Goal: Task Accomplishment & Management: Complete application form

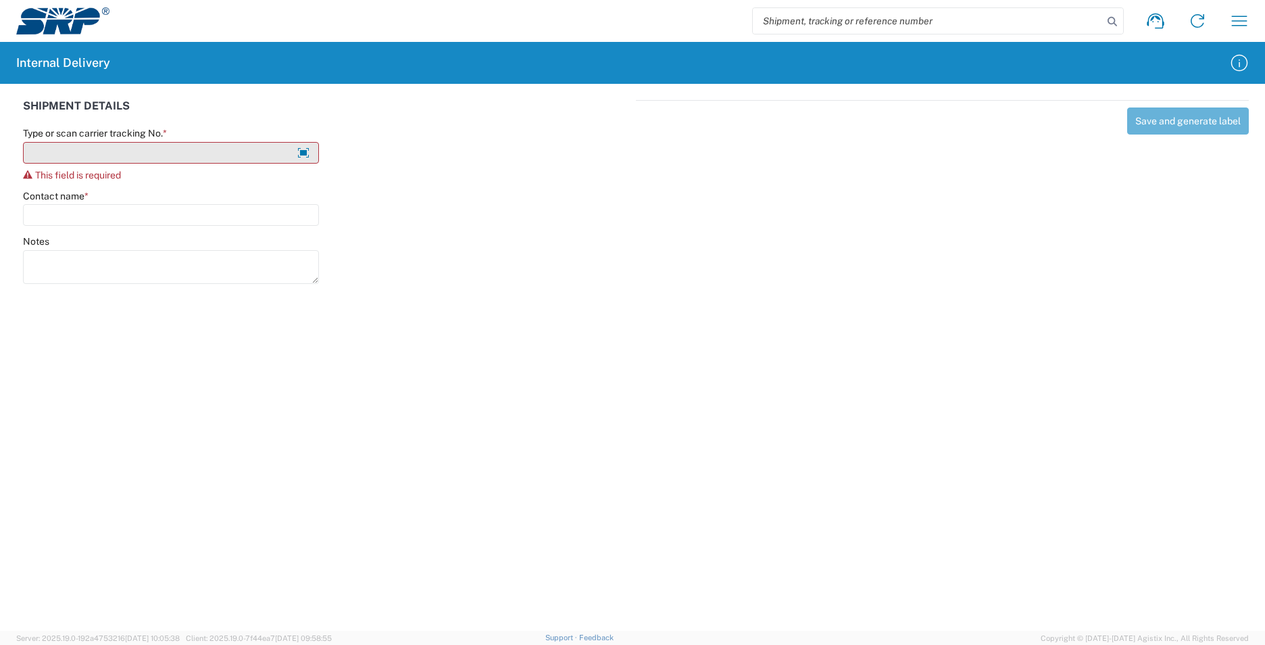
click at [184, 156] on input "Type or scan carrier tracking No. *" at bounding box center [171, 153] width 296 height 22
click at [184, 157] on input "Type or scan carrier tracking No. *" at bounding box center [171, 153] width 296 height 22
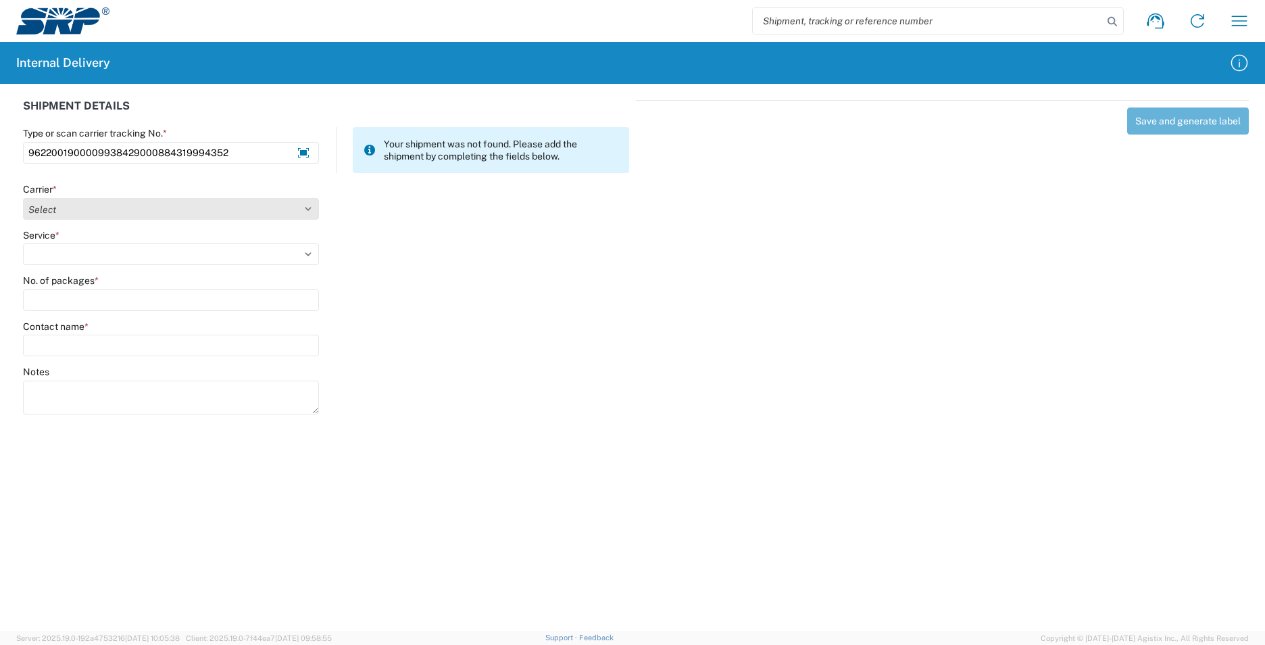
type input "9622001900009938429000884319994352"
click at [314, 210] on select "Select Amazon Logistics ATI Trucking BC Dimerco Logistics Empire Southwest FedE…" at bounding box center [171, 209] width 296 height 22
select select "5"
click at [23, 198] on select "Select Amazon Logistics ATI Trucking BC Dimerco Logistics Empire Southwest FedE…" at bounding box center [171, 209] width 296 height 22
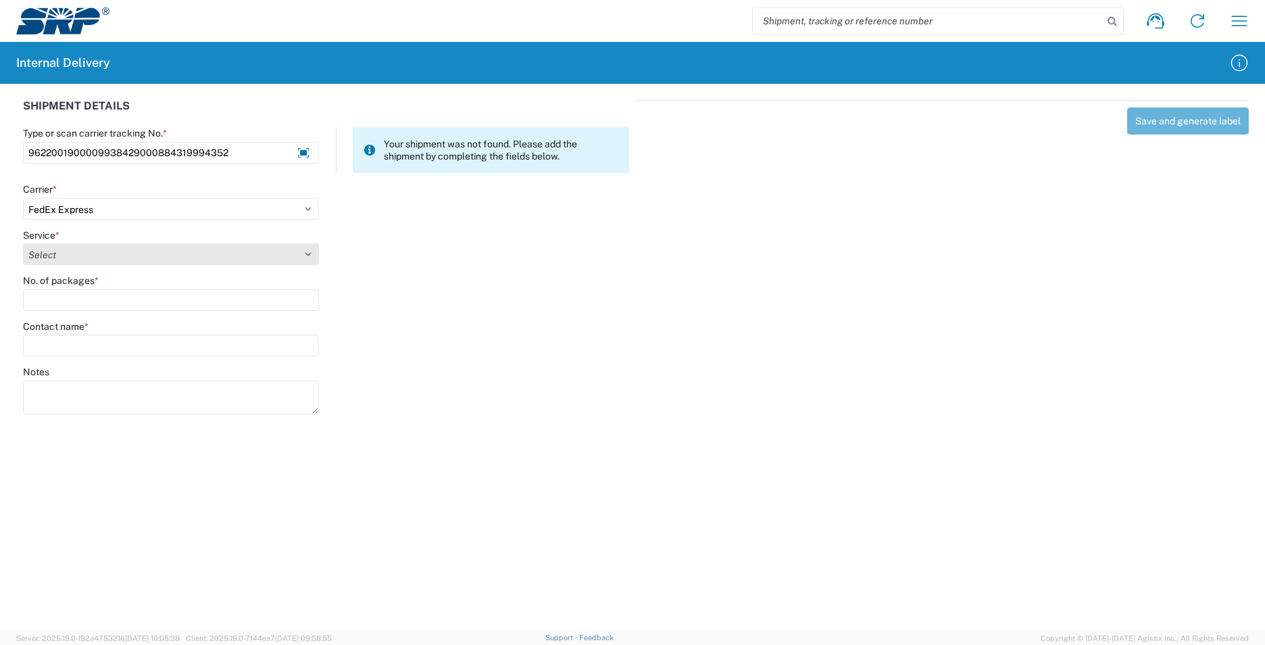
click at [304, 254] on select "Select 1Day Freight 2Day 2Day AM 2Day AM One Rate 2Day Freight 2Day One Rate 3 …" at bounding box center [171, 254] width 296 height 22
select select "12"
click at [23, 243] on select "Select 1Day Freight 2Day 2Day AM 2Day AM One Rate 2Day Freight 2Day One Rate 3 …" at bounding box center [171, 254] width 296 height 22
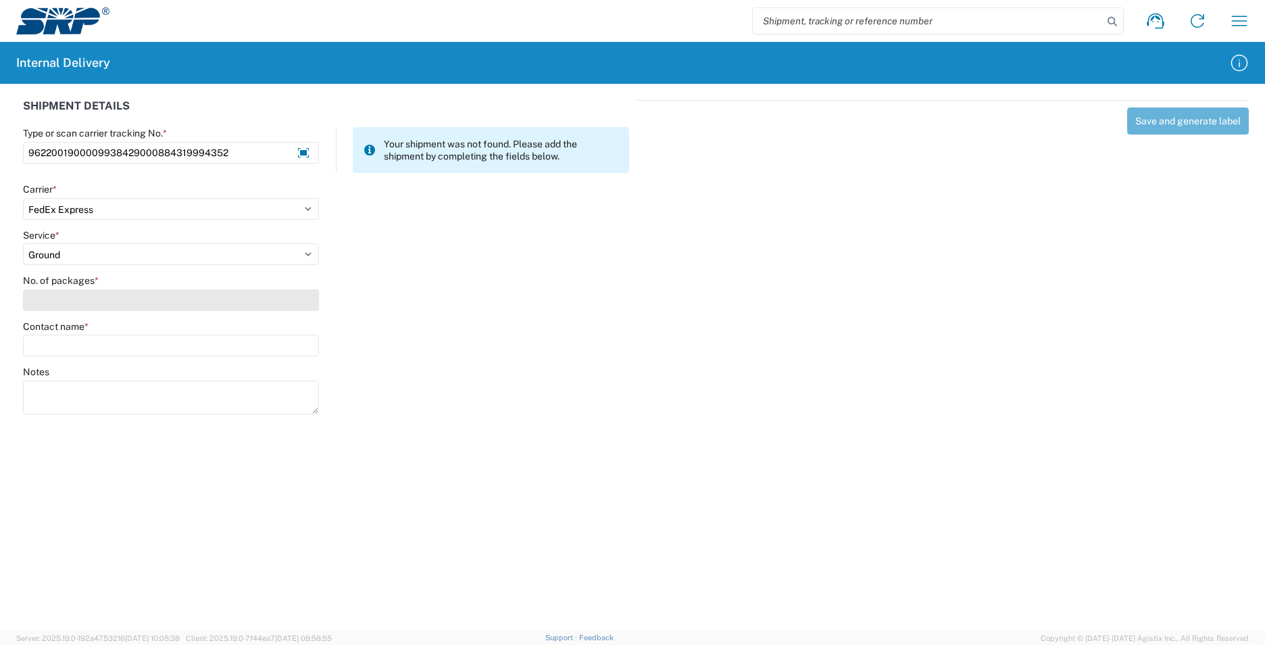
click at [122, 297] on input "No. of packages *" at bounding box center [171, 300] width 296 height 22
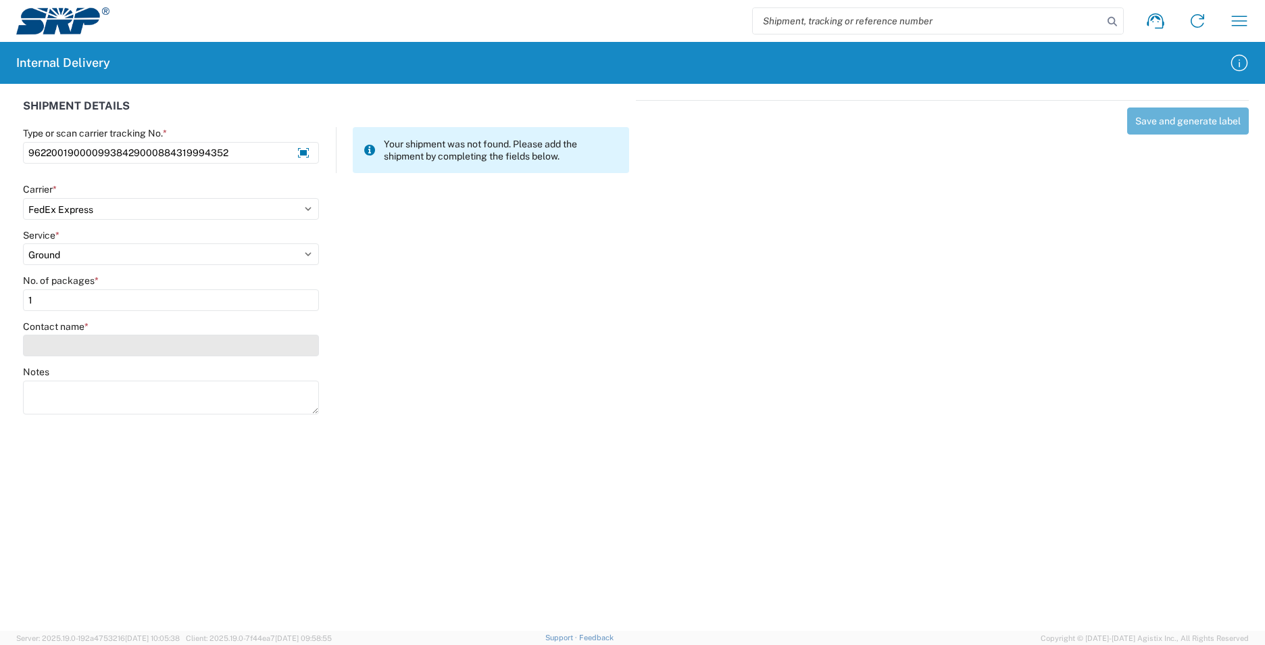
type input "1"
click at [129, 341] on input "Contact name *" at bounding box center [171, 346] width 296 height 22
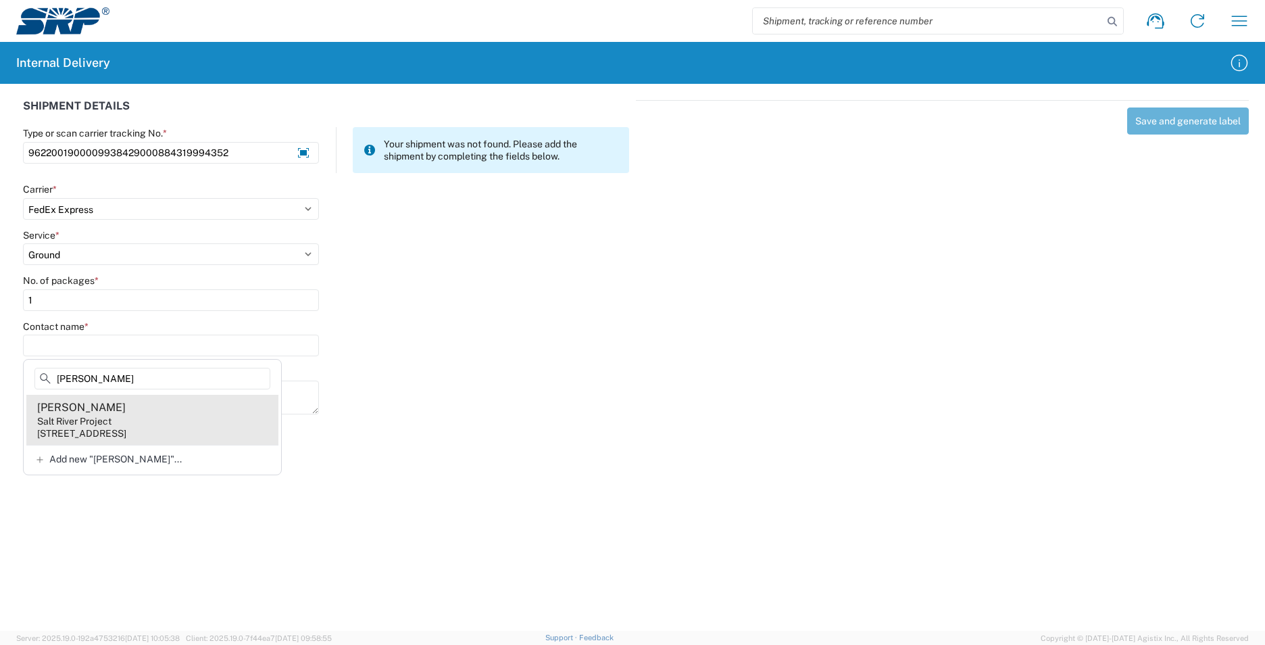
type input "Boughton"
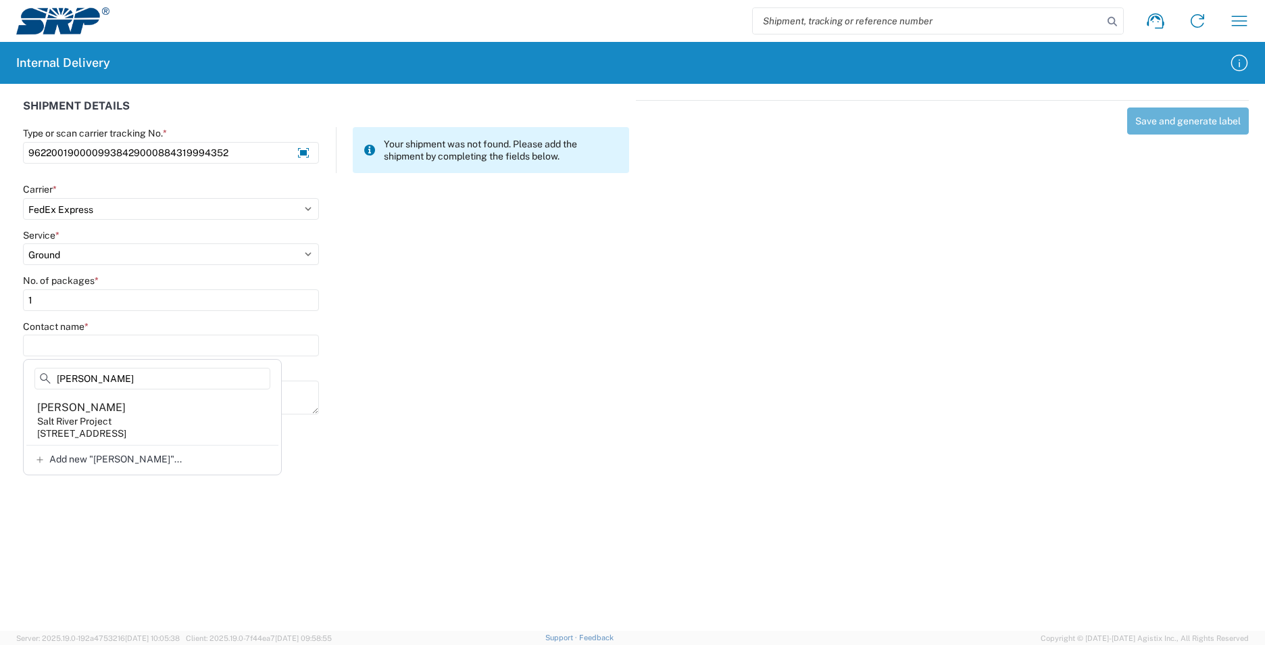
drag, startPoint x: 139, startPoint y: 417, endPoint x: 139, endPoint y: 407, distance: 9.5
click at [142, 417] on agx-address-suggestion-item "Tim Boughton Salt River Project 101 W Operations Dr, PBF300, Tempe, AZ, 85281, …" at bounding box center [152, 420] width 252 height 50
type input "Tim Boughton"
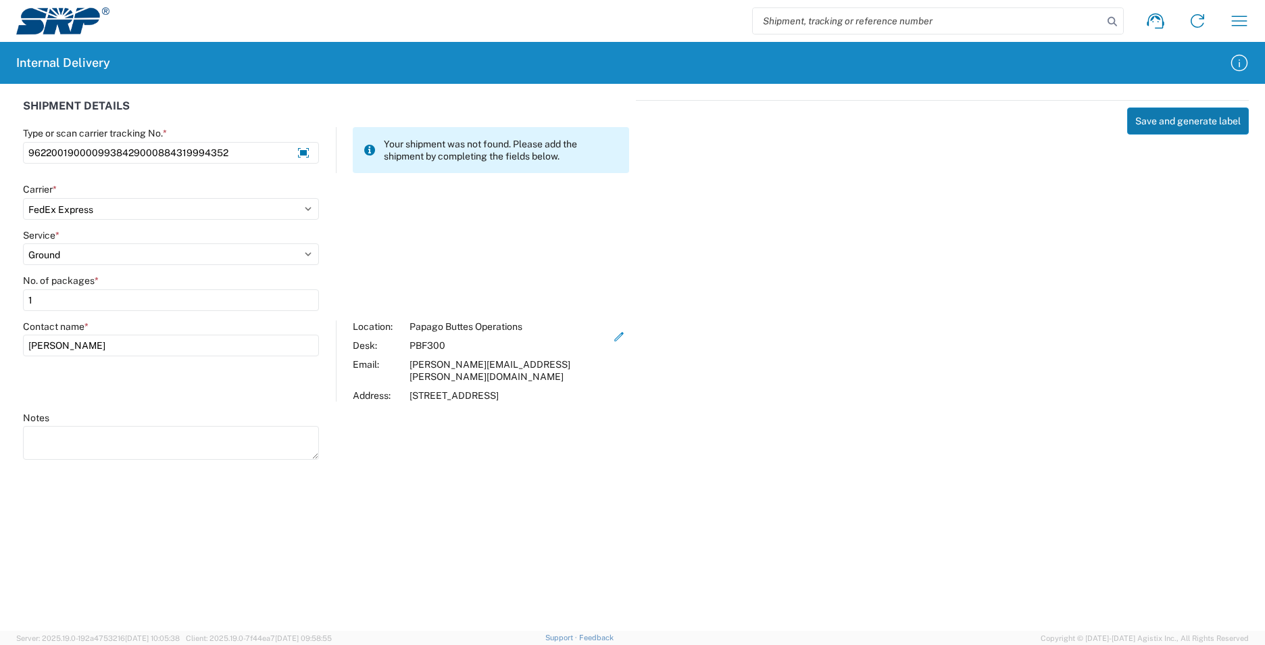
click at [1173, 120] on button "Save and generate label" at bounding box center [1188, 120] width 122 height 27
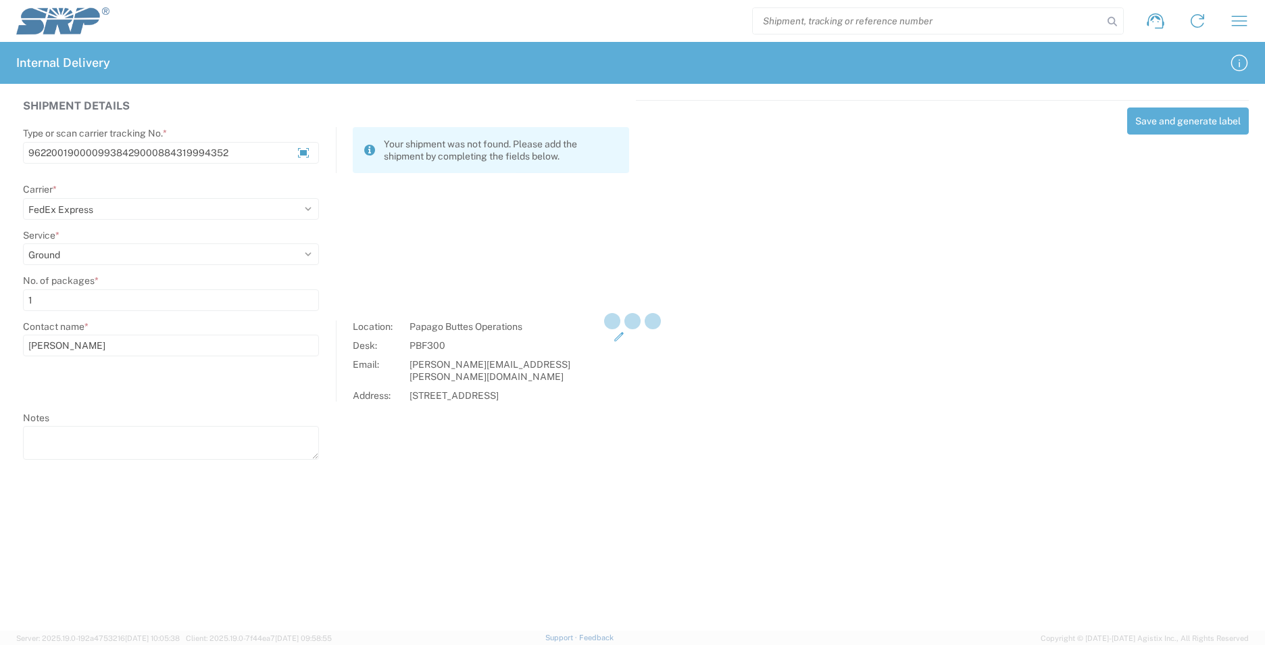
select select
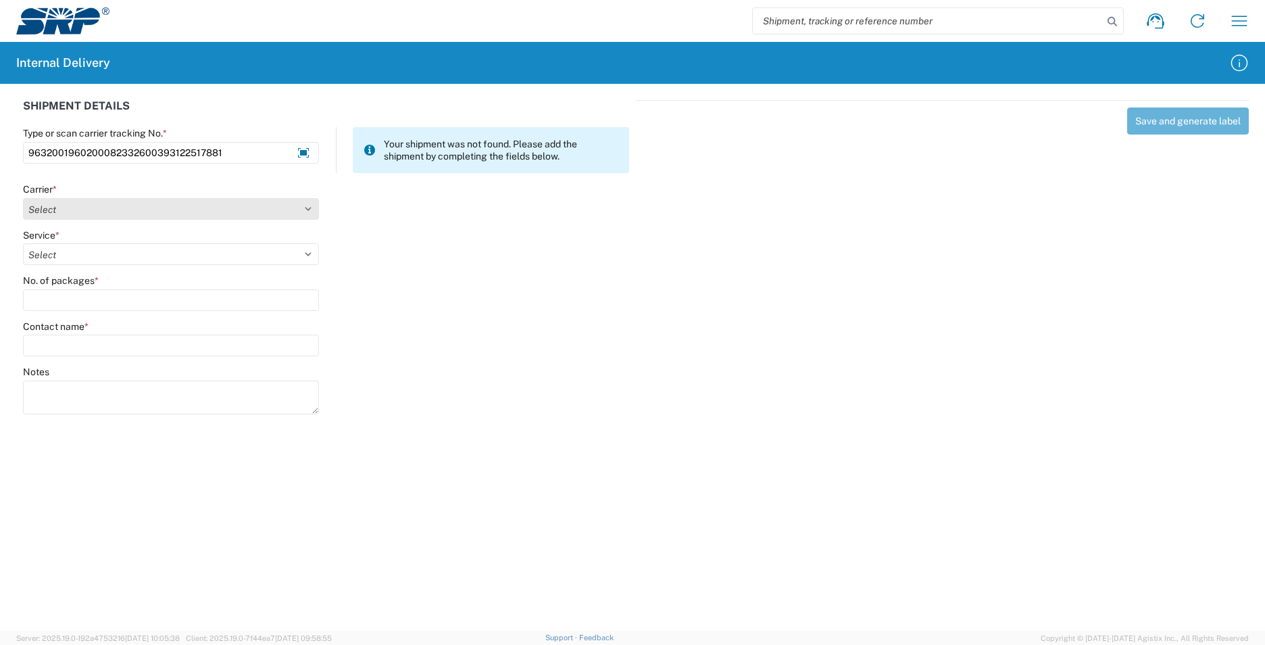
type input "9632001960200082332600393122517881"
click at [313, 213] on select "Select Amazon Logistics ATI Trucking BC Dimerco Logistics Empire Southwest FedE…" at bounding box center [171, 209] width 296 height 22
select select "5"
click at [23, 198] on select "Select Amazon Logistics ATI Trucking BC Dimerco Logistics Empire Southwest FedE…" at bounding box center [171, 209] width 296 height 22
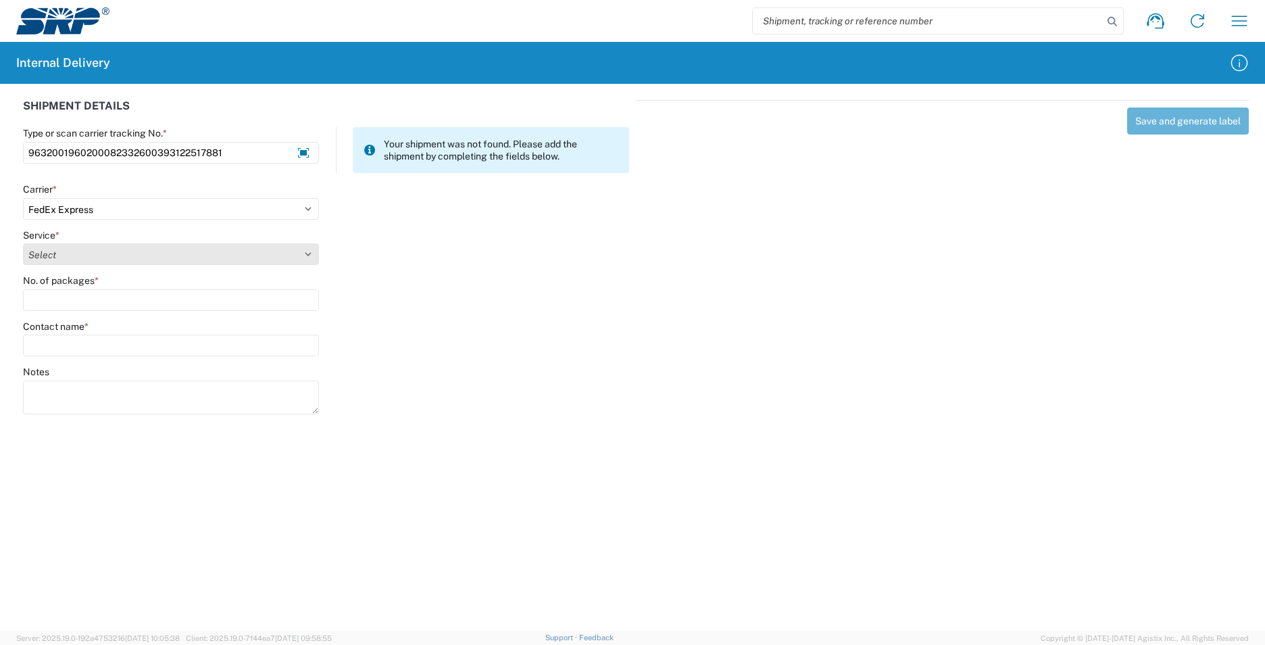
click at [310, 251] on select "Select 1Day Freight 2Day 2Day AM 2Day AM One Rate 2Day Freight 2Day One Rate 3 …" at bounding box center [171, 254] width 296 height 22
select select "12"
click at [23, 243] on select "Select 1Day Freight 2Day 2Day AM 2Day AM One Rate 2Day Freight 2Day One Rate 3 …" at bounding box center [171, 254] width 296 height 22
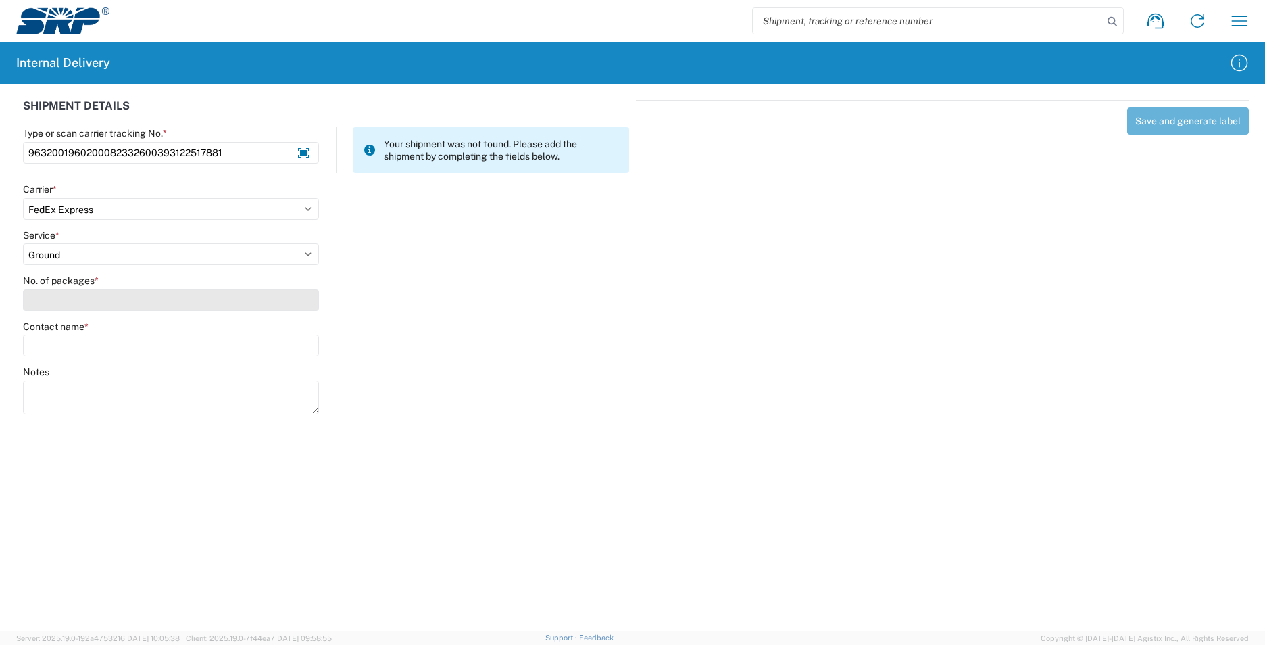
click at [133, 297] on input "No. of packages *" at bounding box center [171, 300] width 296 height 22
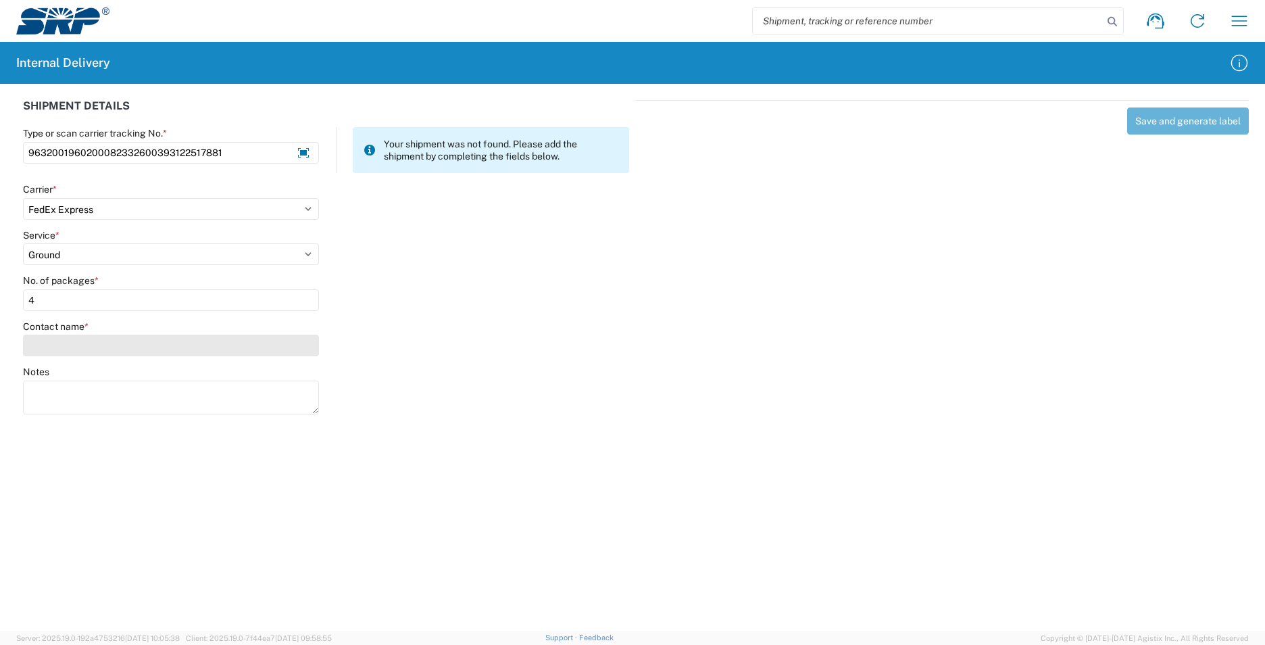
type input "4"
click at [116, 351] on input "Contact name *" at bounding box center [171, 346] width 296 height 22
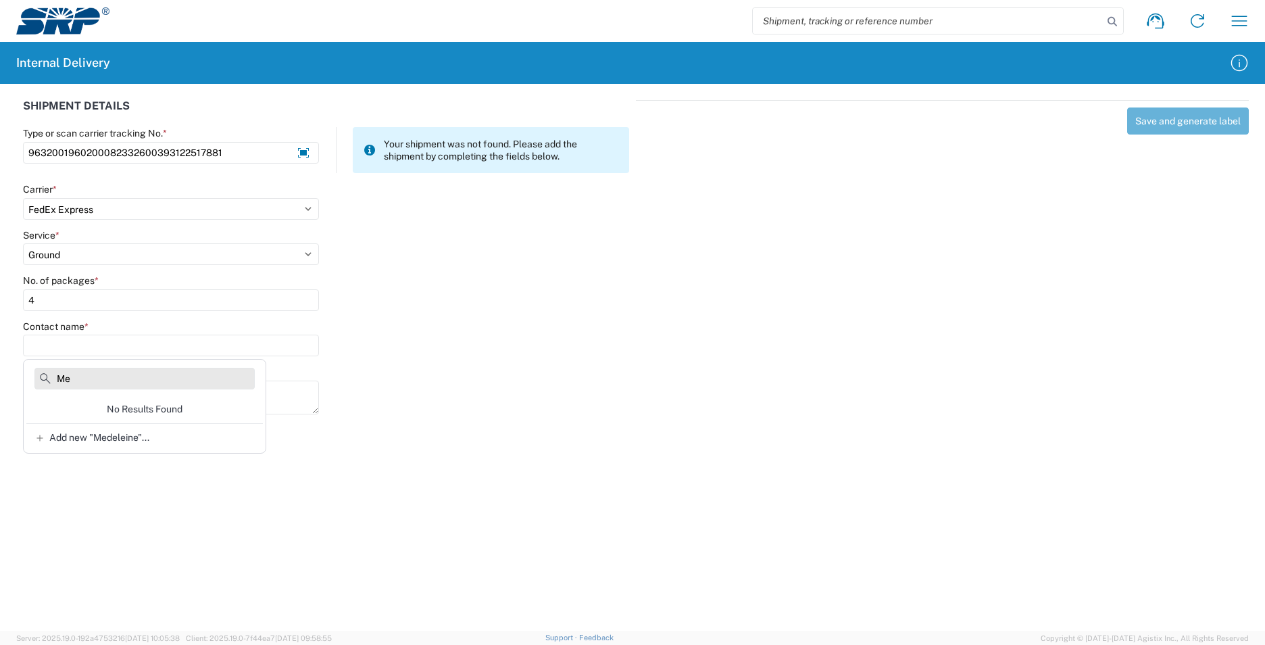
type input "M"
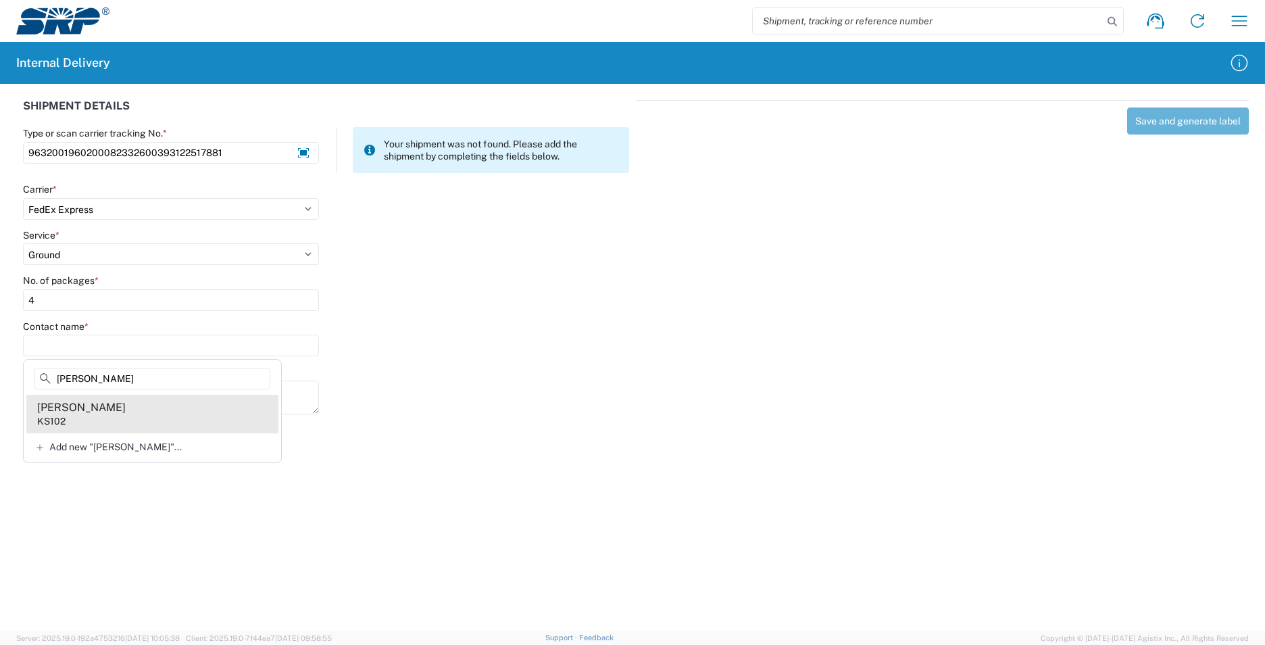
type input "Topel"
click at [180, 400] on agx-address-suggestion-item "Madeleine Topel KS102" at bounding box center [152, 414] width 252 height 38
type input "Madeleine Topel"
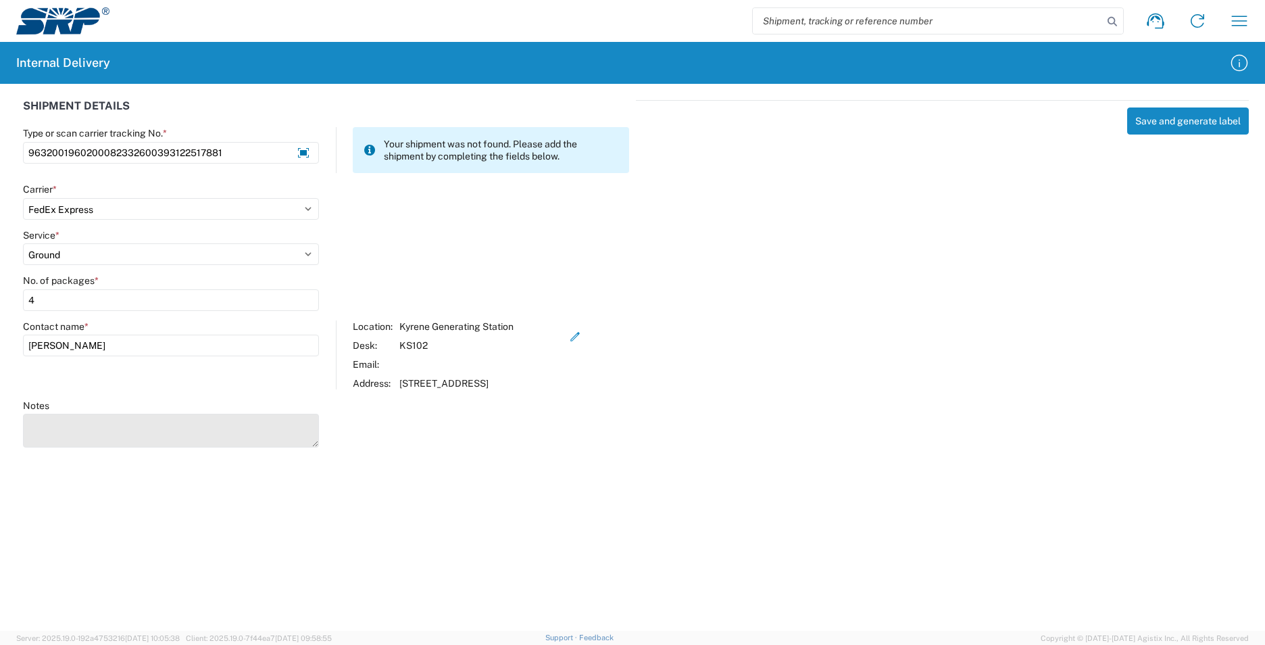
drag, startPoint x: 145, startPoint y: 441, endPoint x: 153, endPoint y: 435, distance: 9.7
click at [146, 441] on textarea "Notes" at bounding box center [171, 431] width 296 height 34
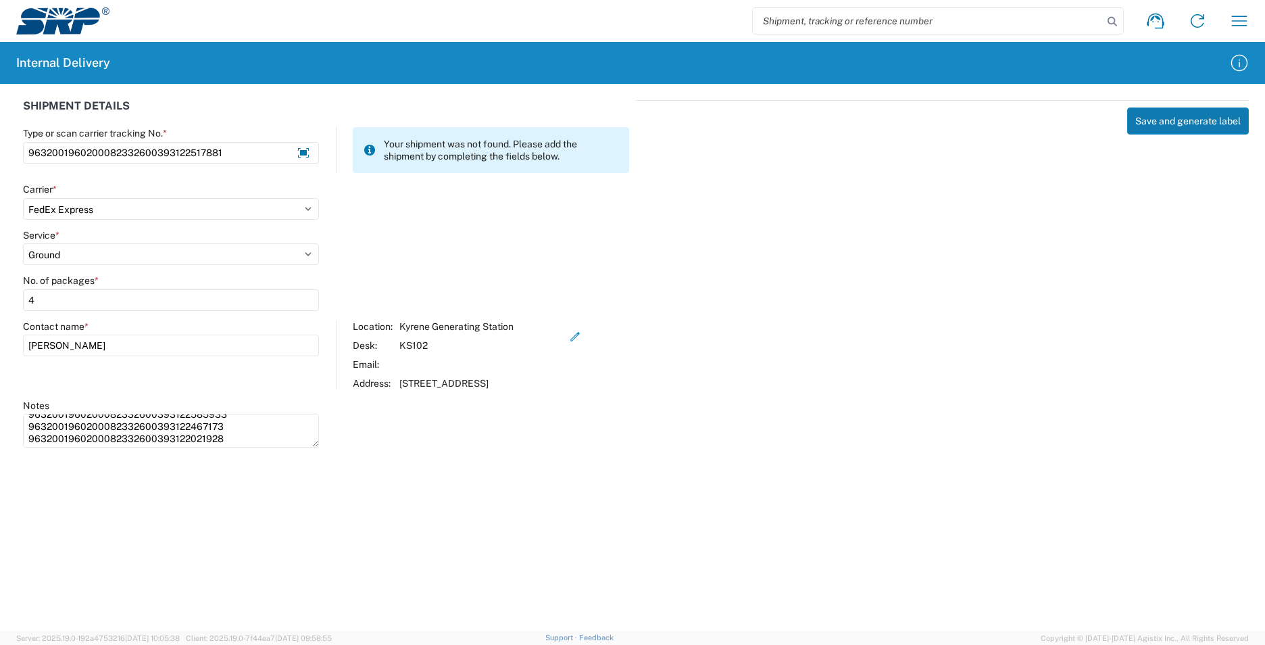
type textarea "9632001960200082332600393122585933 9632001960200082332600393122467173 963200196…"
click at [1141, 120] on button "Save and generate label" at bounding box center [1188, 120] width 122 height 27
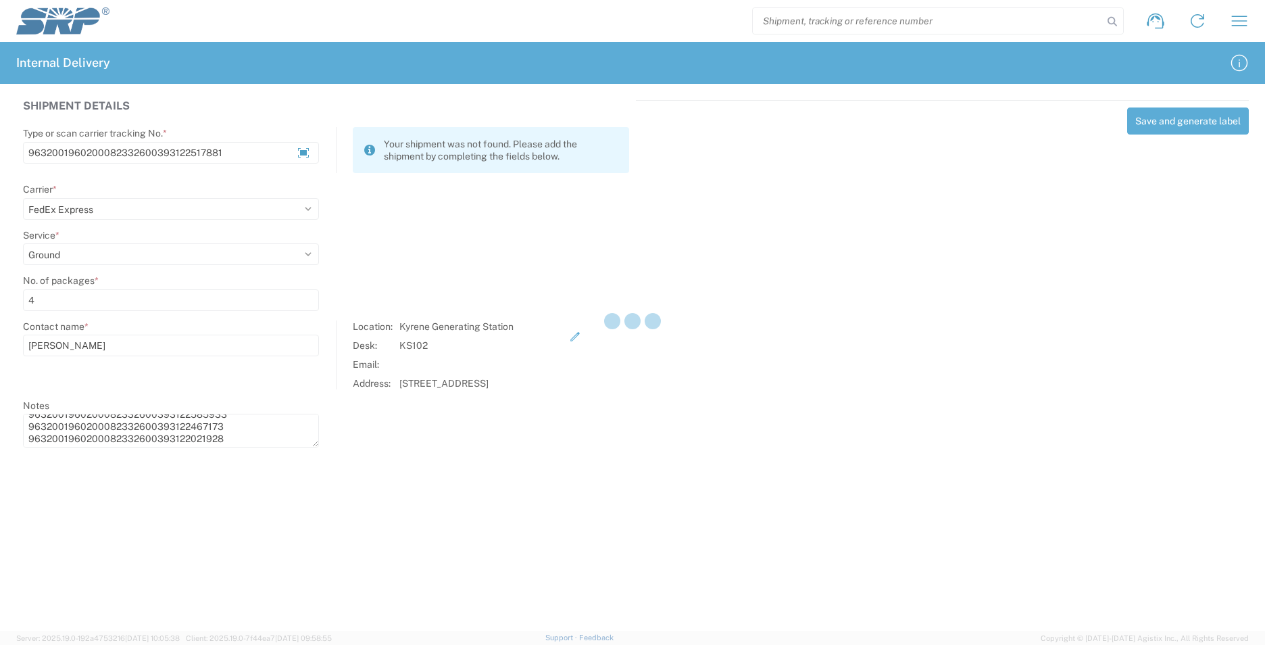
select select
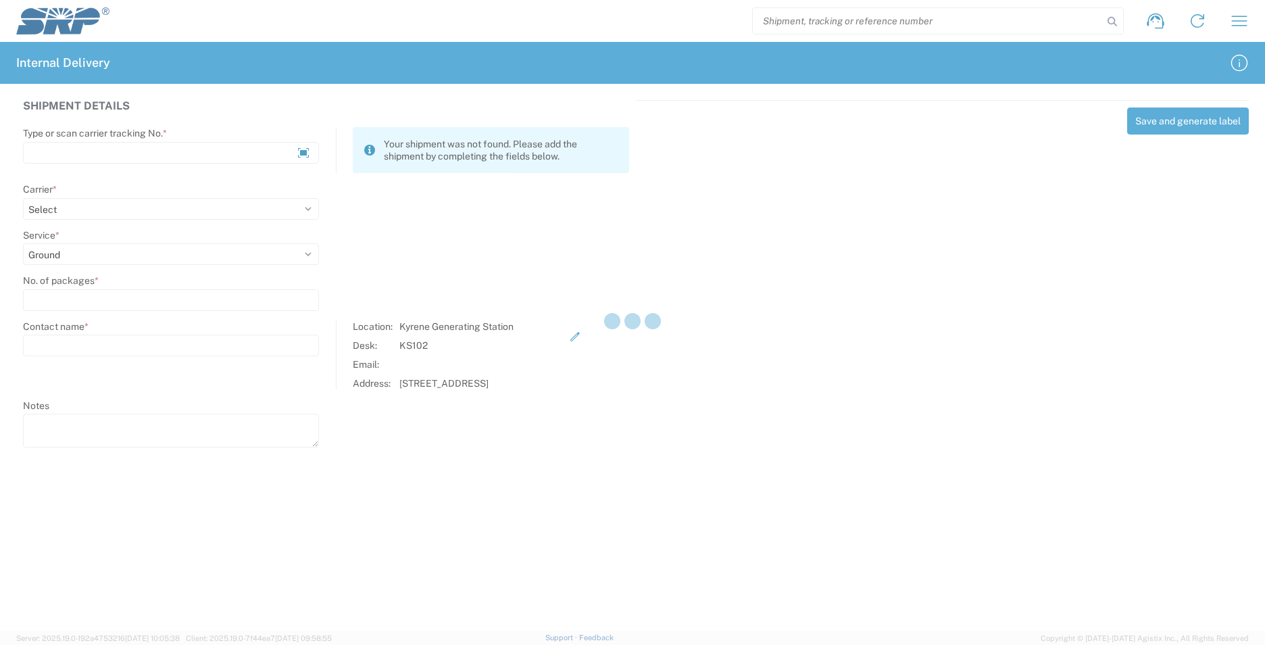
scroll to position [0, 0]
select select
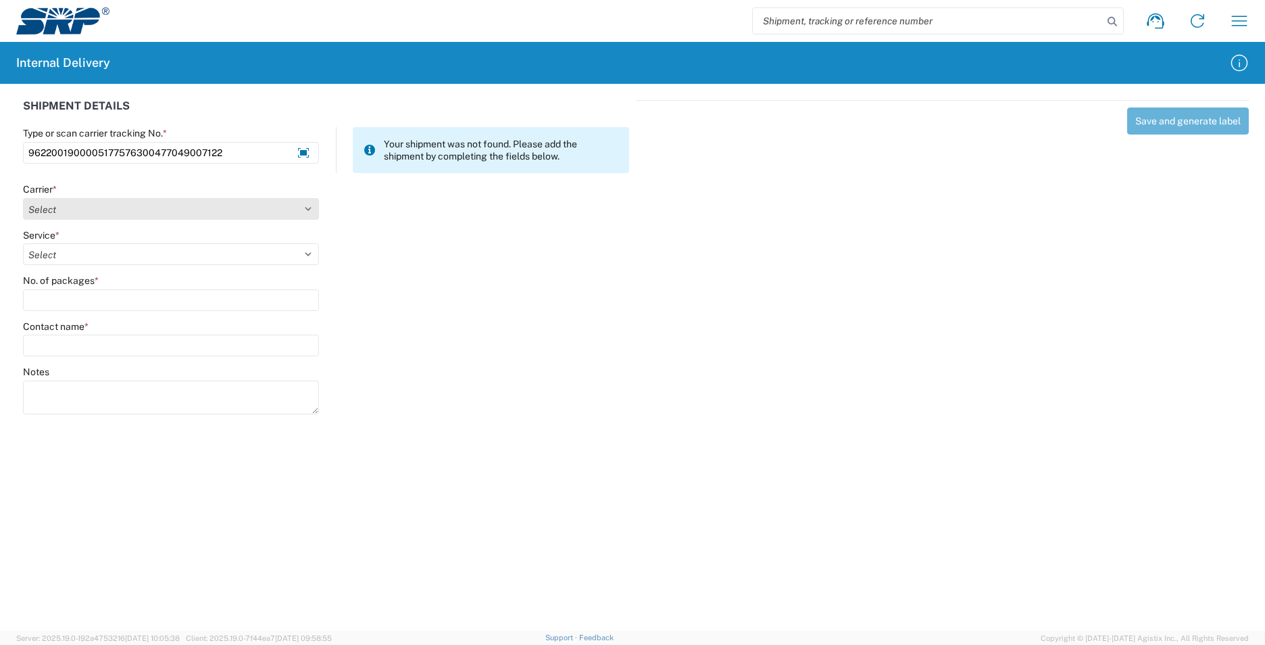
type input "9622001900005177576300477049007122"
click at [303, 207] on select "Select Amazon Logistics ATI Trucking BC Dimerco Logistics Empire Southwest FedE…" at bounding box center [171, 209] width 296 height 22
select select "5"
click at [23, 198] on select "Select Amazon Logistics ATI Trucking BC Dimerco Logistics Empire Southwest FedE…" at bounding box center [171, 209] width 296 height 22
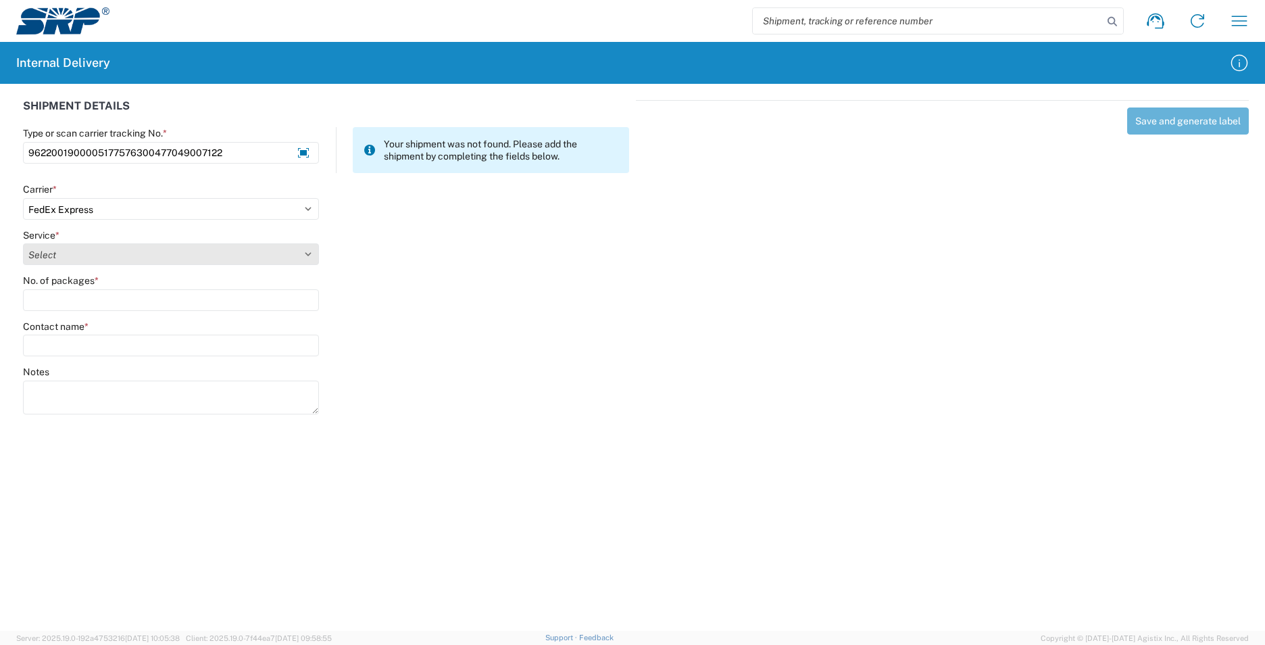
click at [305, 254] on select "Select 1Day Freight 2Day 2Day AM 2Day AM One Rate 2Day Freight 2Day One Rate 3 …" at bounding box center [171, 254] width 296 height 22
select select "12"
click at [23, 243] on select "Select 1Day Freight 2Day 2Day AM 2Day AM One Rate 2Day Freight 2Day One Rate 3 …" at bounding box center [171, 254] width 296 height 22
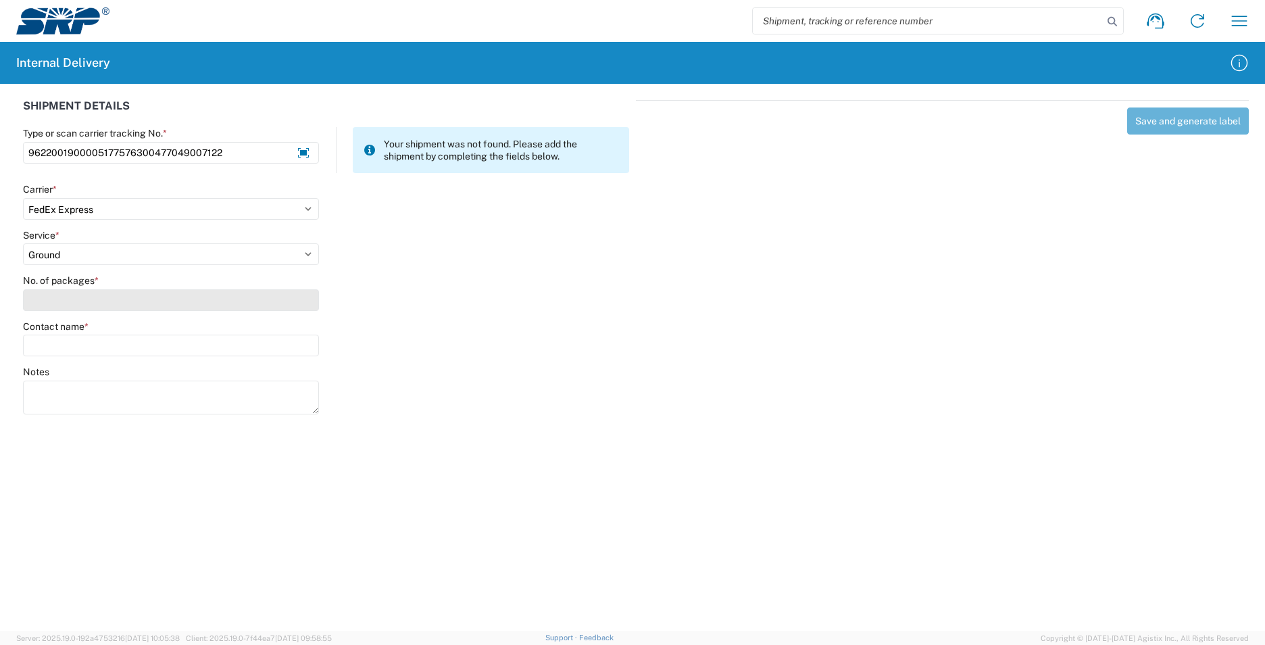
click at [115, 298] on input "No. of packages *" at bounding box center [171, 300] width 296 height 22
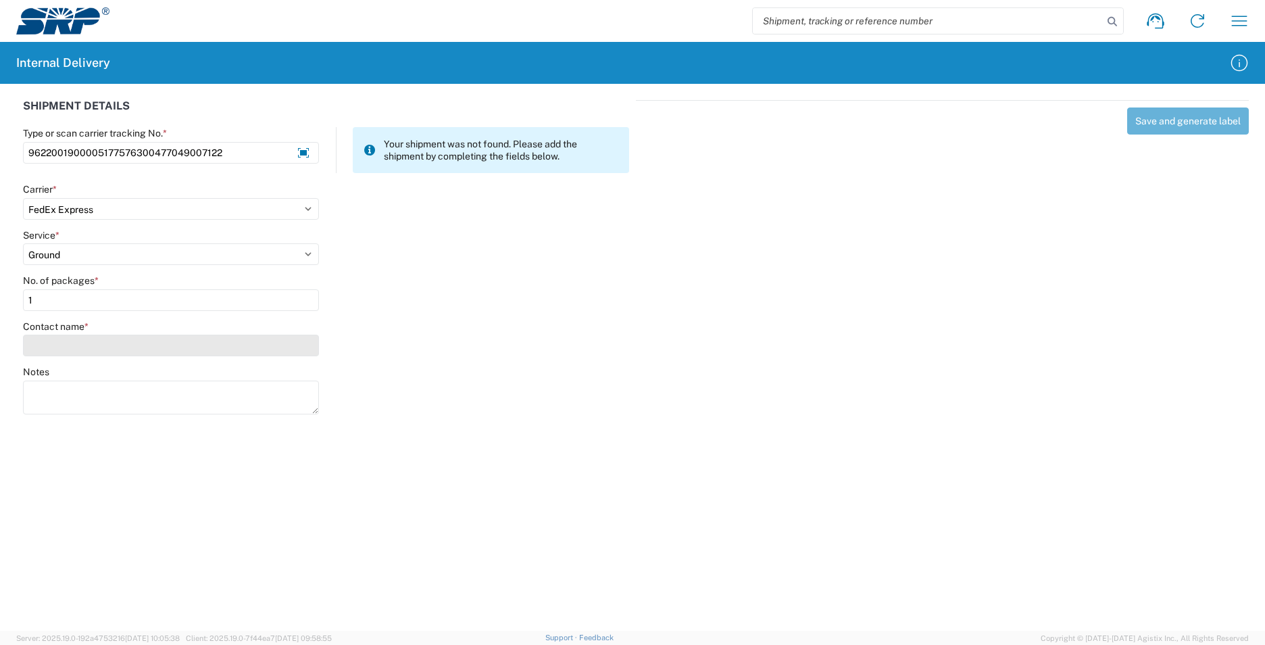
type input "1"
click at [147, 344] on input "Contact name *" at bounding box center [171, 346] width 296 height 22
click at [160, 344] on input "Contact name *" at bounding box center [171, 346] width 296 height 22
type input "N"
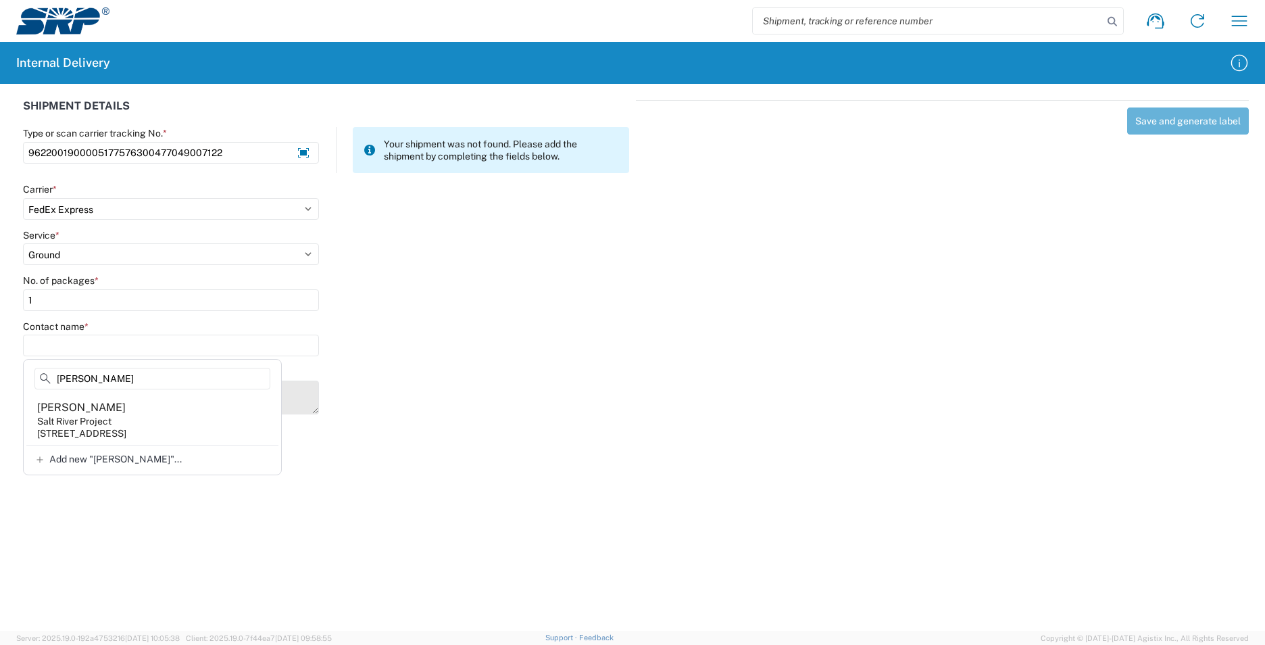
type input "Lorance"
click at [172, 415] on agx-address-suggestion-item "Natalie Lorance Salt River Project 1500 N Mill Ave, PAB293, Tempe, AZ, 85281, US" at bounding box center [152, 420] width 252 height 50
type input "Natalie Lorance"
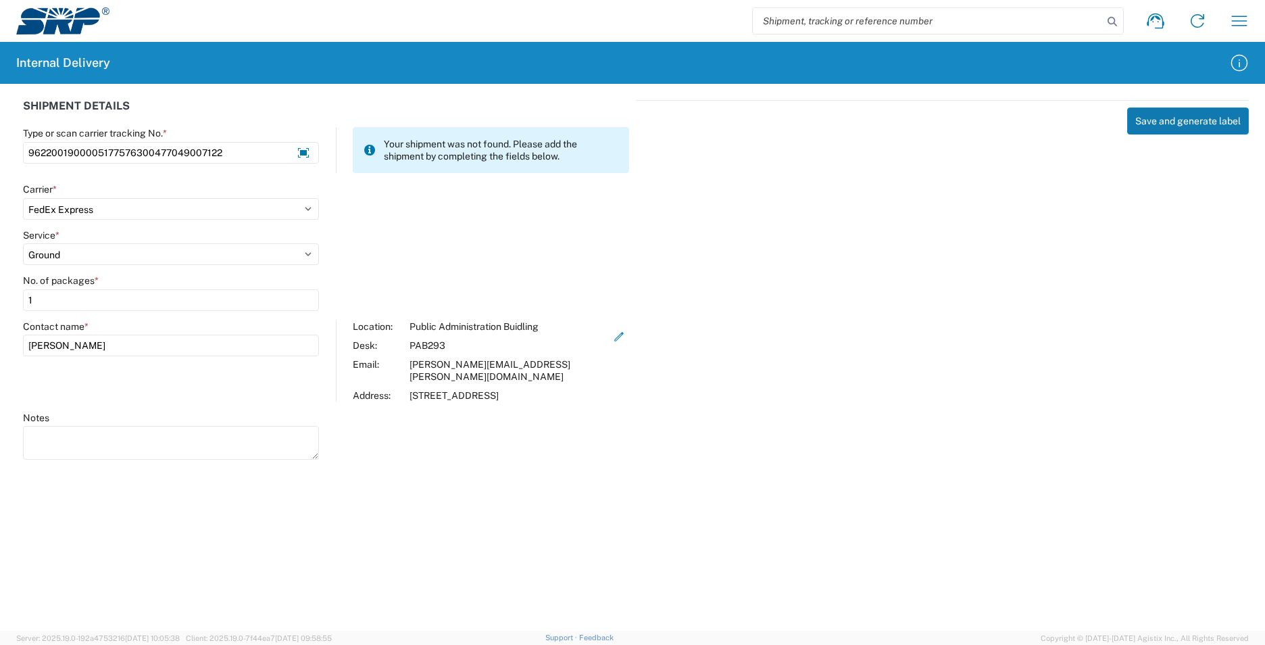
click at [1168, 117] on button "Save and generate label" at bounding box center [1188, 120] width 122 height 27
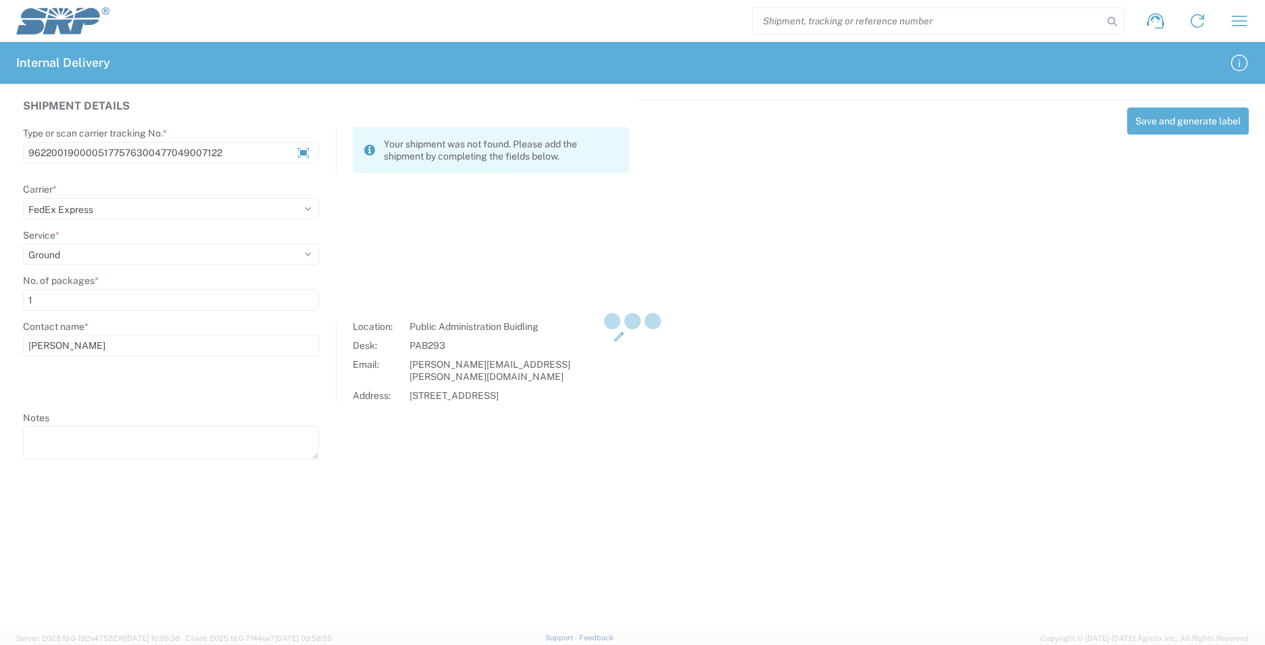
select select
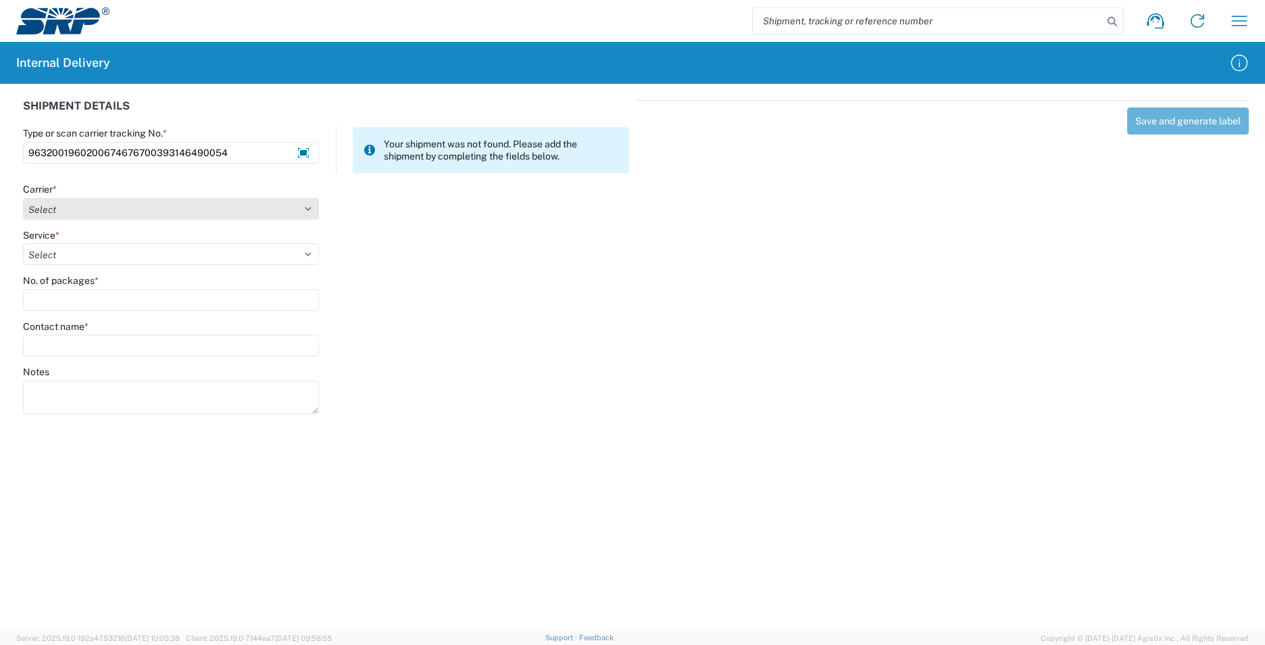
type input "9632001960200674676700393146490054"
click at [310, 205] on select "Select Amazon Logistics ATI Trucking BC Dimerco Logistics Empire Southwest FedE…" at bounding box center [171, 209] width 296 height 22
select select "5"
click at [23, 198] on select "Select Amazon Logistics ATI Trucking BC Dimerco Logistics Empire Southwest FedE…" at bounding box center [171, 209] width 296 height 22
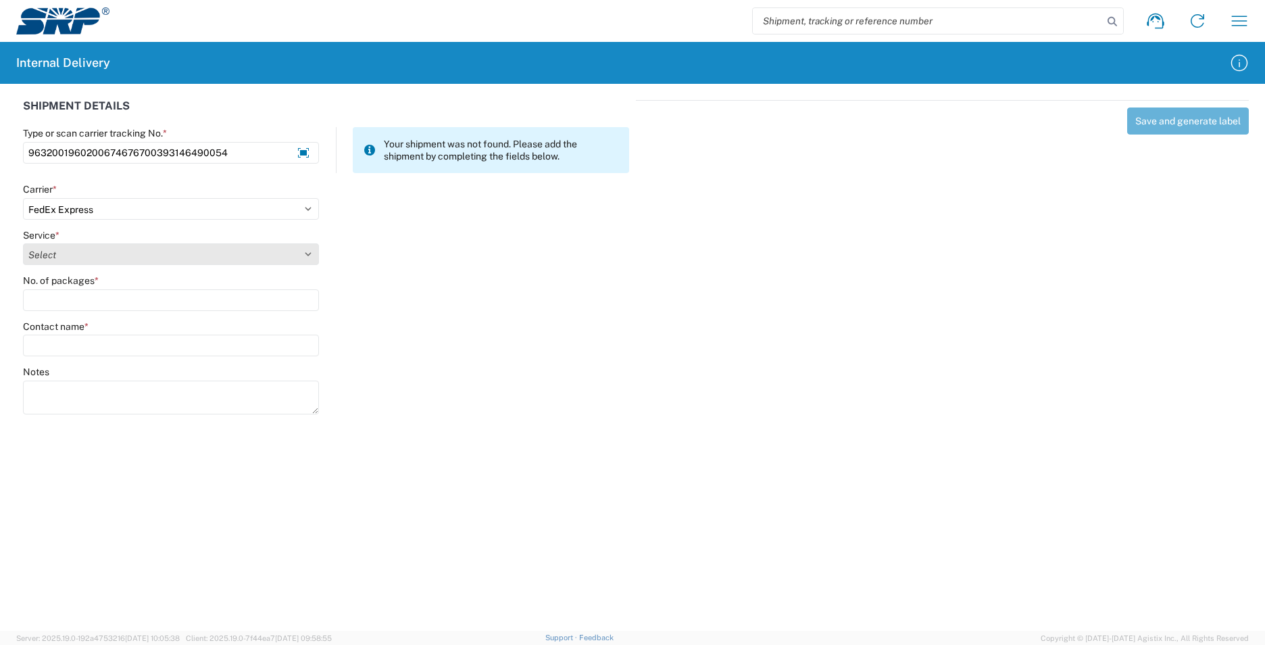
click at [311, 248] on select "Select 1Day Freight 2Day 2Day AM 2Day AM One Rate 2Day Freight 2Day One Rate 3 …" at bounding box center [171, 254] width 296 height 22
select select "12"
click at [23, 243] on select "Select 1Day Freight 2Day 2Day AM 2Day AM One Rate 2Day Freight 2Day One Rate 3 …" at bounding box center [171, 254] width 296 height 22
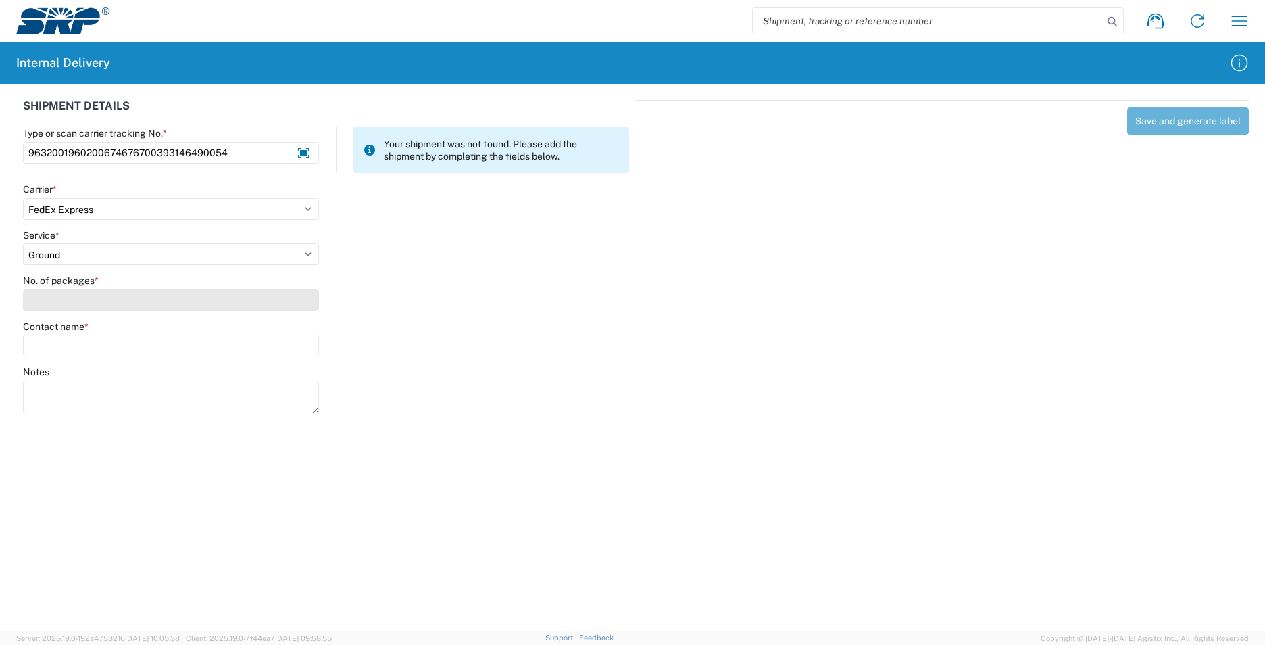
click at [107, 291] on input "No. of packages *" at bounding box center [171, 300] width 296 height 22
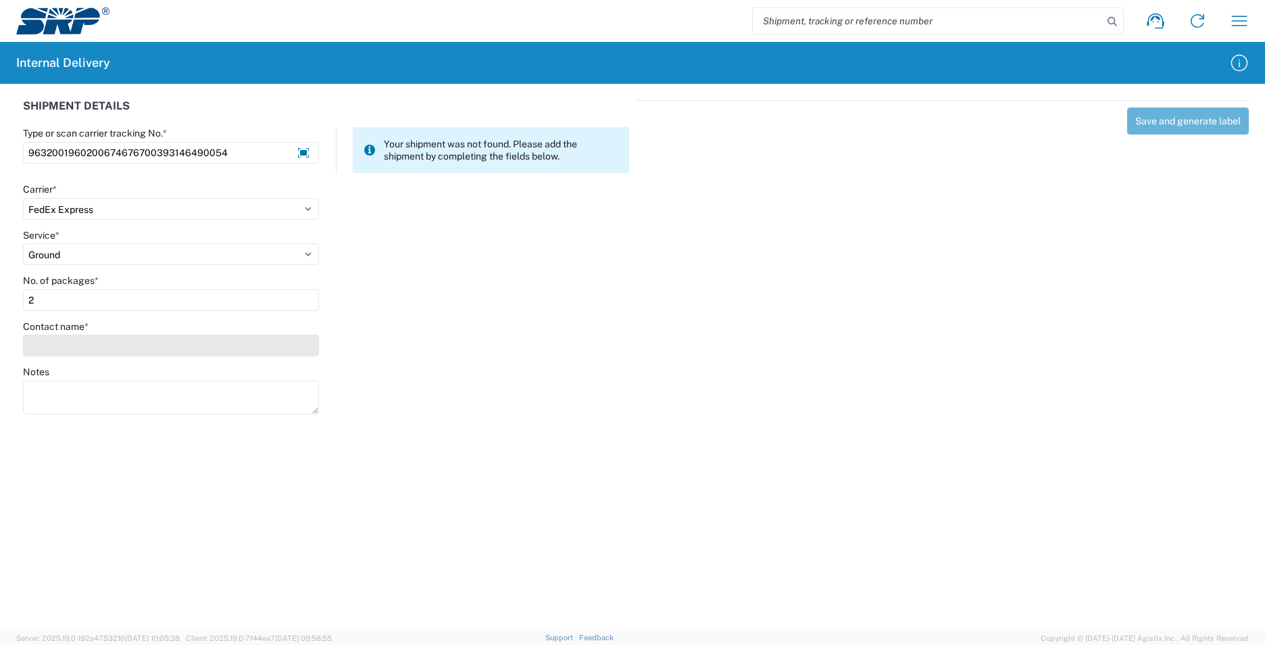
type input "2"
click at [110, 351] on input "Contact name *" at bounding box center [171, 346] width 296 height 22
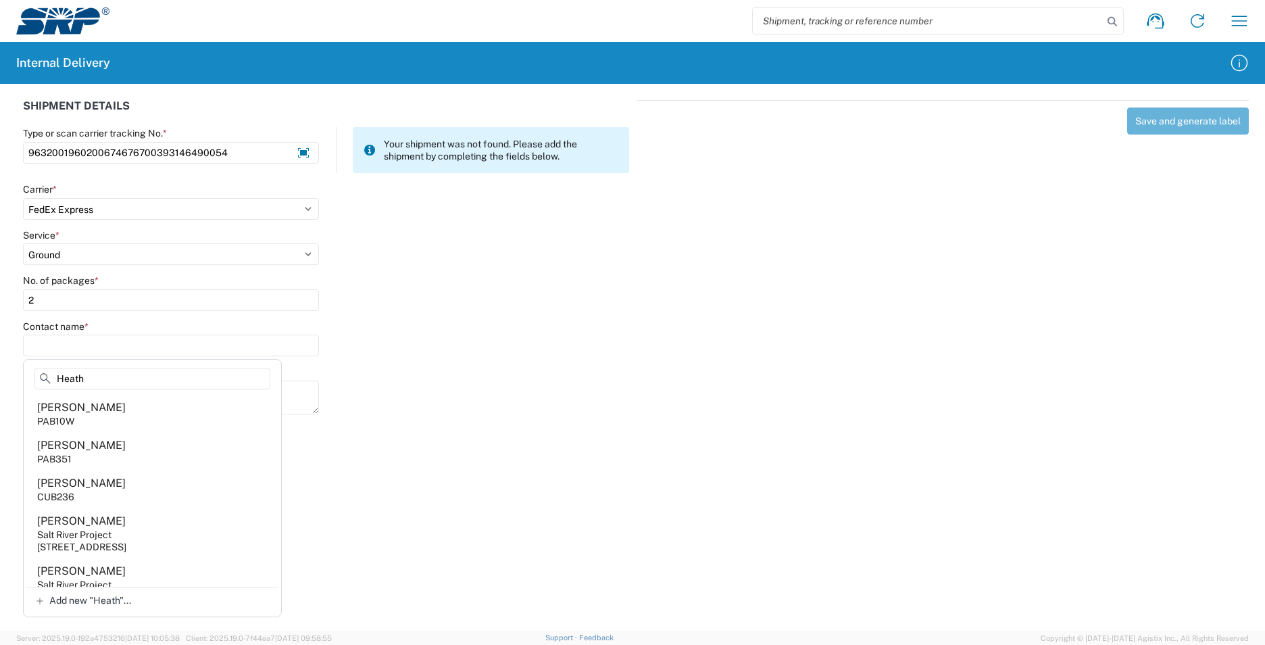
type input "Heath"
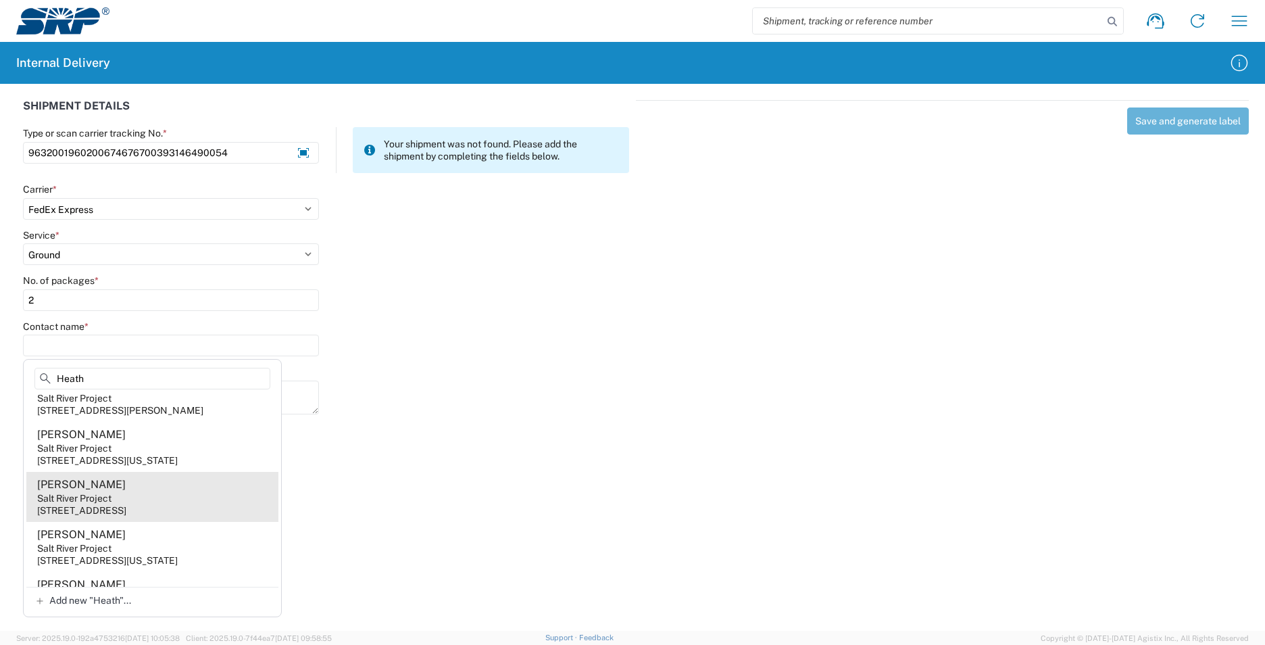
scroll to position [707, 0]
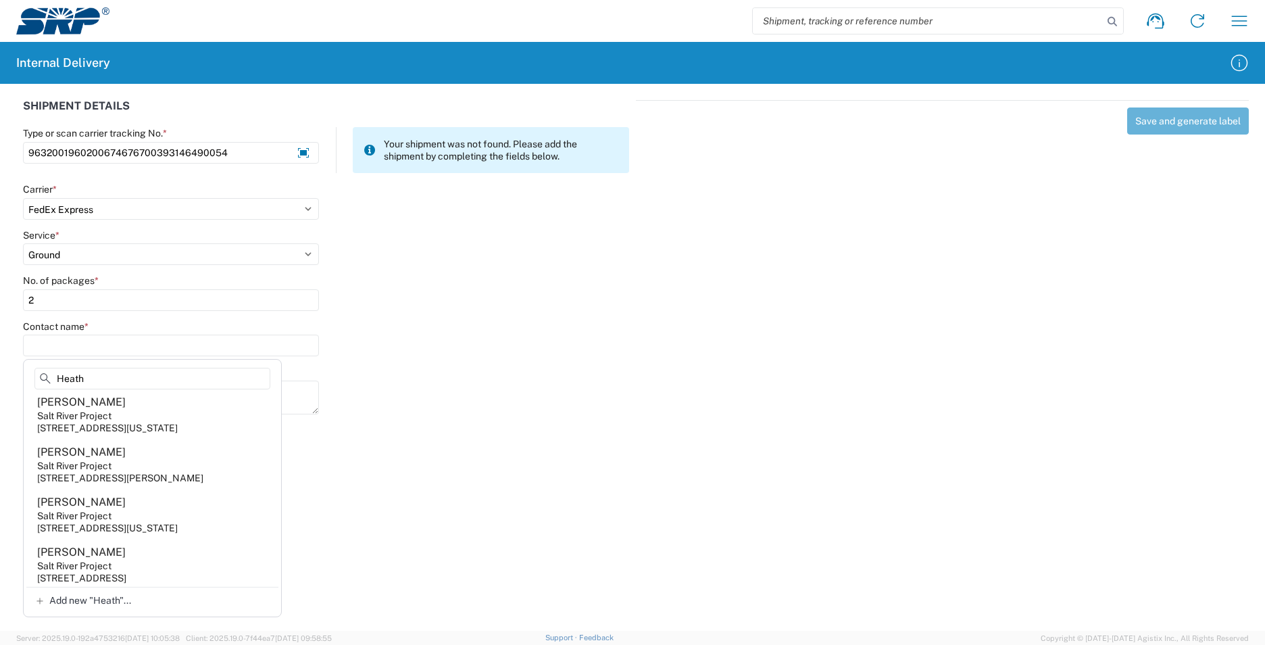
drag, startPoint x: 130, startPoint y: 378, endPoint x: -26, endPoint y: 374, distance: 156.1
click at [0, 374] on html "Shipment request Shipment tracking Internal delivery Transit update My profile …" at bounding box center [632, 322] width 1265 height 645
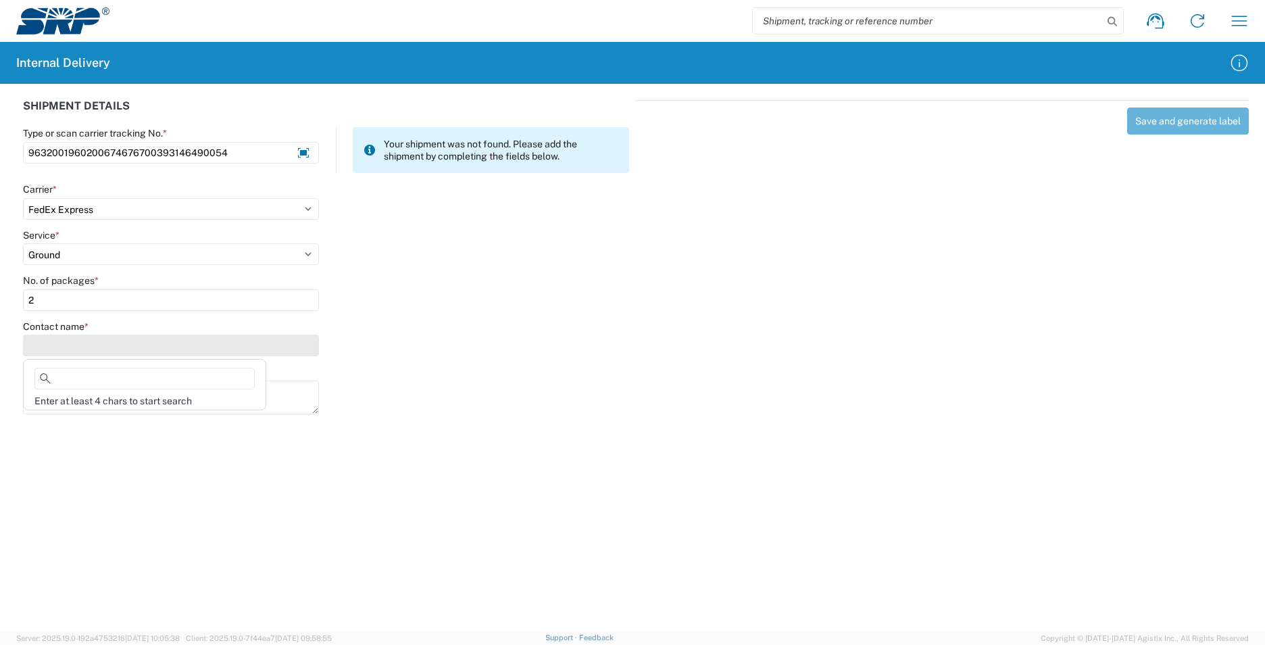
click at [101, 339] on input "Contact name *" at bounding box center [171, 346] width 296 height 22
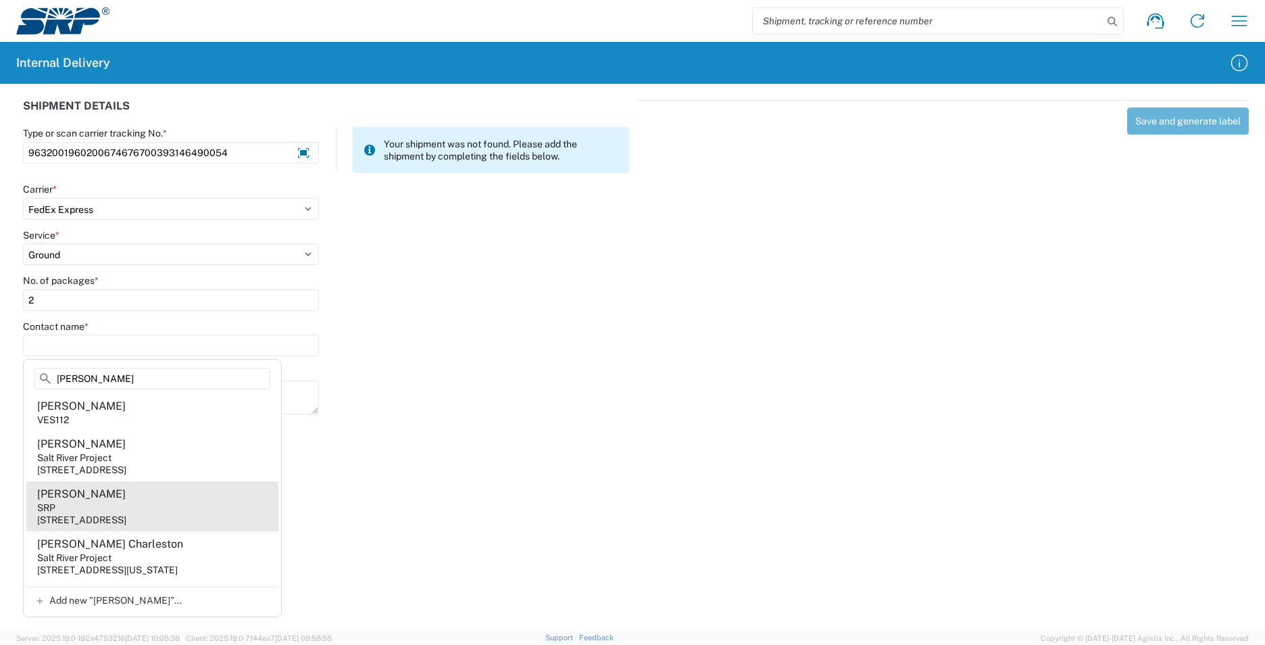
scroll to position [0, 0]
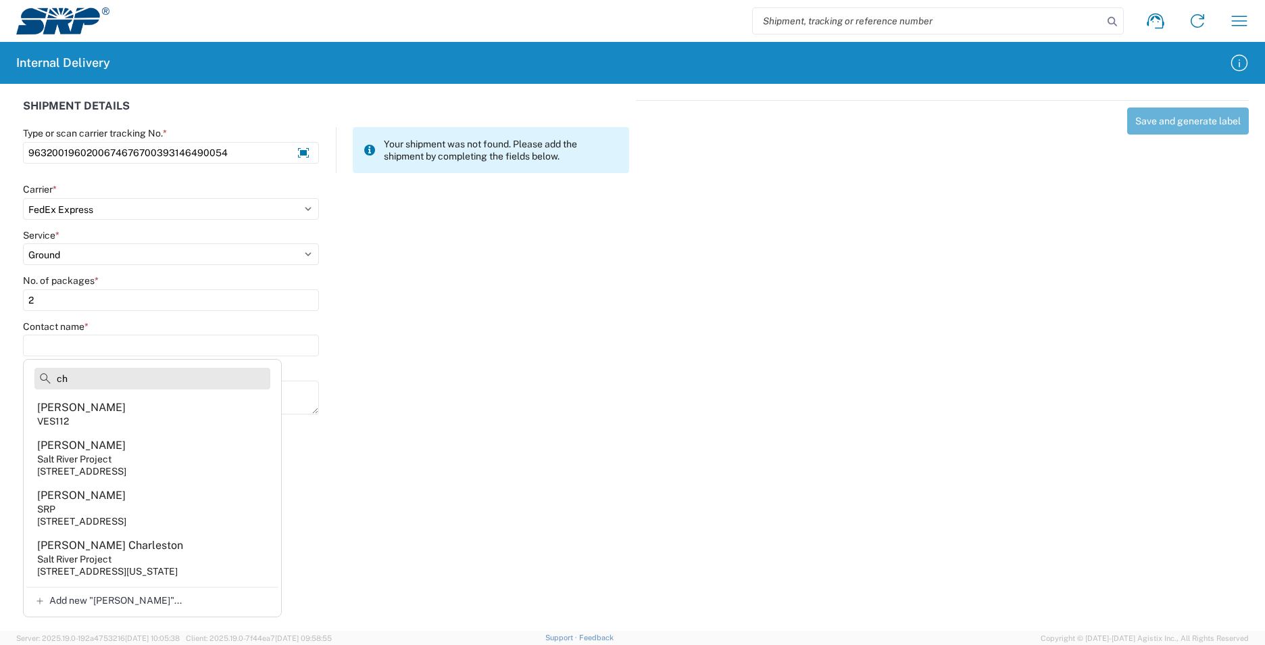
type input "c"
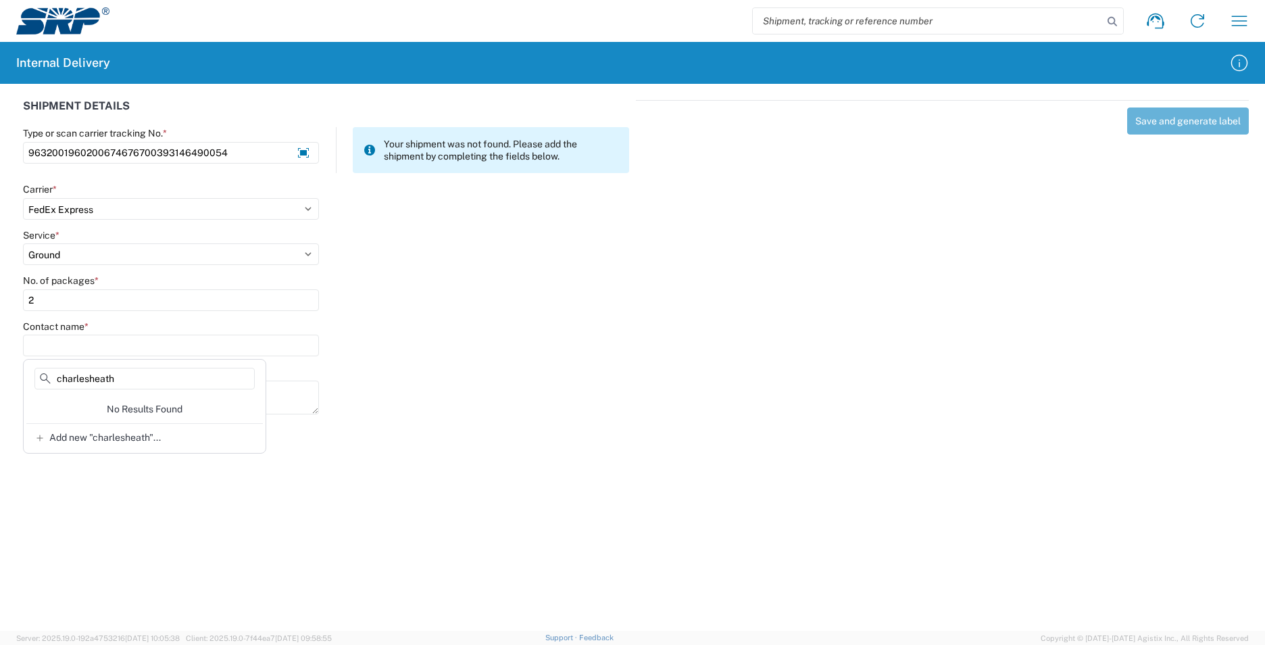
drag, startPoint x: 124, startPoint y: 382, endPoint x: 41, endPoint y: 381, distance: 82.5
click at [41, 381] on div "charlesheath" at bounding box center [144, 381] width 237 height 27
type input "charlesheath"
click at [141, 436] on span "Add new "charlesheath"..." at bounding box center [105, 437] width 112 height 12
type input "charlesheath"
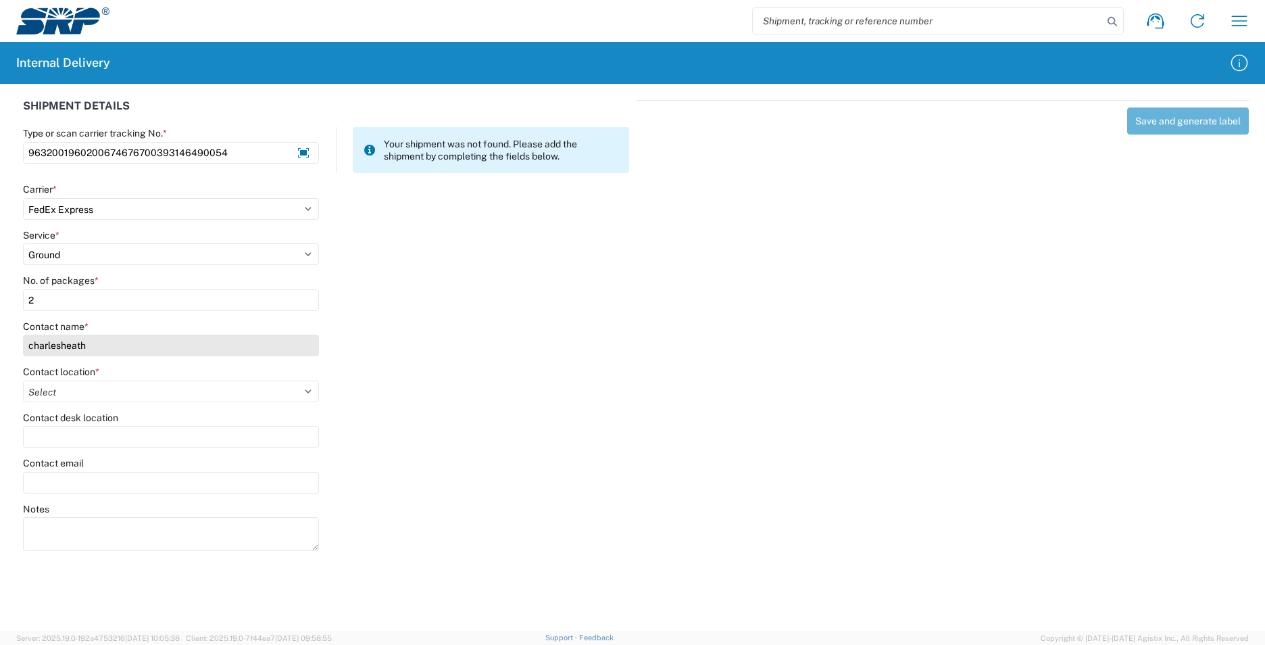
click at [97, 346] on input "charlesheath" at bounding box center [171, 346] width 296 height 22
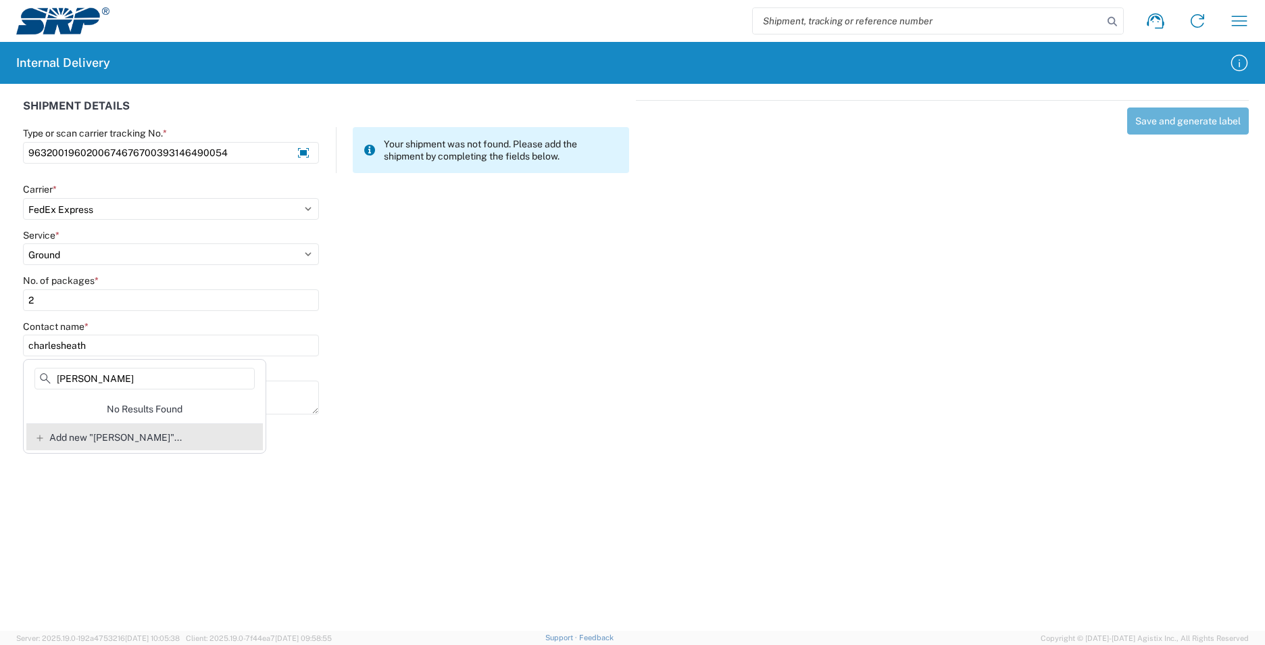
type input "Charles Heath"
click at [132, 437] on span "Add new "Charles Heath"..." at bounding box center [115, 437] width 132 height 12
type input "Charles Heath"
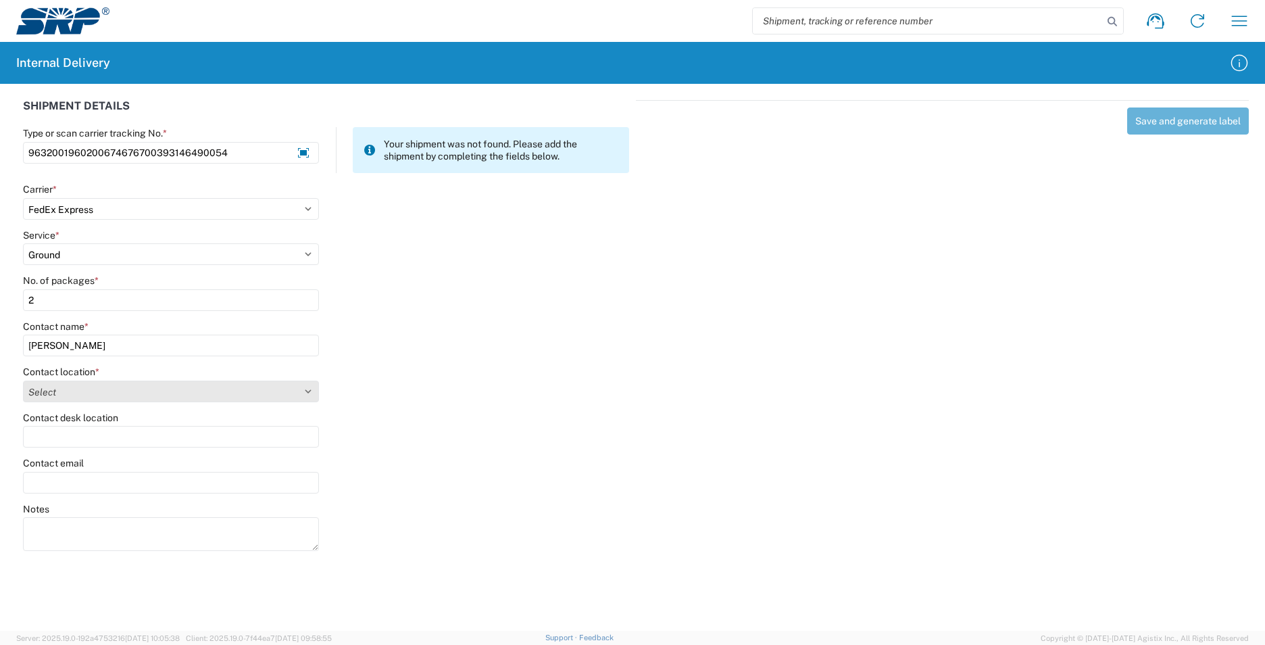
click at [310, 391] on select "Select 16th Street Facility 27th St Facility Agua Fria Generating Station Cooli…" at bounding box center [171, 391] width 296 height 22
select select "58892"
click at [23, 380] on select "Select 16th Street Facility 27th St Facility Agua Fria Generating Station Cooli…" at bounding box center [171, 391] width 296 height 22
click at [1134, 120] on button "Save and generate label" at bounding box center [1188, 120] width 122 height 27
select select
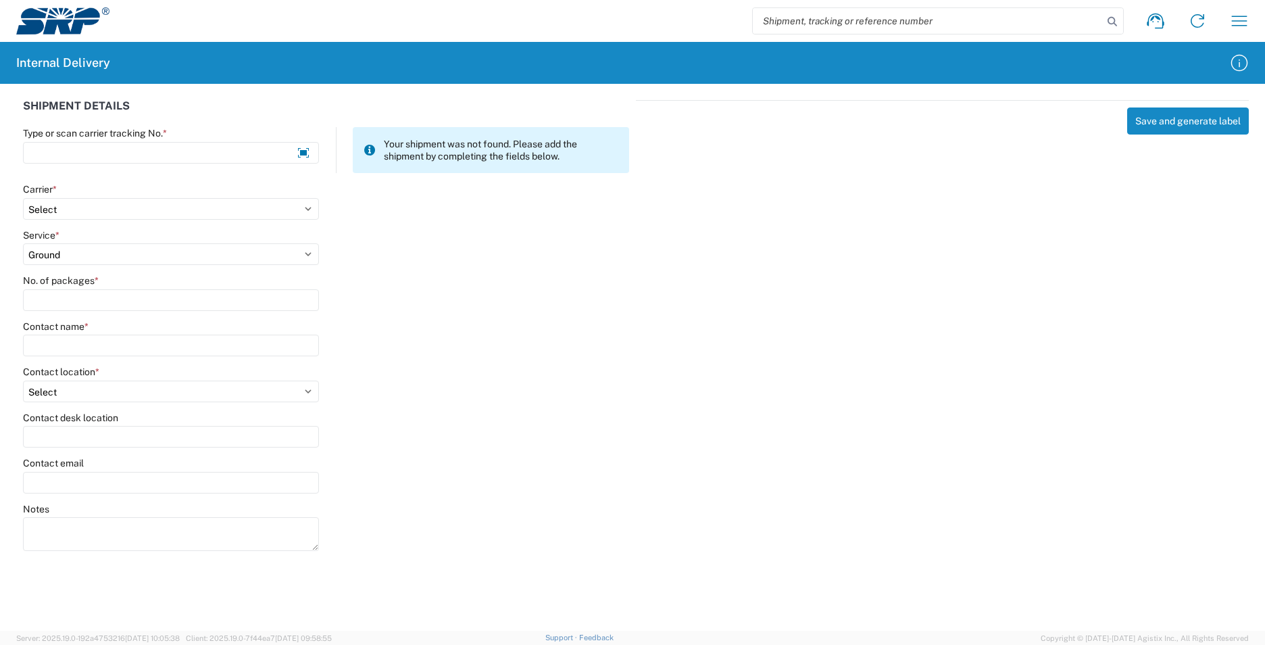
select select
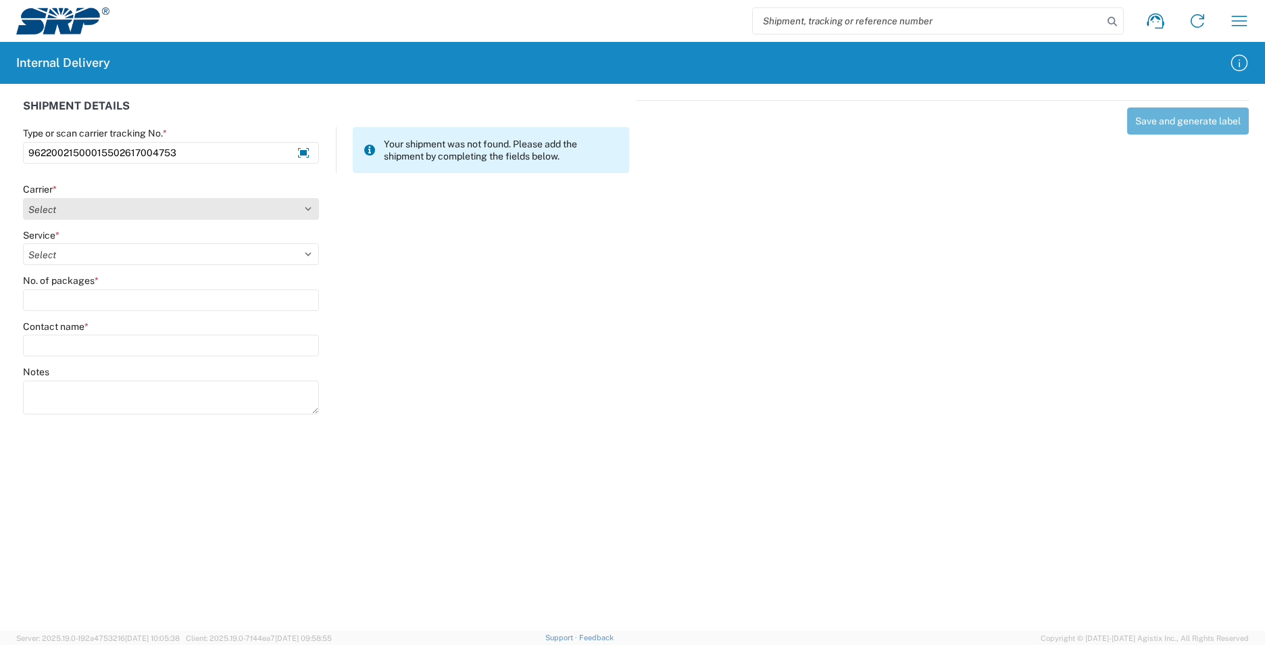
type input "96220021500015502617004753"
click at [312, 213] on select "Select Amazon Logistics ATI Trucking BC Dimerco Logistics Empire Southwest FedE…" at bounding box center [171, 209] width 296 height 22
select select "5"
click at [23, 198] on select "Select Amazon Logistics ATI Trucking BC Dimerco Logistics Empire Southwest FedE…" at bounding box center [171, 209] width 296 height 22
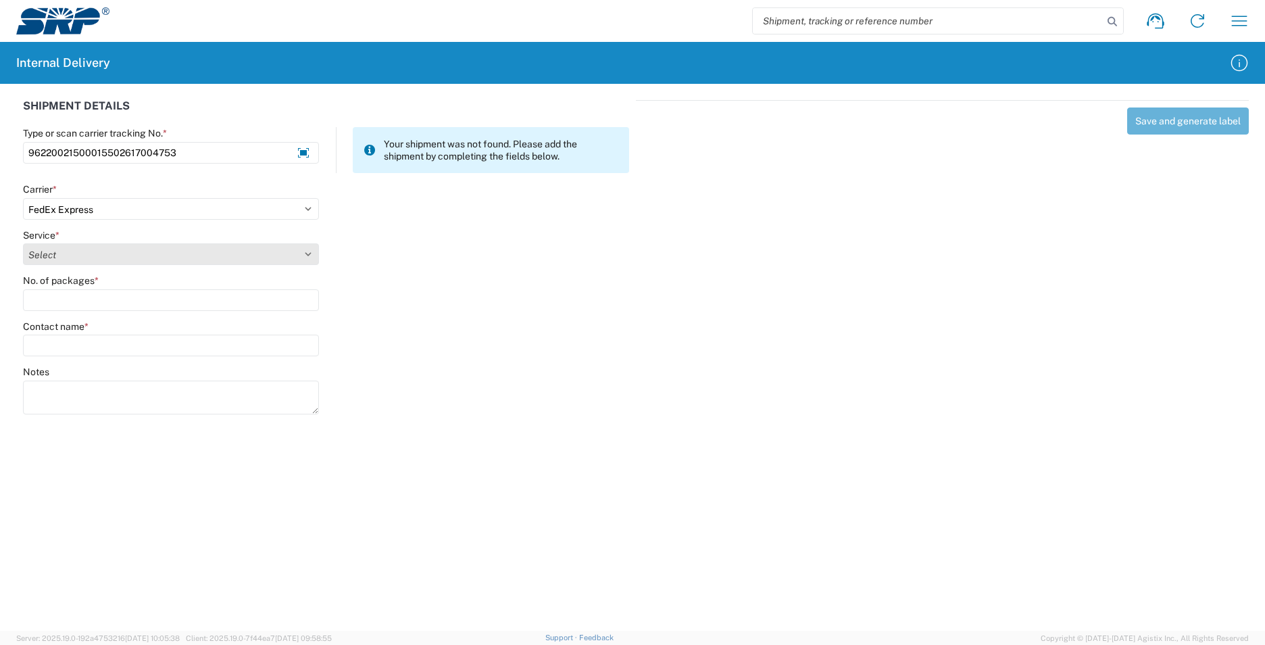
drag, startPoint x: 310, startPoint y: 248, endPoint x: 287, endPoint y: 266, distance: 29.9
click at [310, 247] on select "Select 1Day Freight 2Day 2Day AM 2Day AM One Rate 2Day Freight 2Day One Rate 3 …" at bounding box center [171, 254] width 296 height 22
select select "12"
click at [23, 243] on select "Select 1Day Freight 2Day 2Day AM 2Day AM One Rate 2Day Freight 2Day One Rate 3 …" at bounding box center [171, 254] width 296 height 22
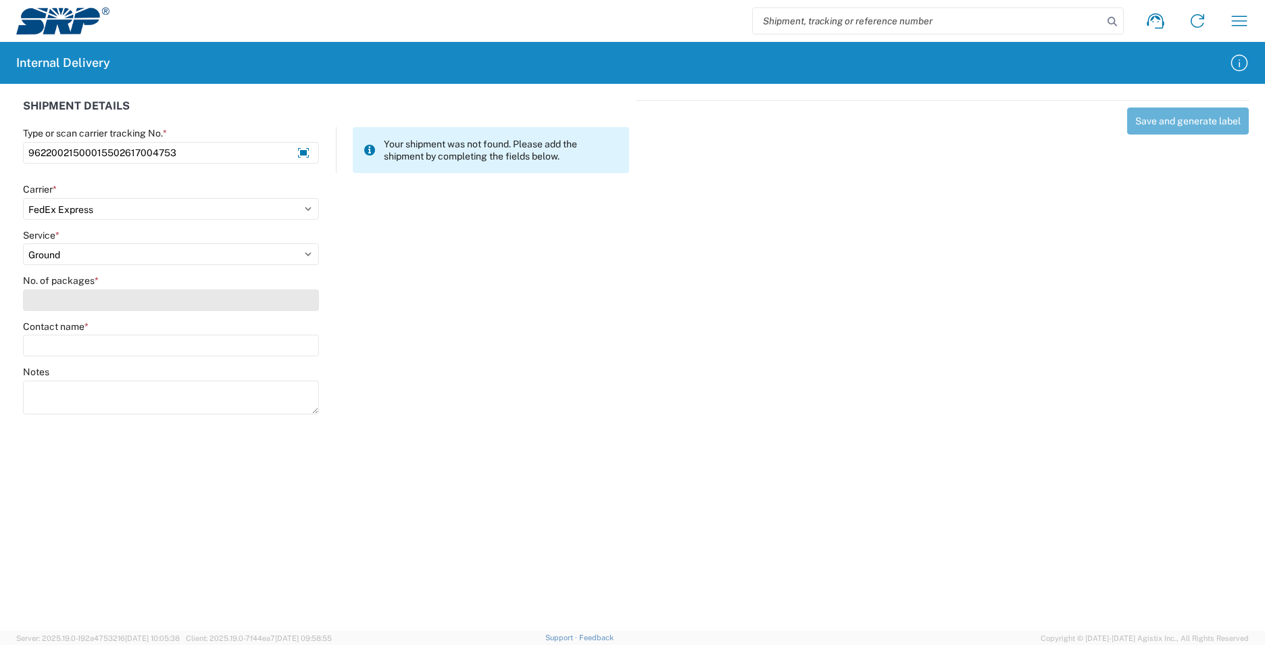
click at [86, 299] on input "No. of packages *" at bounding box center [171, 300] width 296 height 22
type input "1"
type input "`"
type input "E"
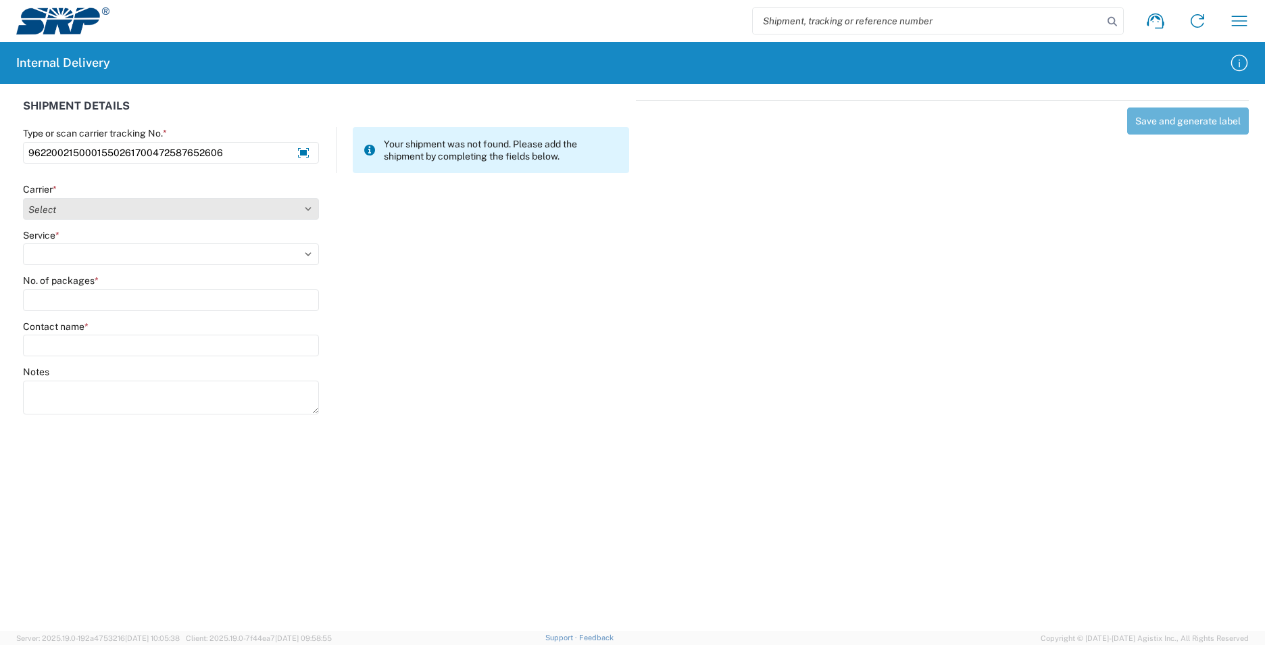
type input "9622002150001550261700472587652606"
click at [308, 209] on select "Select Amazon Logistics ATI Trucking BC Dimerco Logistics Empire Southwest FedE…" at bounding box center [171, 209] width 296 height 22
select select "5"
click at [23, 198] on select "Select Amazon Logistics ATI Trucking BC Dimerco Logistics Empire Southwest FedE…" at bounding box center [171, 209] width 296 height 22
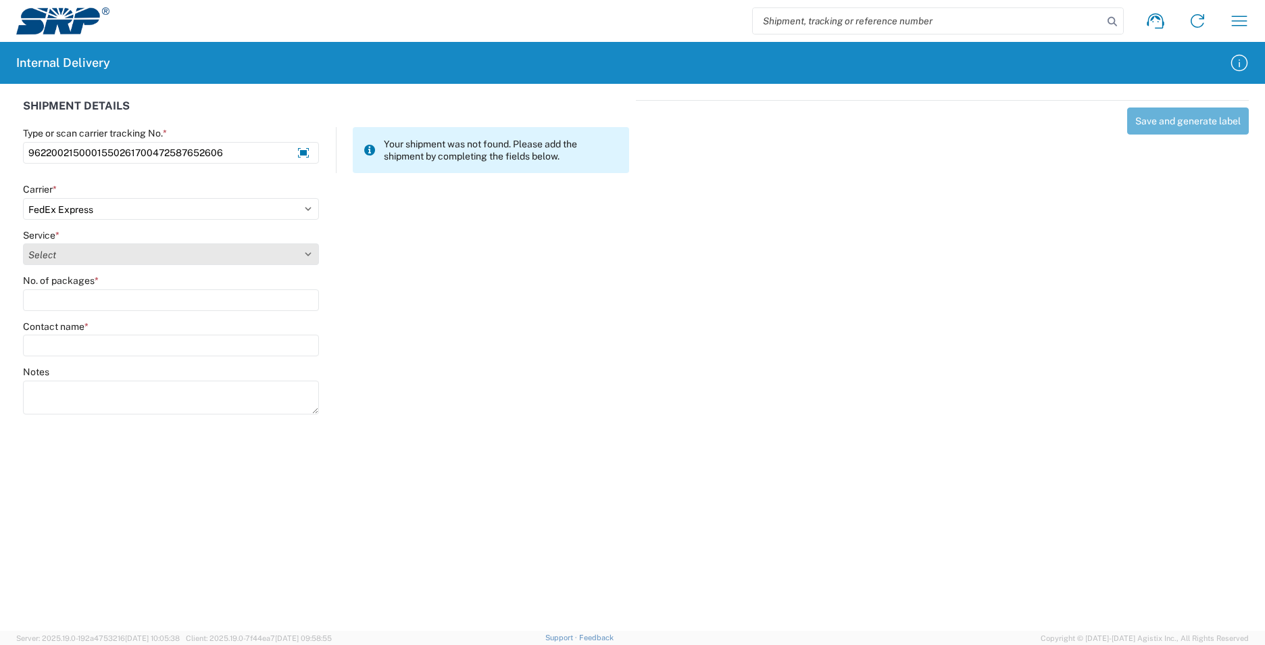
click at [308, 251] on select "Select 1Day Freight 2Day 2Day AM 2Day AM One Rate 2Day Freight 2Day One Rate 3 …" at bounding box center [171, 254] width 296 height 22
select select "12"
click at [23, 243] on select "Select 1Day Freight 2Day 2Day AM 2Day AM One Rate 2Day Freight 2Day One Rate 3 …" at bounding box center [171, 254] width 296 height 22
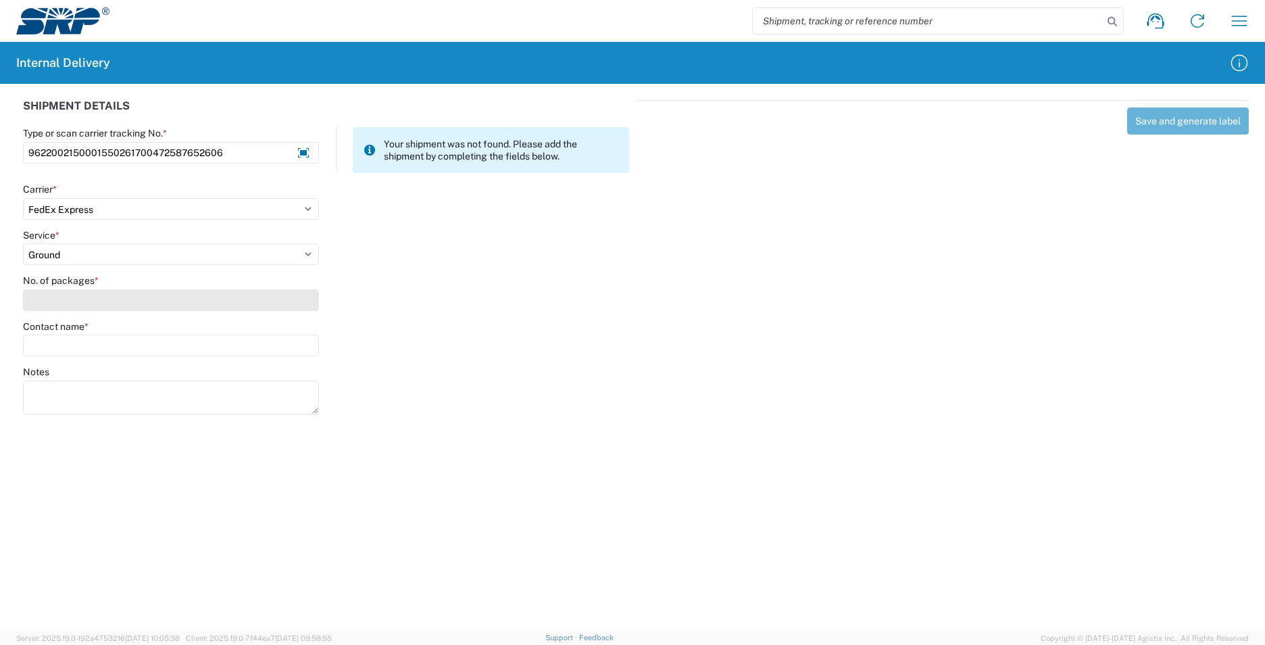
click at [114, 301] on input "No. of packages *" at bounding box center [171, 300] width 296 height 22
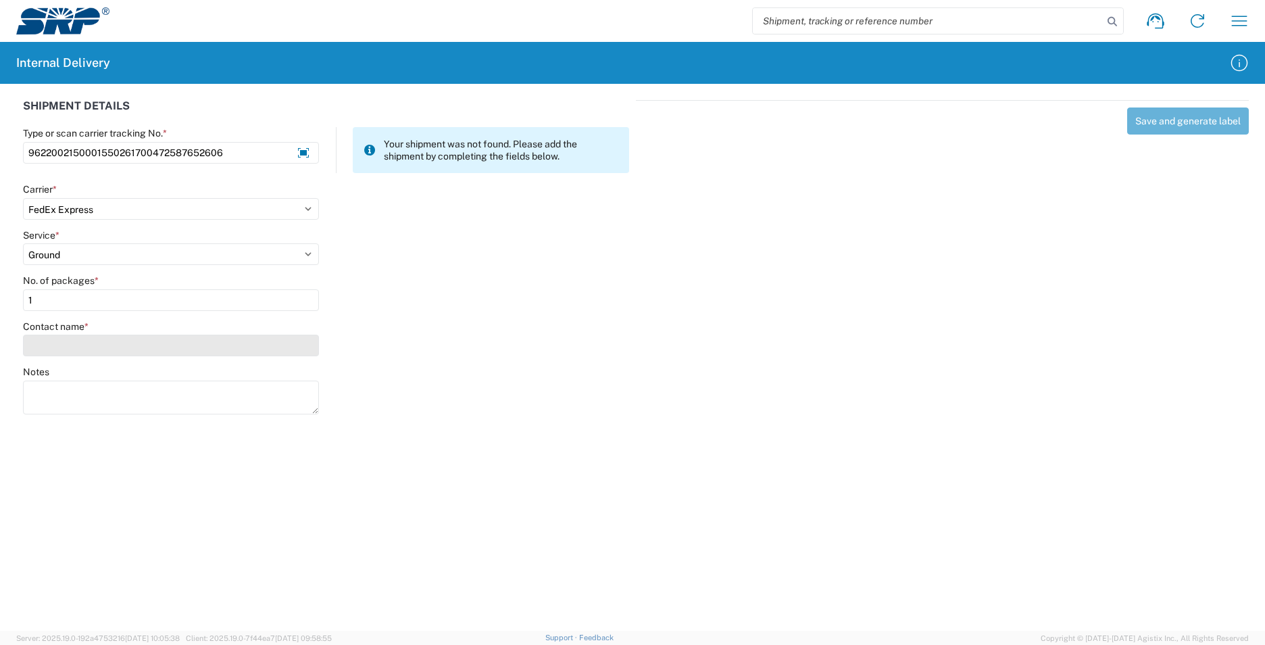
type input "1"
click at [96, 344] on input "Contact name *" at bounding box center [171, 346] width 296 height 22
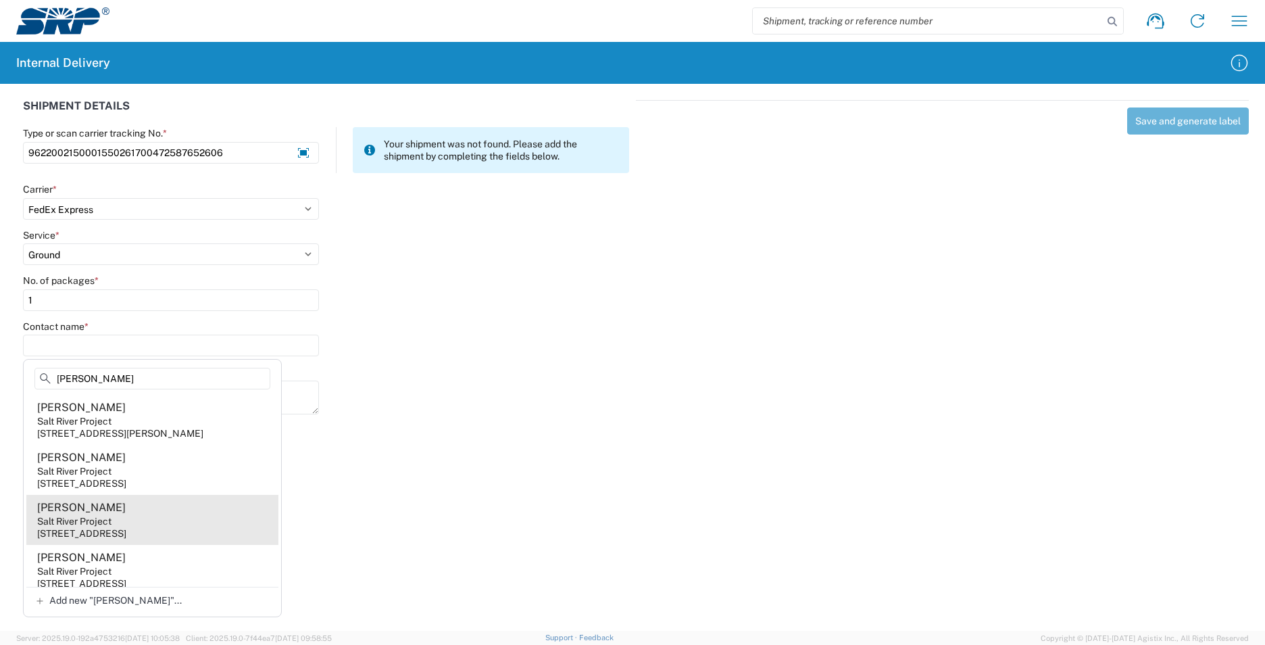
type input "Hurst"
click at [128, 524] on agx-address-suggestion-item "Eric Hurst Salt River Project 1500 N Mill Ave, PAB25T, Tempe, AZ, 85281, US" at bounding box center [152, 520] width 252 height 50
type input "Eric Hurst"
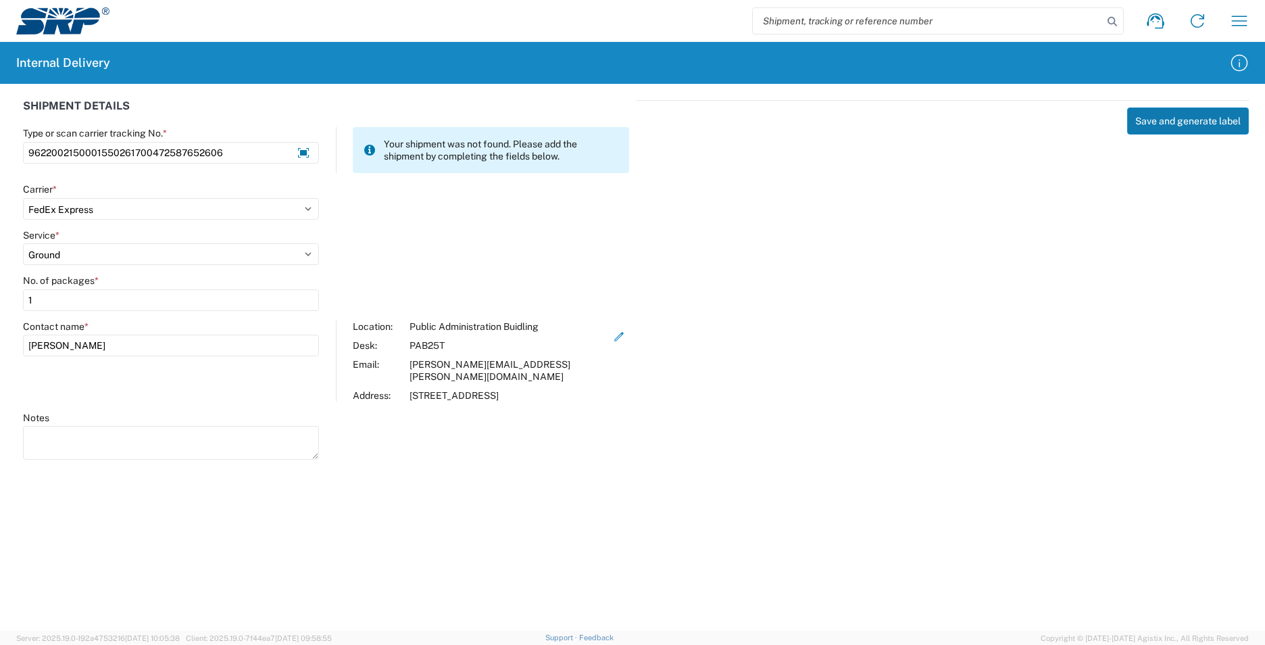
click at [1182, 116] on button "Save and generate label" at bounding box center [1188, 120] width 122 height 27
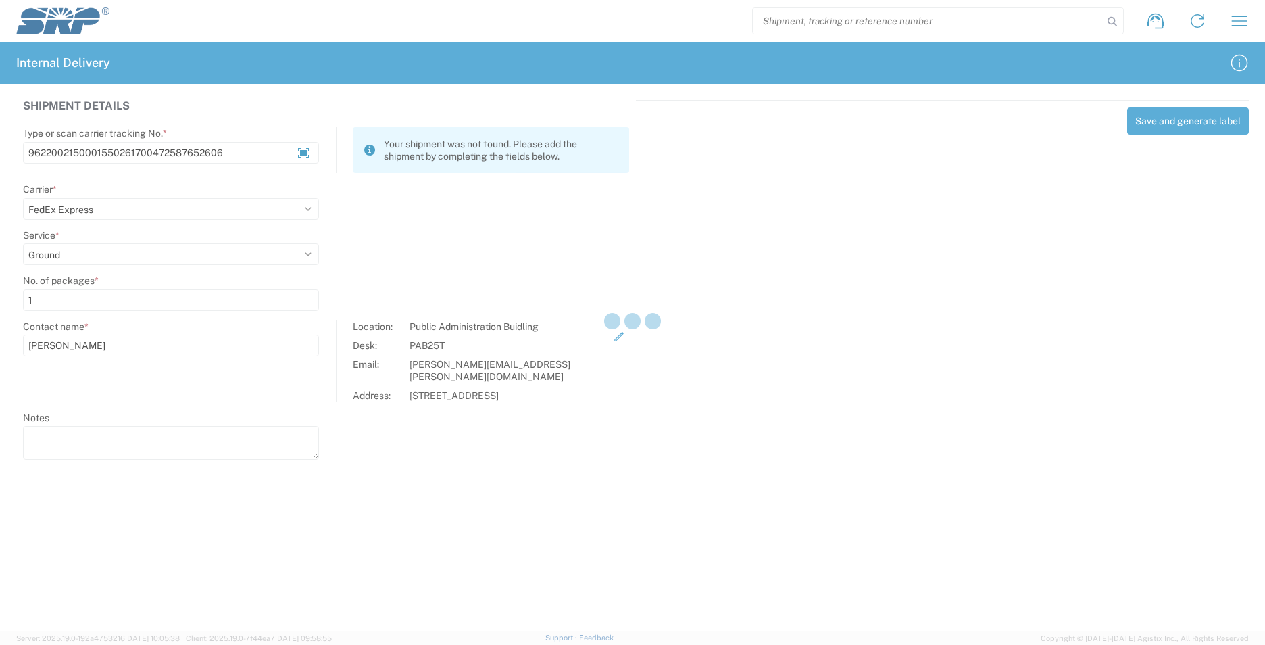
select select
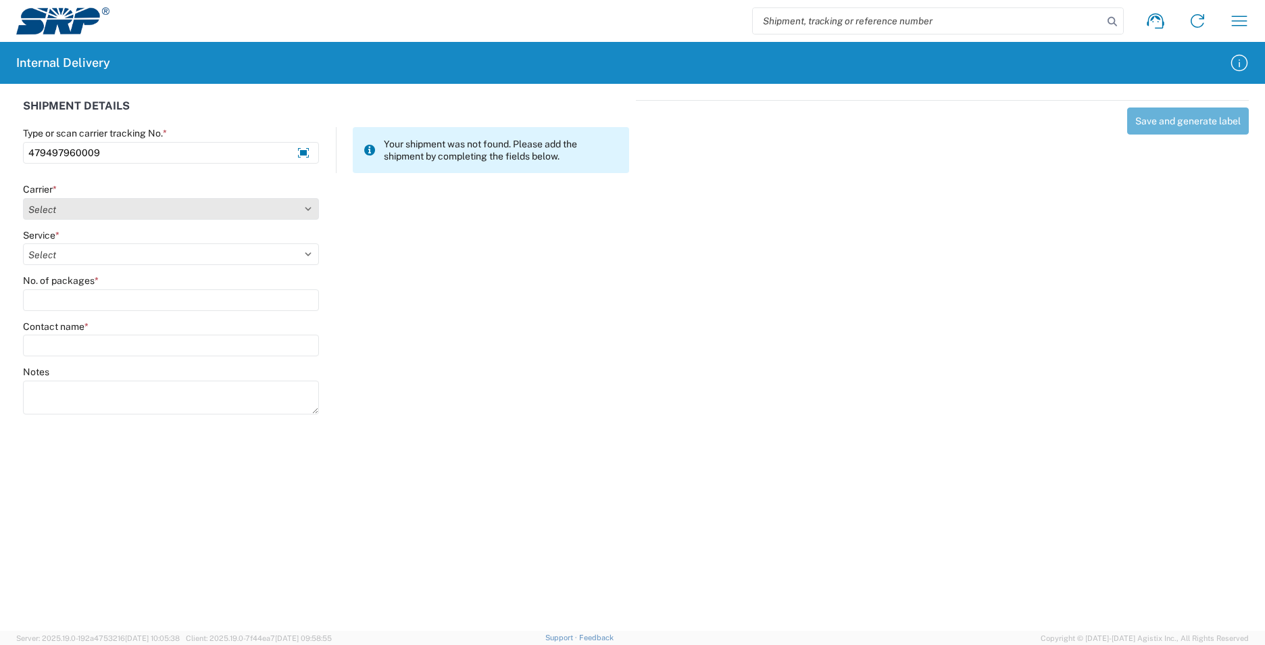
type input "479497960009"
click at [309, 211] on select "Select Amazon Logistics ATI Trucking BC Dimerco Logistics Empire Southwest FedE…" at bounding box center [171, 209] width 296 height 22
select select "5"
click at [23, 198] on select "Select Amazon Logistics ATI Trucking BC Dimerco Logistics Empire Southwest FedE…" at bounding box center [171, 209] width 296 height 22
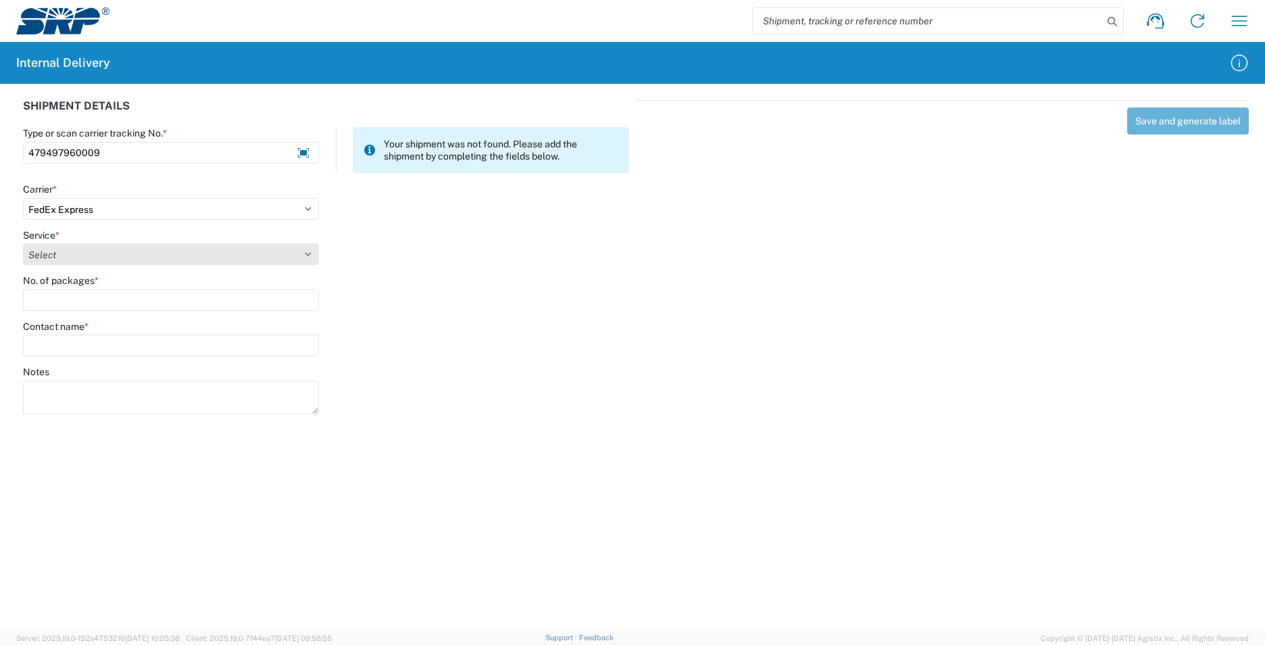
click at [307, 257] on select "Select 1Day Freight 2Day 2Day AM 2Day AM One Rate 2Day Freight 2Day One Rate 3 …" at bounding box center [171, 254] width 296 height 22
select select "12"
click at [23, 243] on select "Select 1Day Freight 2Day 2Day AM 2Day AM One Rate 2Day Freight 2Day One Rate 3 …" at bounding box center [171, 254] width 296 height 22
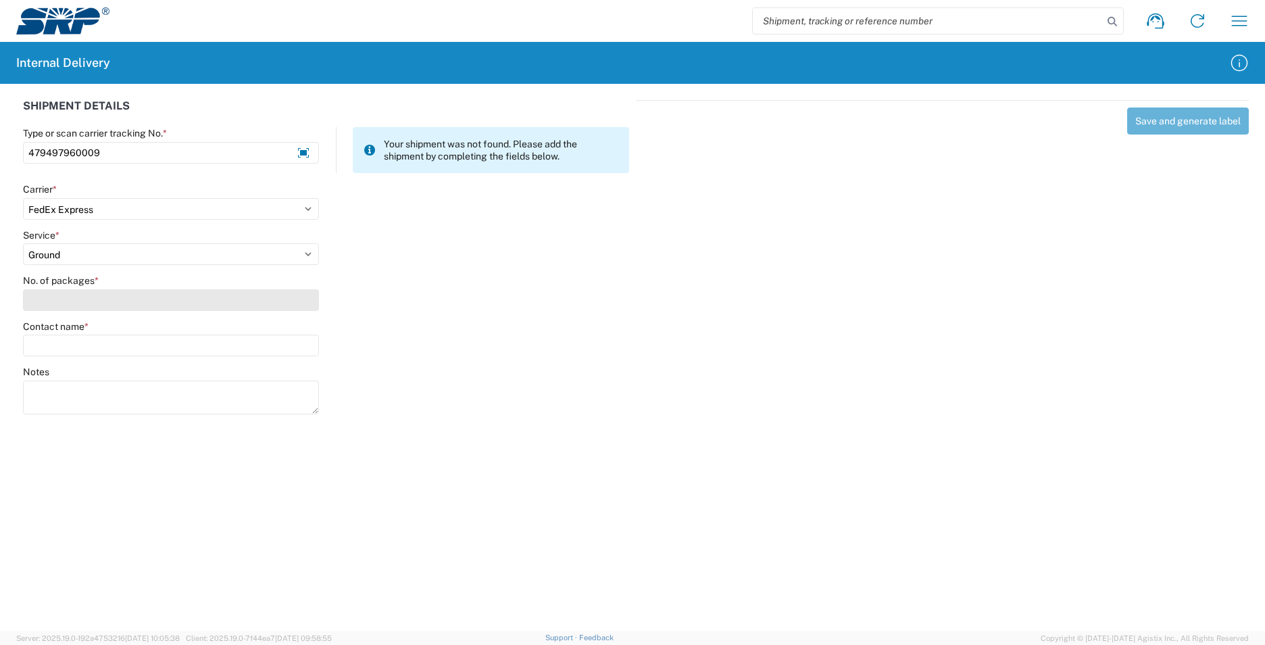
click at [101, 298] on input "No. of packages *" at bounding box center [171, 300] width 296 height 22
type input "1"
click at [94, 329] on div "Contact name *" at bounding box center [171, 326] width 296 height 12
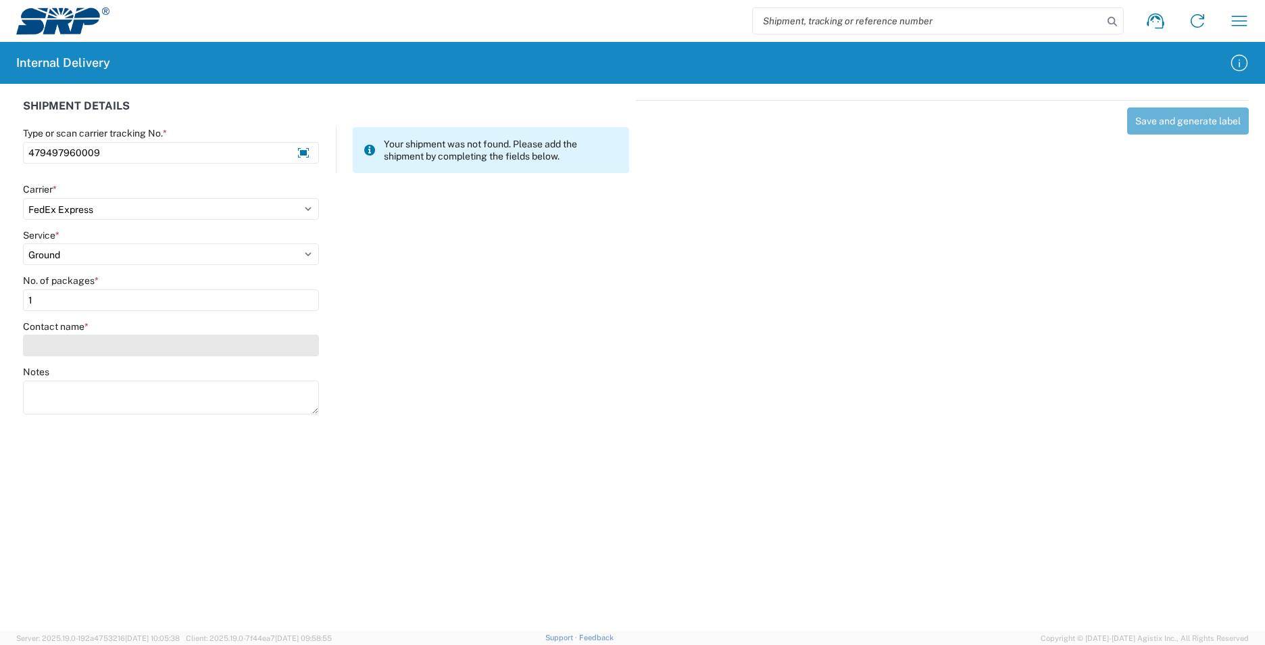
click at [93, 336] on input "Contact name *" at bounding box center [171, 346] width 296 height 22
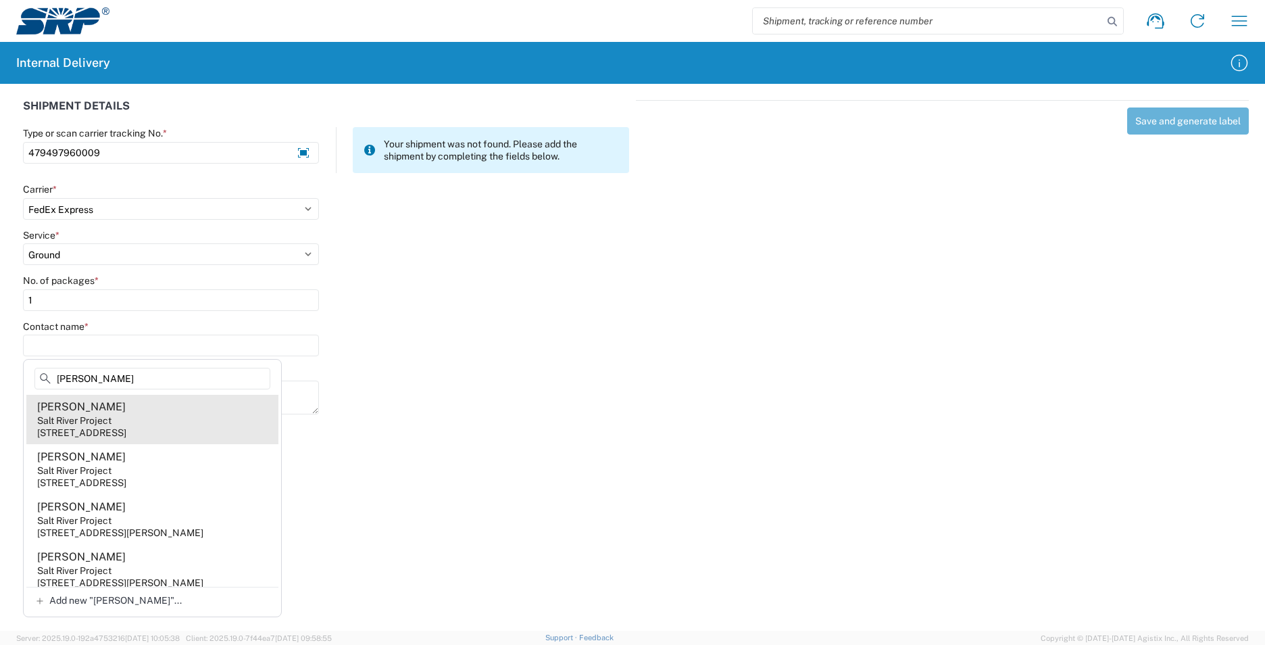
scroll to position [405, 0]
type input "Luis"
click at [149, 426] on agx-address-suggestion-item "Luis Cazares Salt River Project 1500 N Mill Ave, PAB15W, Tempe, AZ, 85281, US" at bounding box center [152, 416] width 252 height 50
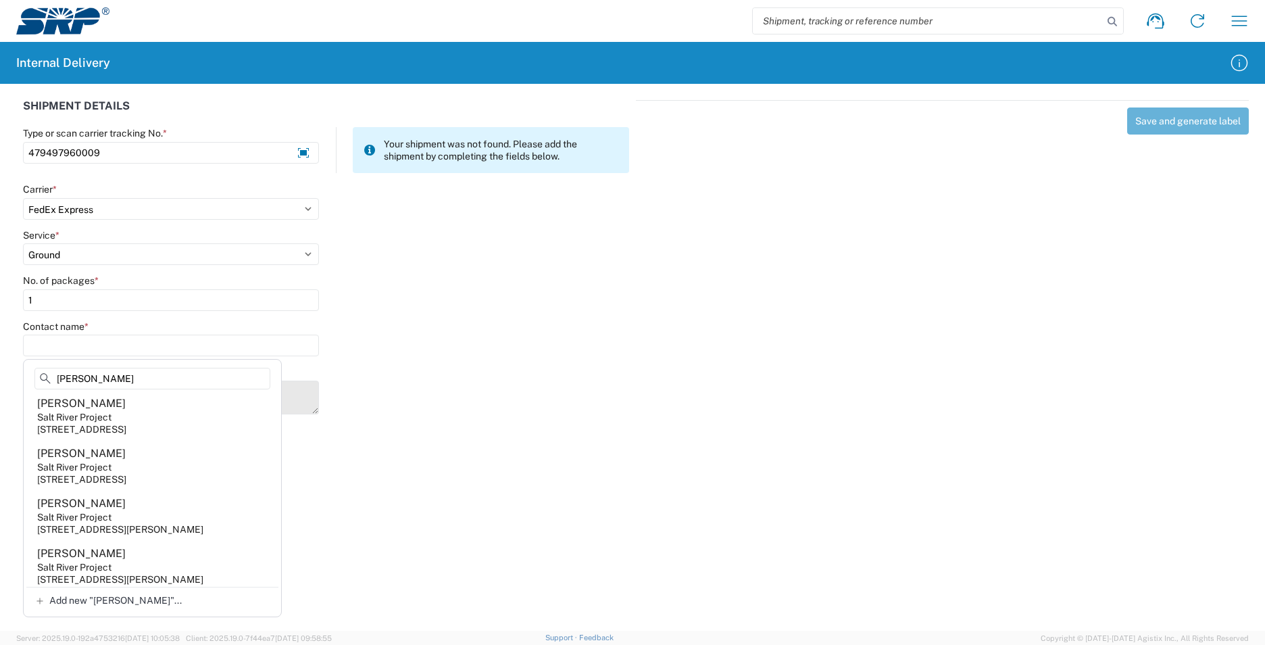
type input "Luis Cazares"
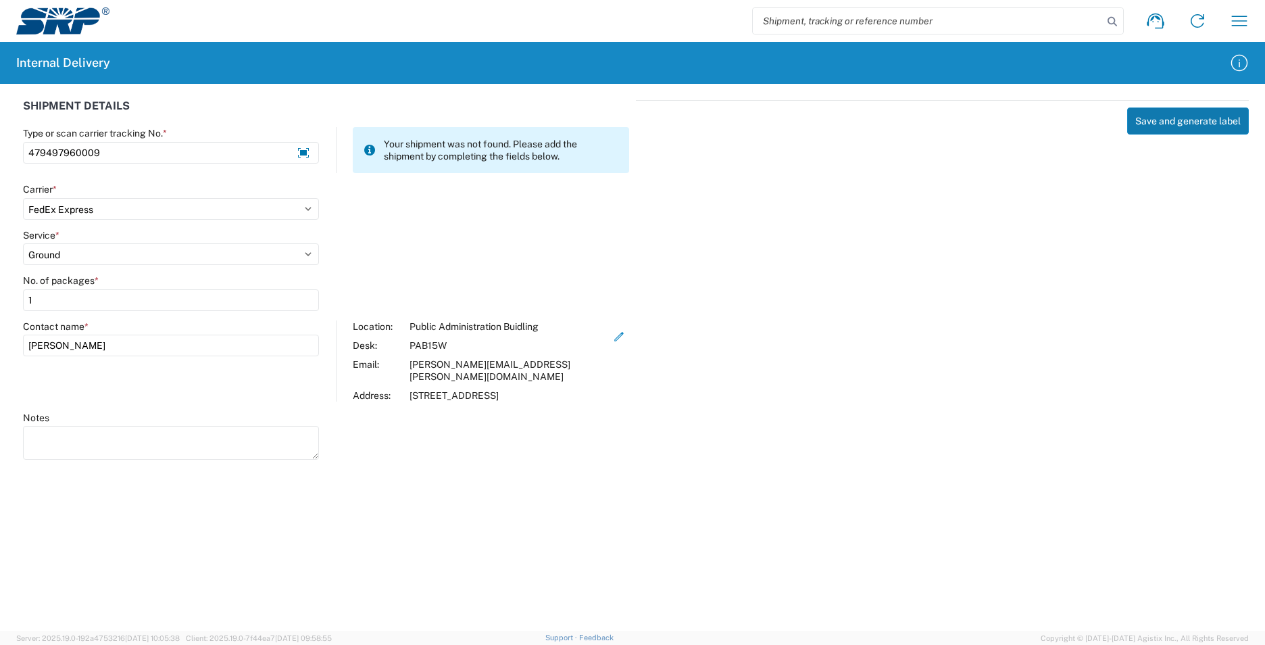
click at [1205, 119] on button "Save and generate label" at bounding box center [1188, 120] width 122 height 27
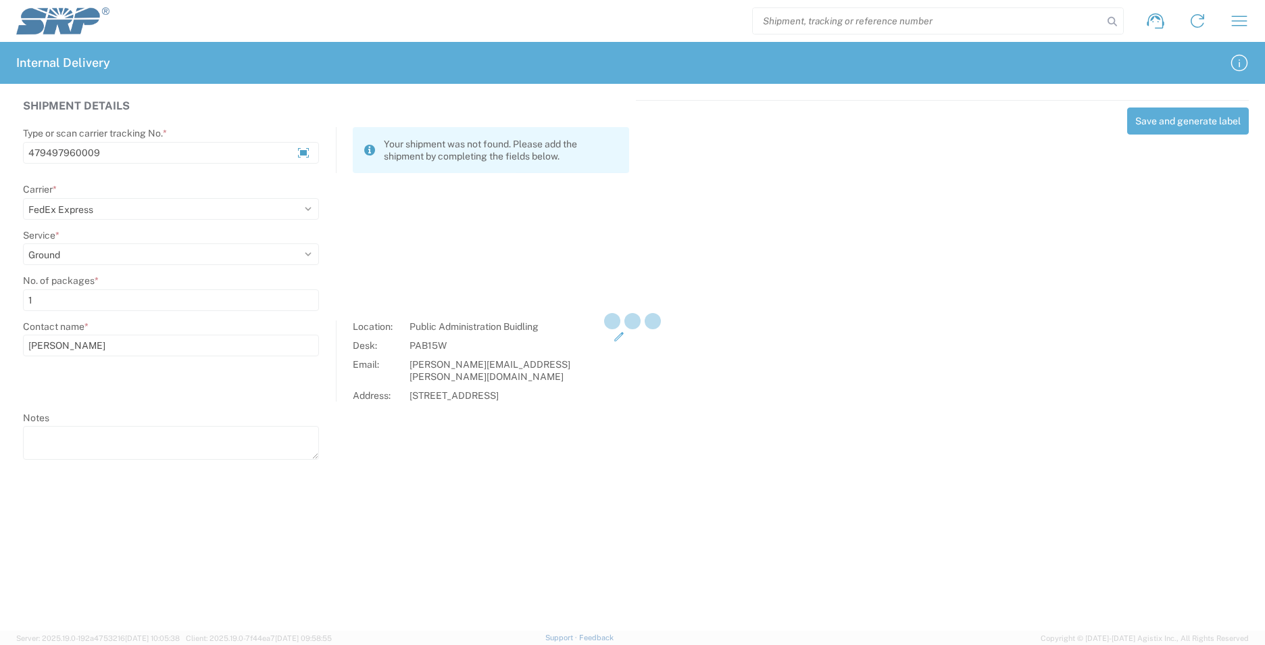
select select
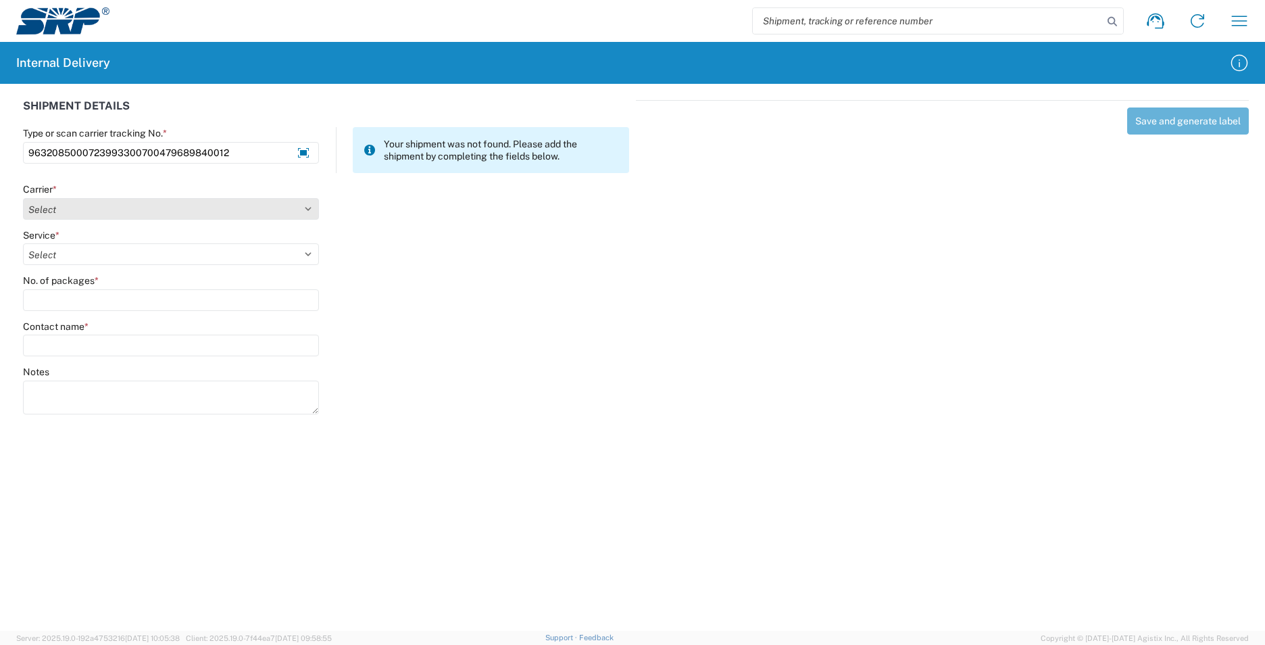
type input "9632085000723993300700479689840012"
click at [307, 211] on select "Select Amazon Logistics ATI Trucking BC Dimerco Logistics Empire Southwest FedE…" at bounding box center [171, 209] width 296 height 22
select select "5"
click at [23, 198] on select "Select Amazon Logistics ATI Trucking BC Dimerco Logistics Empire Southwest FedE…" at bounding box center [171, 209] width 296 height 22
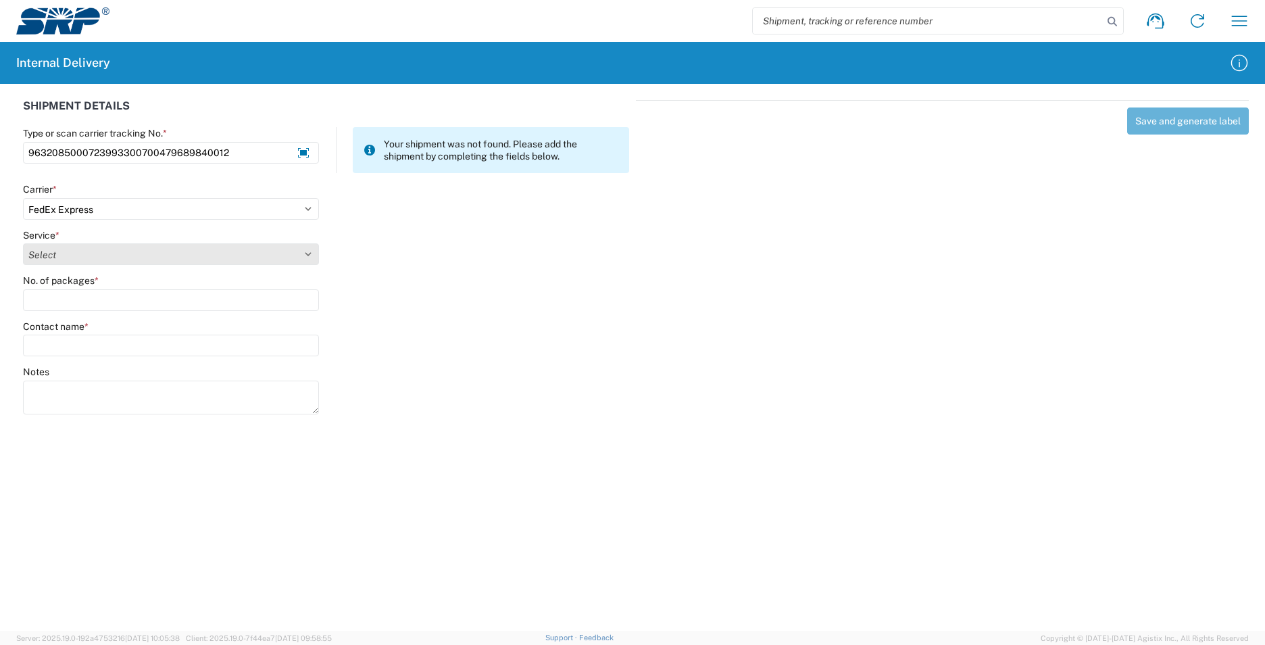
click at [304, 249] on select "Select 1Day Freight 2Day 2Day AM 2Day AM One Rate 2Day Freight 2Day One Rate 3 …" at bounding box center [171, 254] width 296 height 22
select select "12"
click at [23, 243] on select "Select 1Day Freight 2Day 2Day AM 2Day AM One Rate 2Day Freight 2Day One Rate 3 …" at bounding box center [171, 254] width 296 height 22
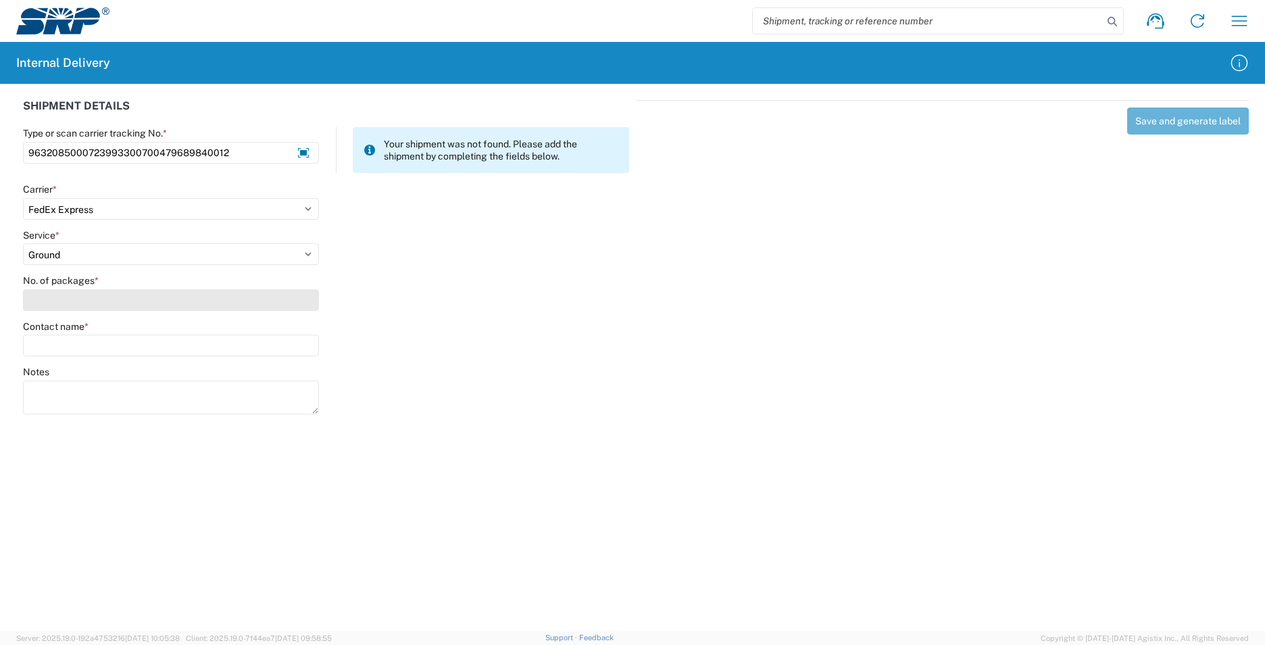
click at [126, 294] on input "No. of packages *" at bounding box center [171, 300] width 296 height 22
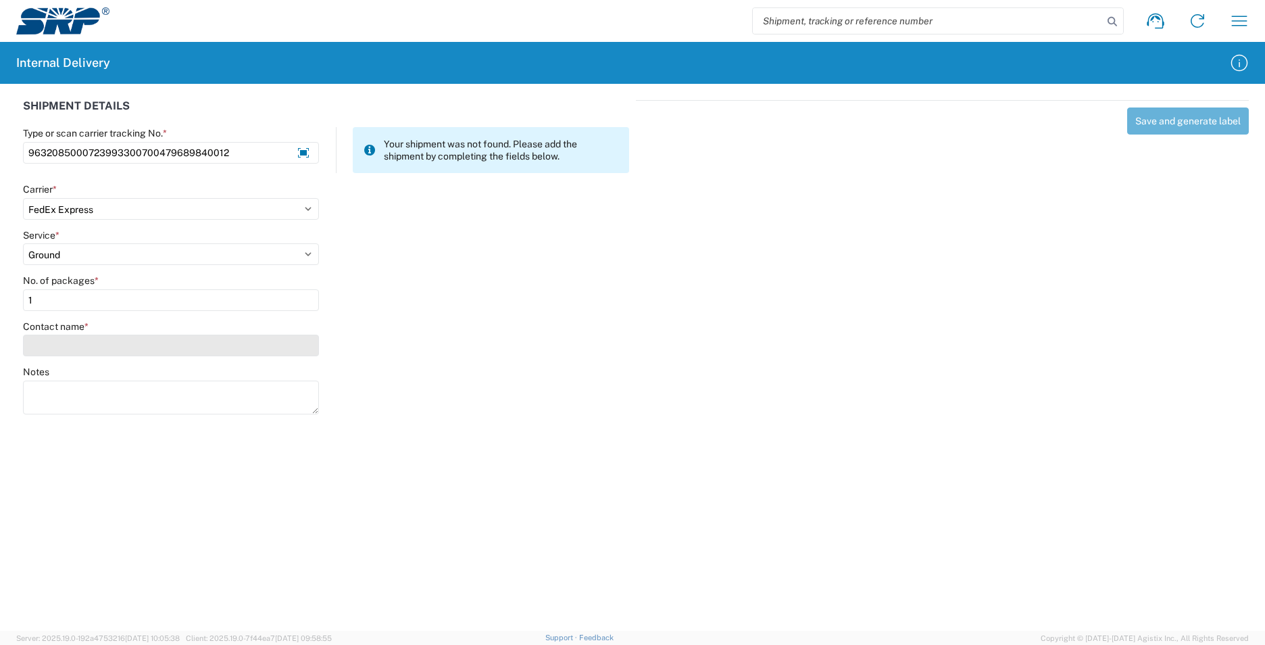
type input "1"
click at [104, 338] on input "Contact name *" at bounding box center [171, 346] width 296 height 22
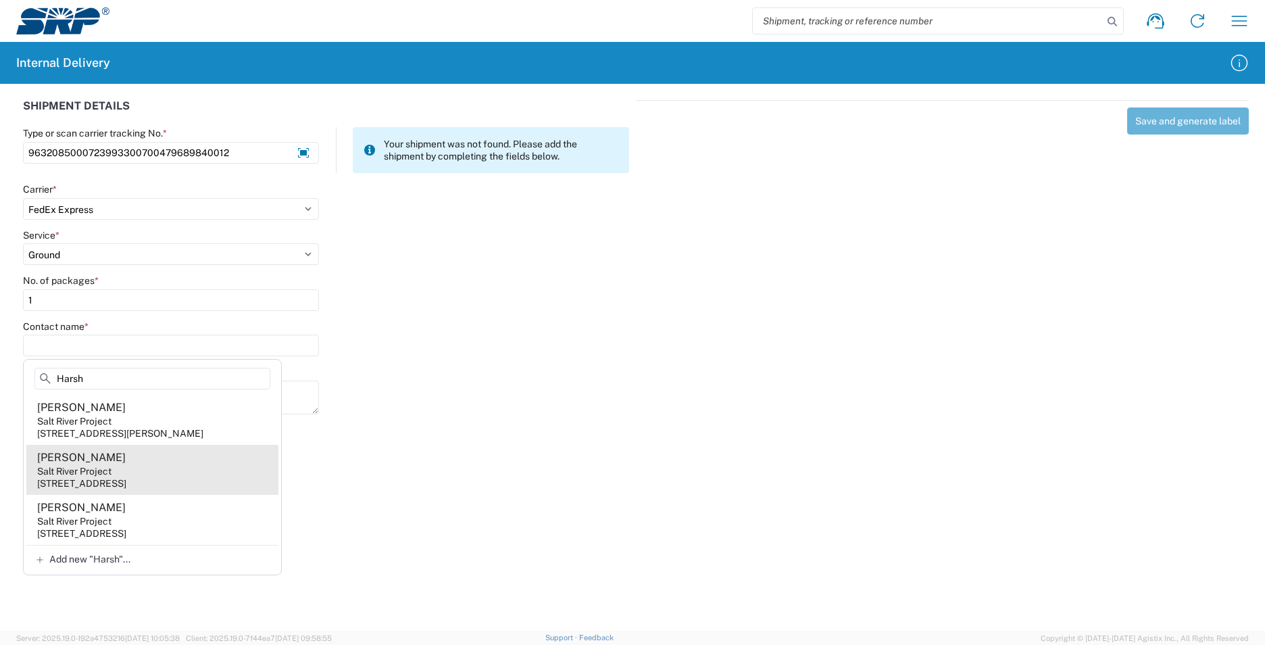
type input "Harsh"
click at [114, 457] on agx-address-suggestion-item "Alicia Harsh Salt River Project 1500 N Mill Ave, PAB233, Tempe, AZ, 85281, US" at bounding box center [152, 470] width 252 height 50
type input "Alicia Harsh"
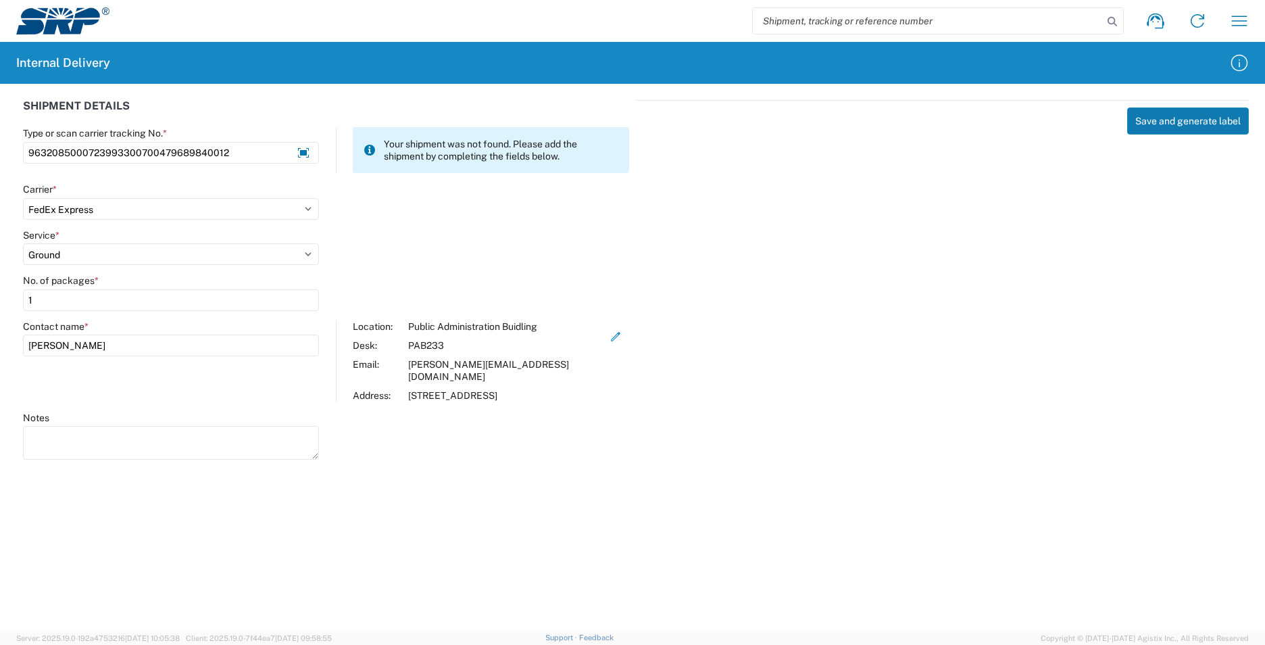
click at [1156, 118] on button "Save and generate label" at bounding box center [1188, 120] width 122 height 27
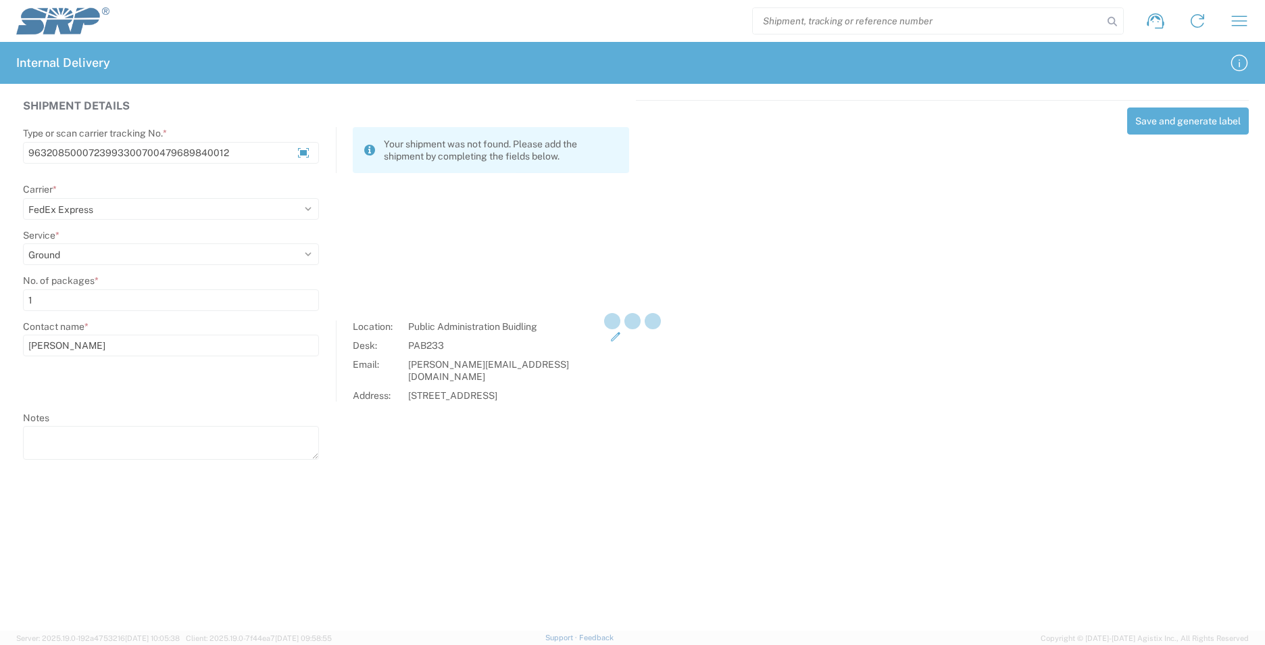
select select
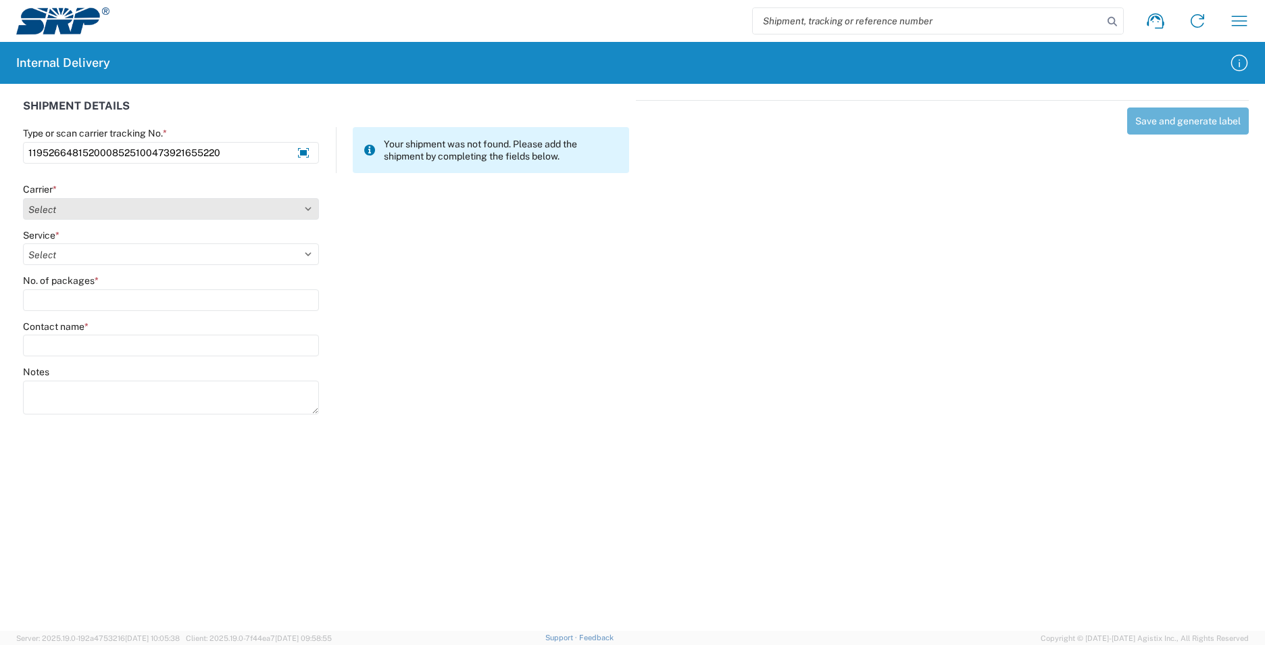
type input "1195266481520008525100473921655220"
click at [309, 209] on select "Select Amazon Logistics ATI Trucking BC Dimerco Logistics Empire Southwest FedE…" at bounding box center [171, 209] width 296 height 22
select select "5"
click at [23, 198] on select "Select Amazon Logistics ATI Trucking BC Dimerco Logistics Empire Southwest FedE…" at bounding box center [171, 209] width 296 height 22
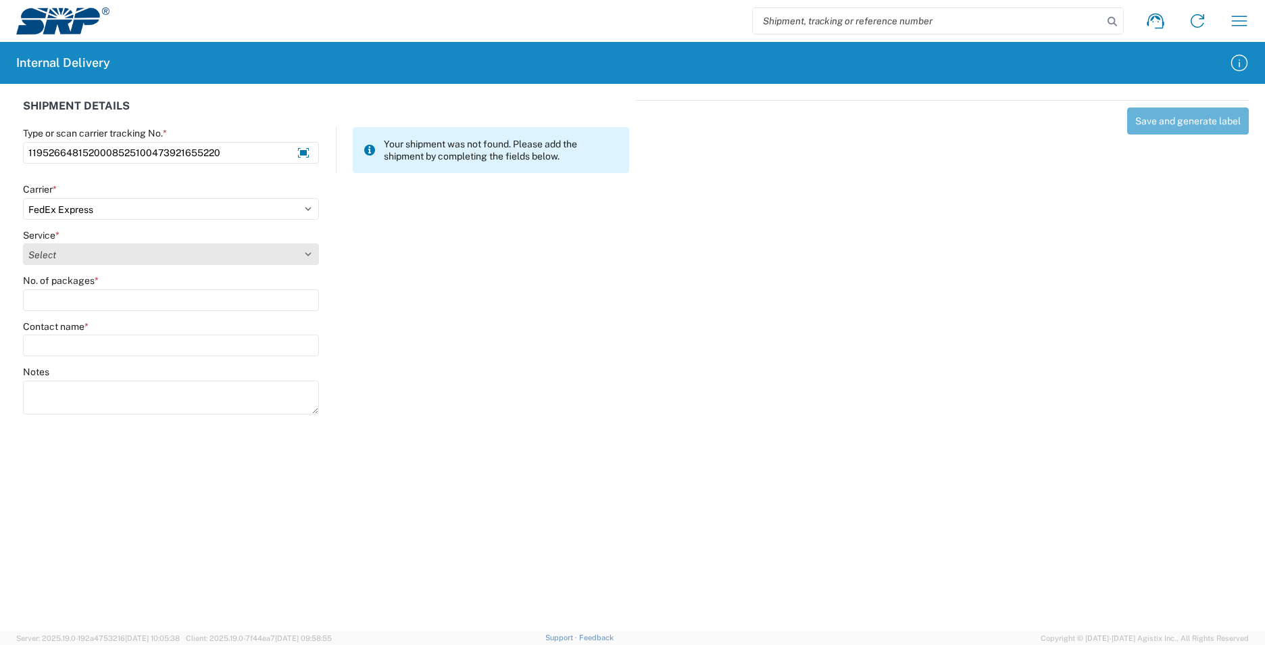
click at [304, 255] on select "Select 1Day Freight 2Day 2Day AM 2Day AM One Rate 2Day Freight 2Day One Rate 3 …" at bounding box center [171, 254] width 296 height 22
select select "12"
click at [23, 243] on select "Select 1Day Freight 2Day 2Day AM 2Day AM One Rate 2Day Freight 2Day One Rate 3 …" at bounding box center [171, 254] width 296 height 22
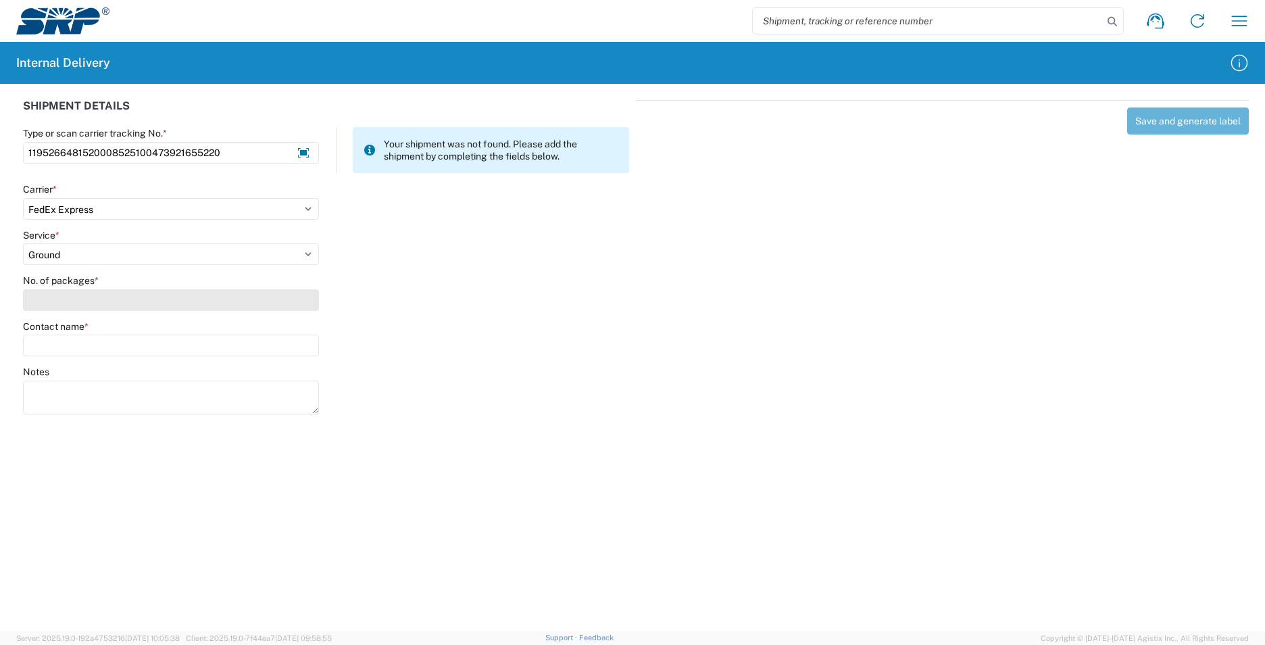
click at [117, 297] on input "No. of packages *" at bounding box center [171, 300] width 296 height 22
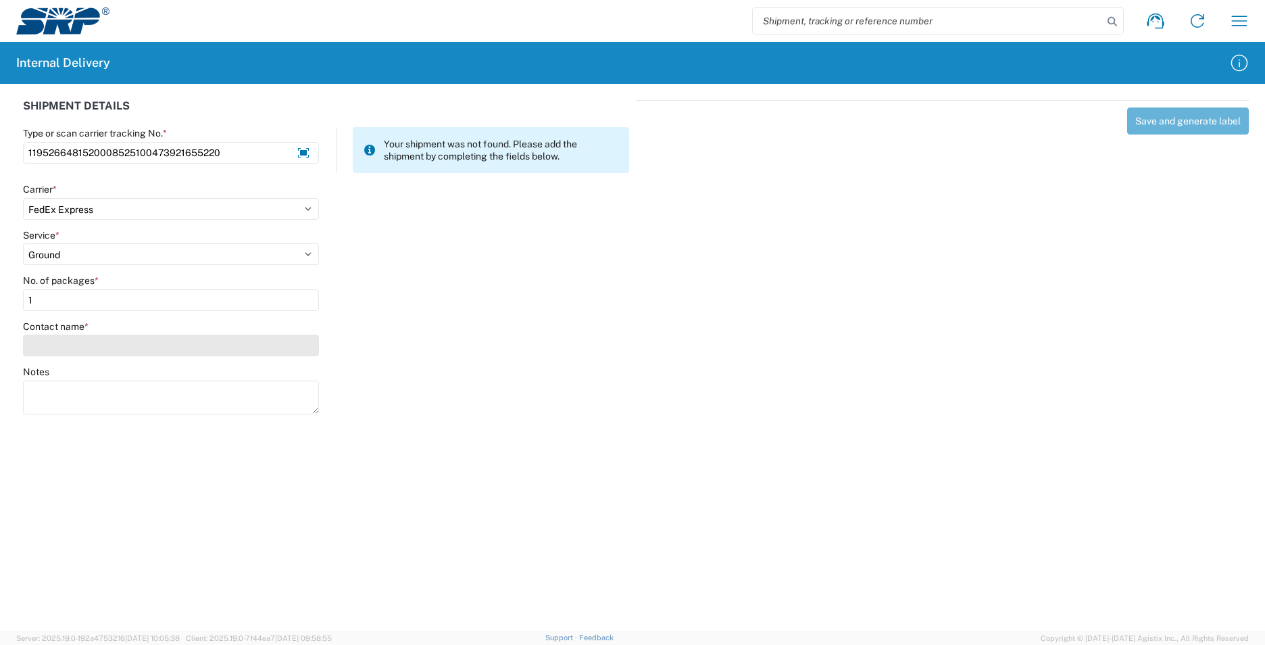
type input "1"
click at [90, 348] on input "Contact name *" at bounding box center [171, 346] width 296 height 22
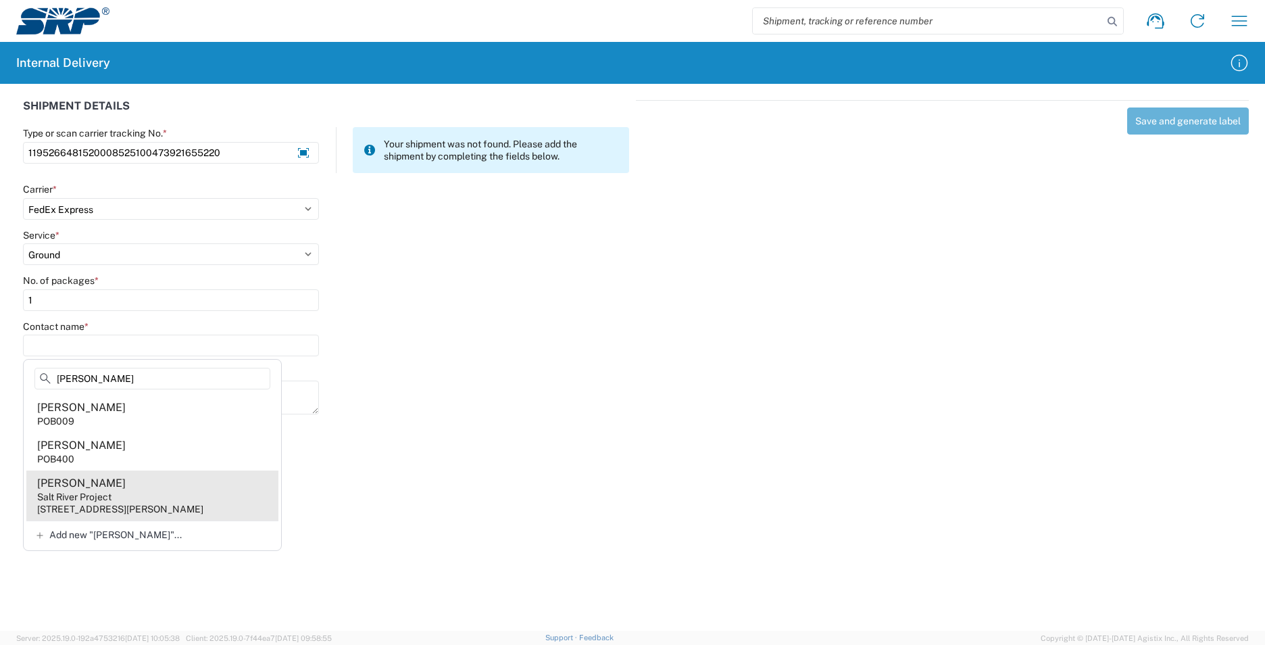
type input "Ingram"
click at [154, 503] on div "6504 E Thomas Rd, POB400, Scottsdale, AZ, 85251, US" at bounding box center [120, 509] width 166 height 12
type input "Stacey Ingram"
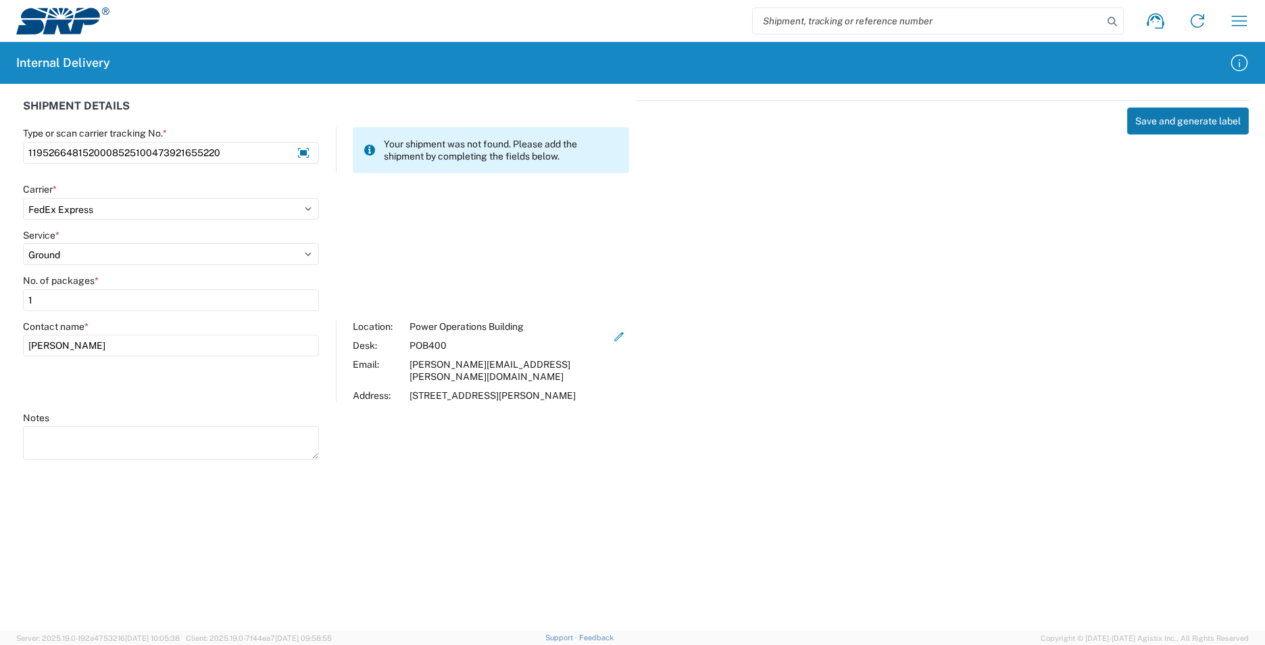
click at [1178, 115] on button "Save and generate label" at bounding box center [1188, 120] width 122 height 27
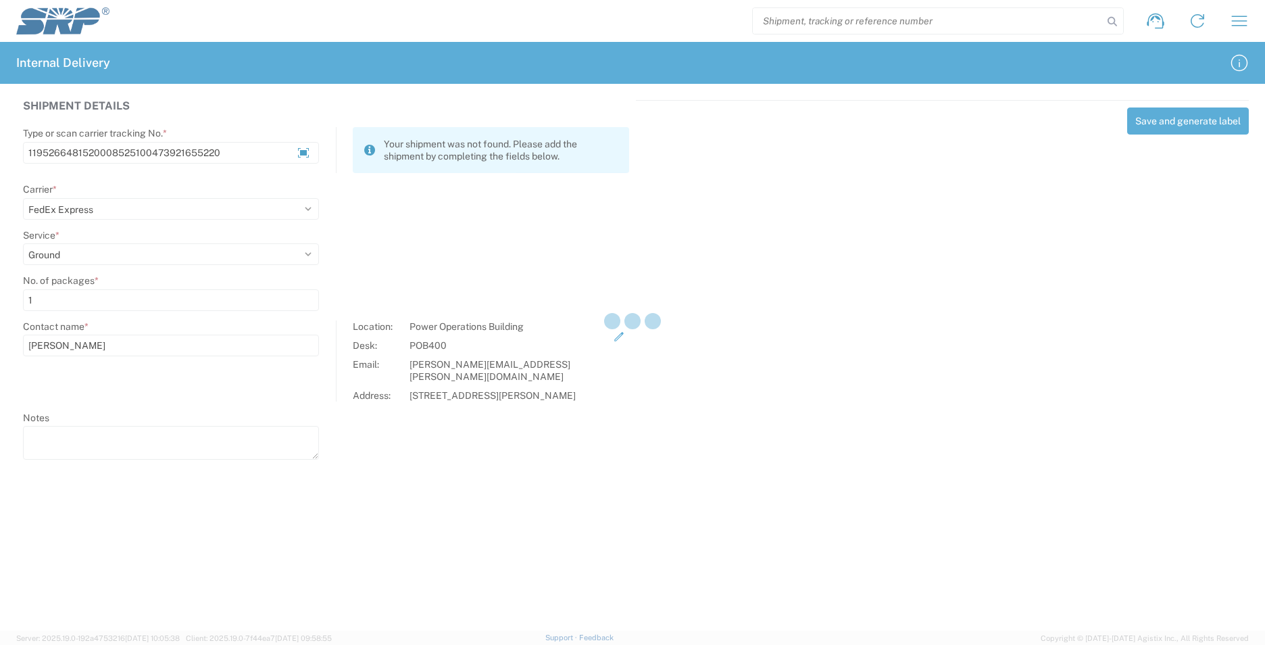
select select
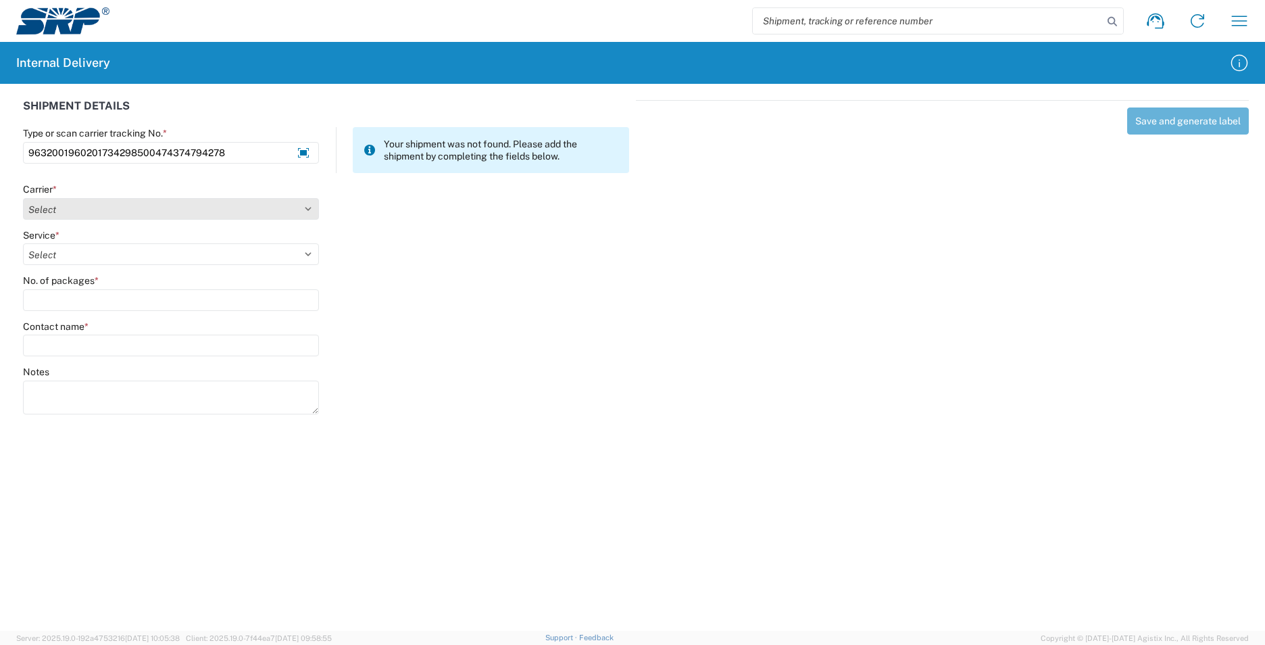
type input "9632001960201734298500474374794278"
click at [306, 211] on select "Select Amazon Logistics ATI Trucking BC Dimerco Logistics Empire Southwest FedE…" at bounding box center [171, 209] width 296 height 22
select select "5"
click at [23, 198] on select "Select Amazon Logistics ATI Trucking BC Dimerco Logistics Empire Southwest FedE…" at bounding box center [171, 209] width 296 height 22
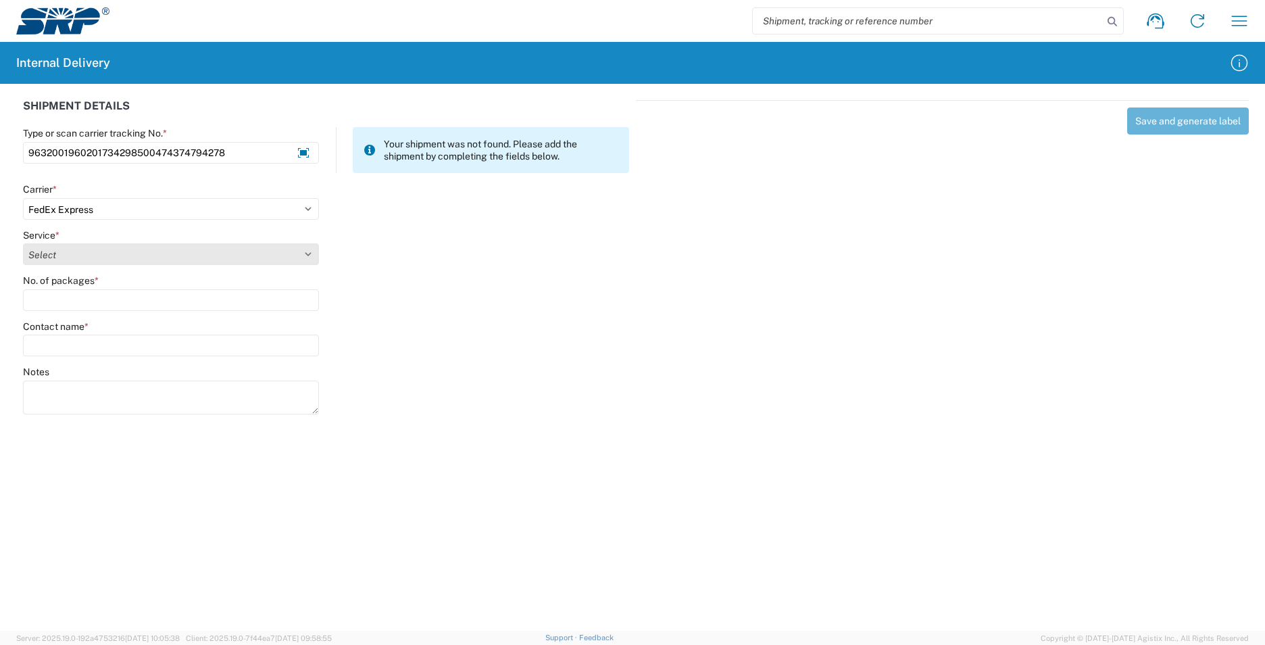
click at [307, 253] on select "Select 1Day Freight 2Day 2Day AM 2Day AM One Rate 2Day Freight 2Day One Rate 3 …" at bounding box center [171, 254] width 296 height 22
select select "12"
click at [23, 243] on select "Select 1Day Freight 2Day 2Day AM 2Day AM One Rate 2Day Freight 2Day One Rate 3 …" at bounding box center [171, 254] width 296 height 22
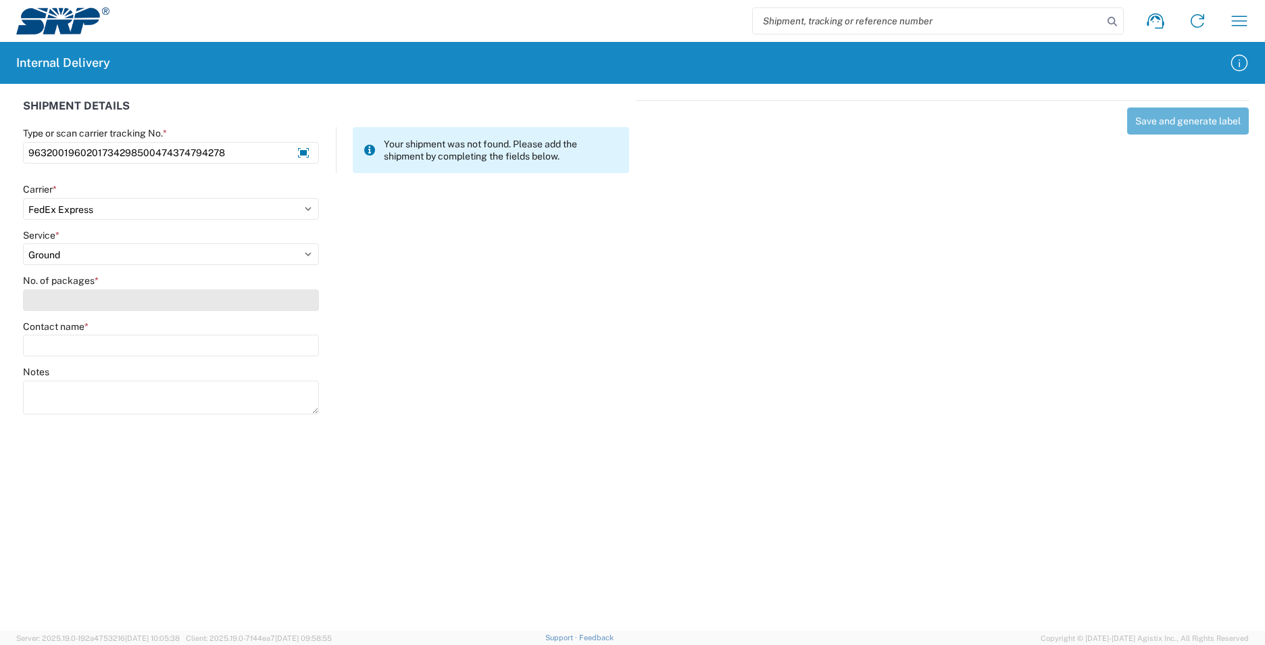
click at [120, 293] on input "No. of packages *" at bounding box center [171, 300] width 296 height 22
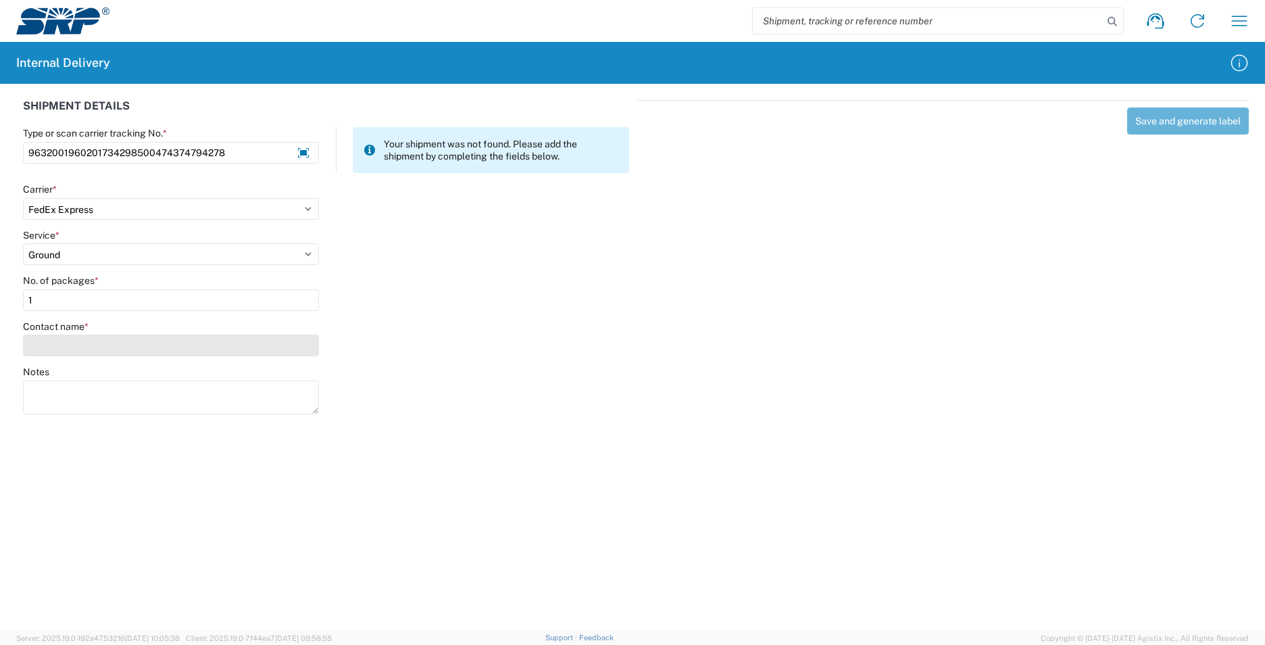
type input "1"
click at [130, 344] on input "Contact name *" at bounding box center [171, 346] width 296 height 22
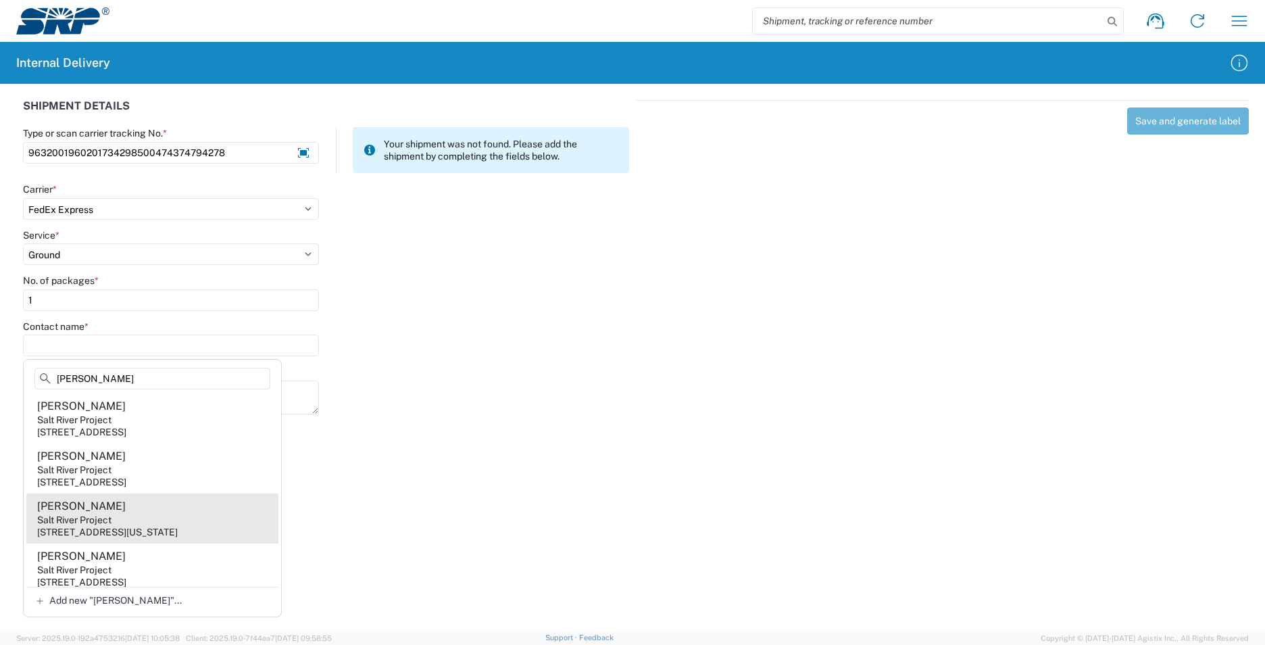
scroll to position [270, 0]
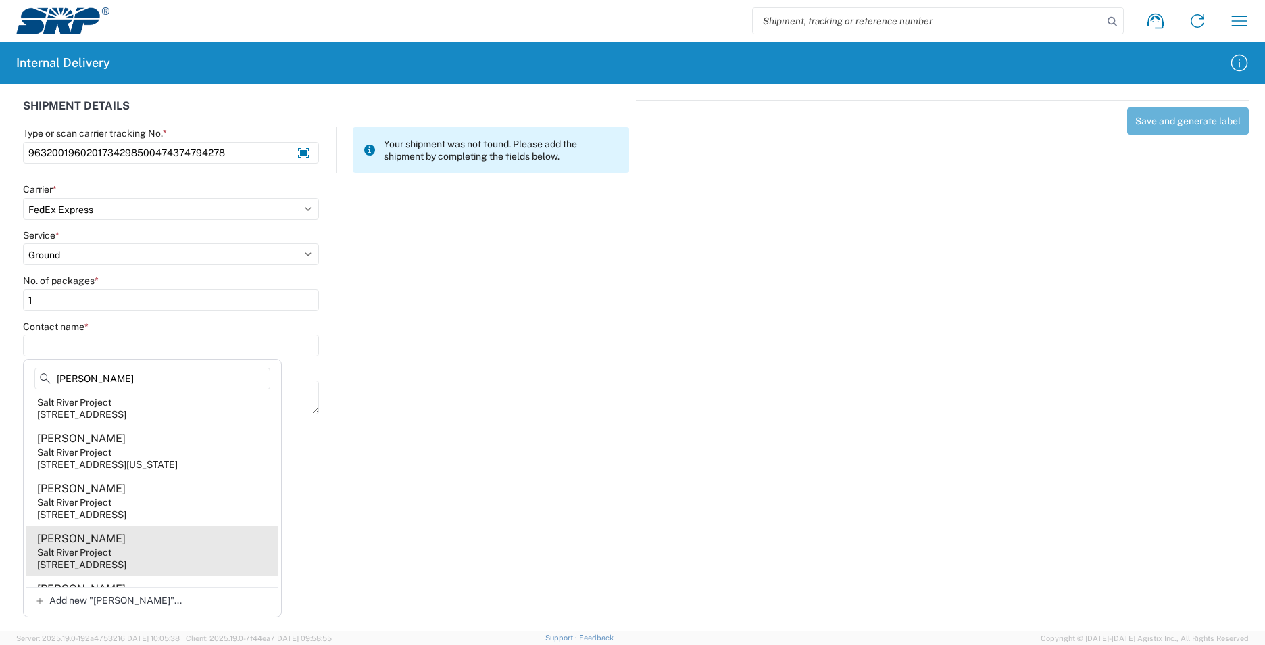
type input "Luis"
click at [127, 559] on agx-address-suggestion-item "Luis Cazares Salt River Project 1500 N Mill Ave, PAB15W, Tempe, AZ, 85281, US" at bounding box center [152, 551] width 252 height 50
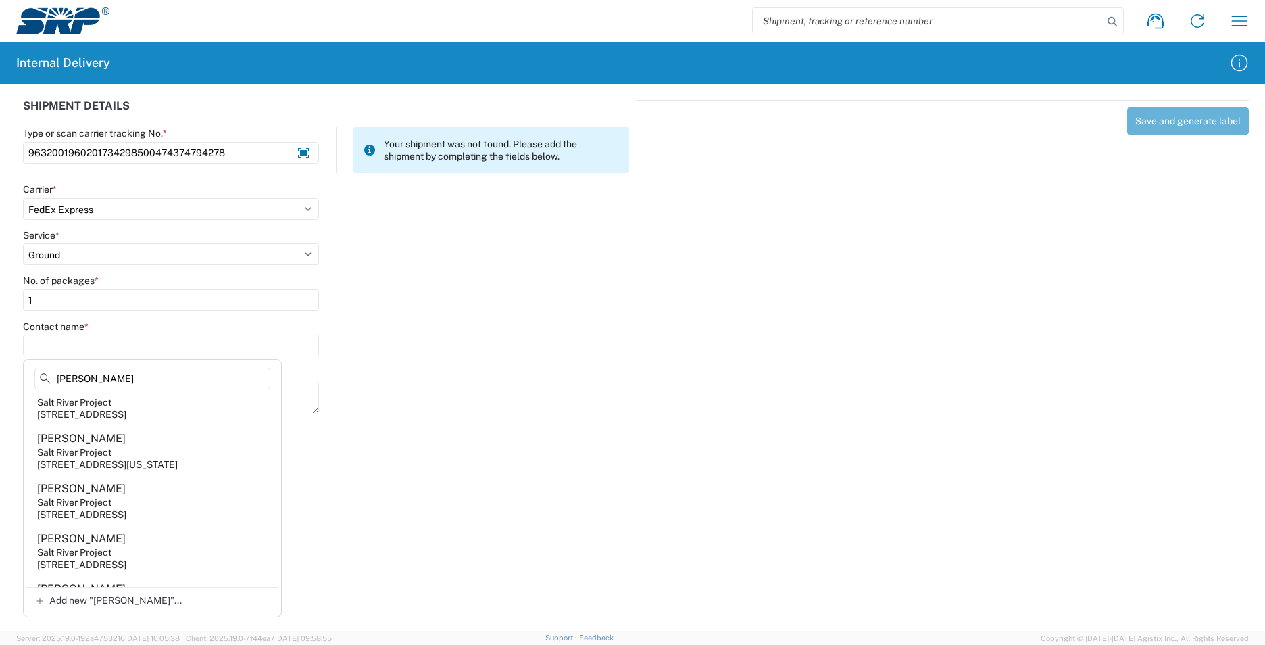
type input "Luis Cazares"
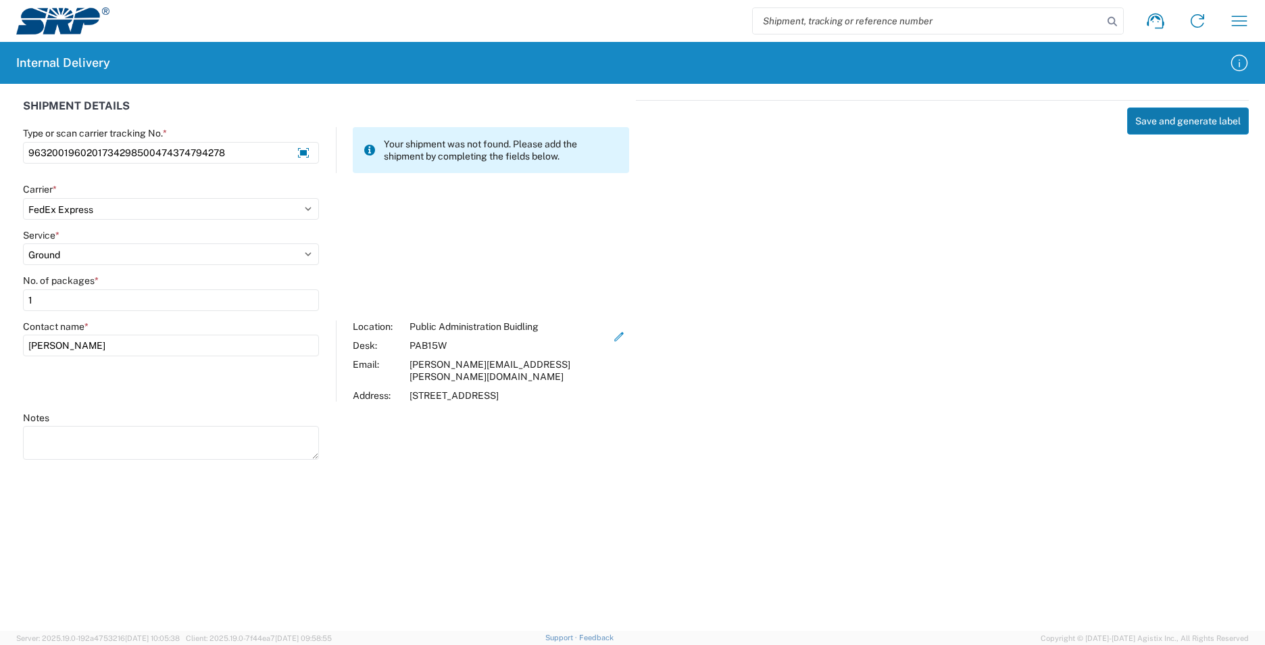
click at [1175, 118] on button "Save and generate label" at bounding box center [1188, 120] width 122 height 27
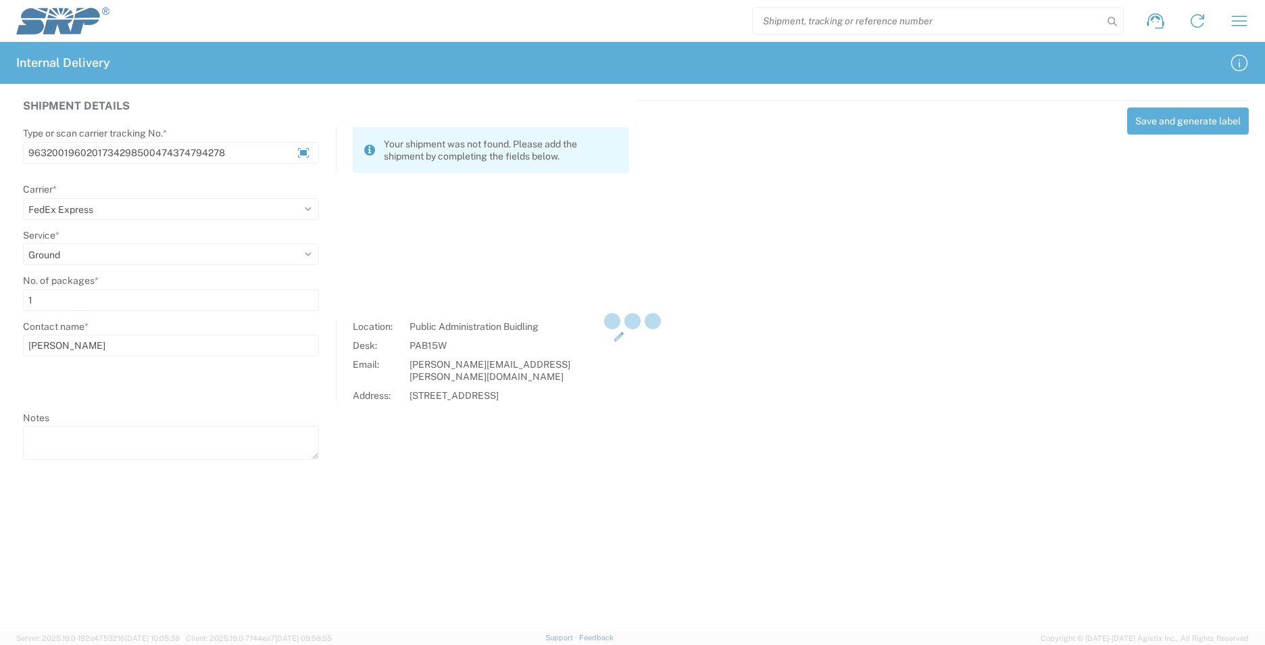
select select
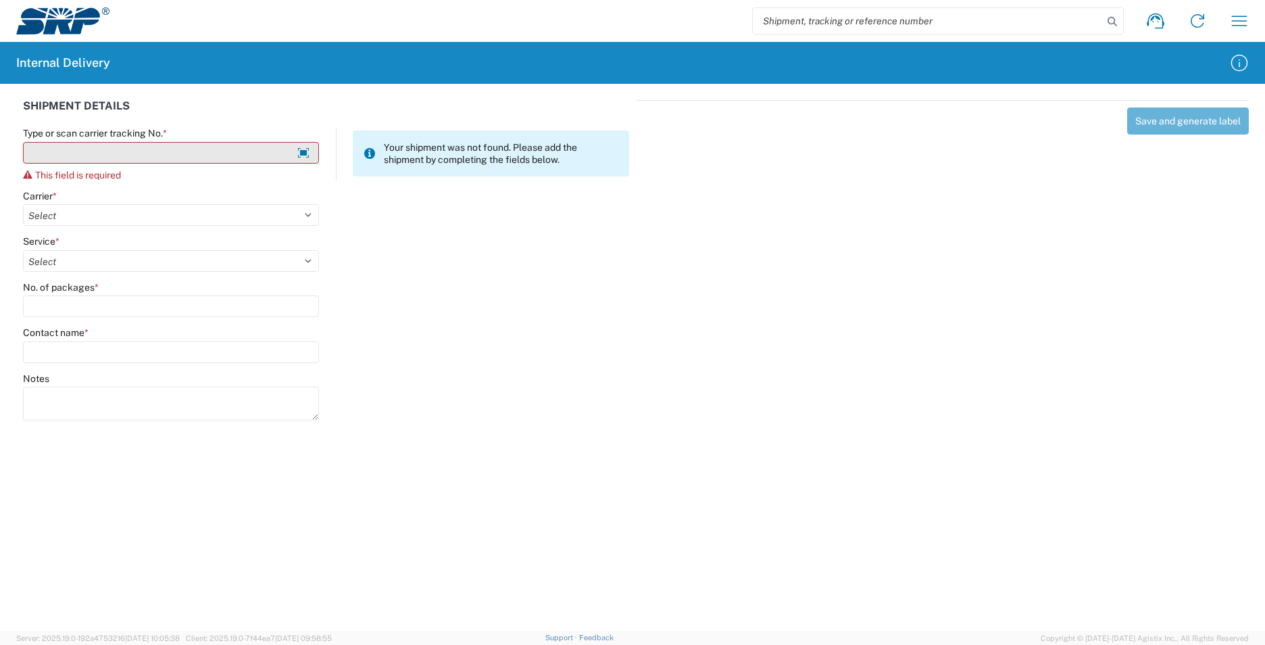
click at [189, 157] on input "Type or scan carrier tracking No. *" at bounding box center [171, 153] width 296 height 22
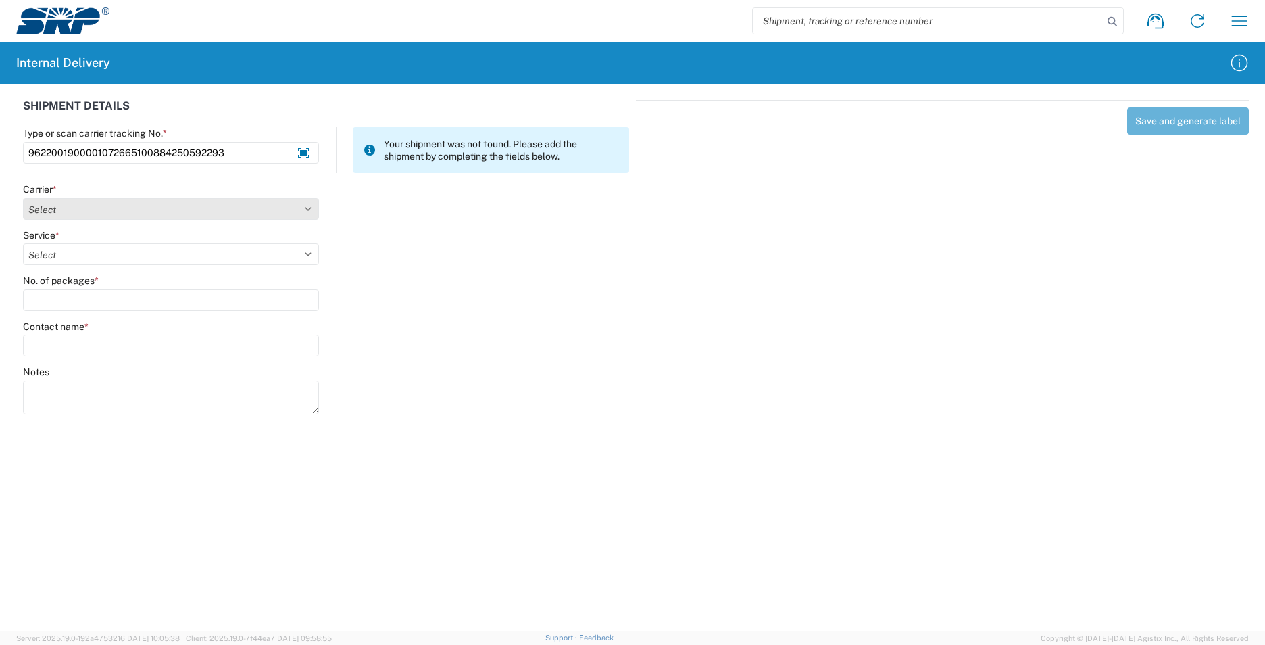
type input "9622001900001072665100884250592293"
drag, startPoint x: 310, startPoint y: 206, endPoint x: 297, endPoint y: 210, distance: 14.1
click at [310, 207] on select "Select Amazon Logistics ATI Trucking BC Dimerco Logistics Empire Southwest FedE…" at bounding box center [171, 209] width 296 height 22
select select "5"
click at [23, 198] on select "Select Amazon Logistics ATI Trucking BC Dimerco Logistics Empire Southwest FedE…" at bounding box center [171, 209] width 296 height 22
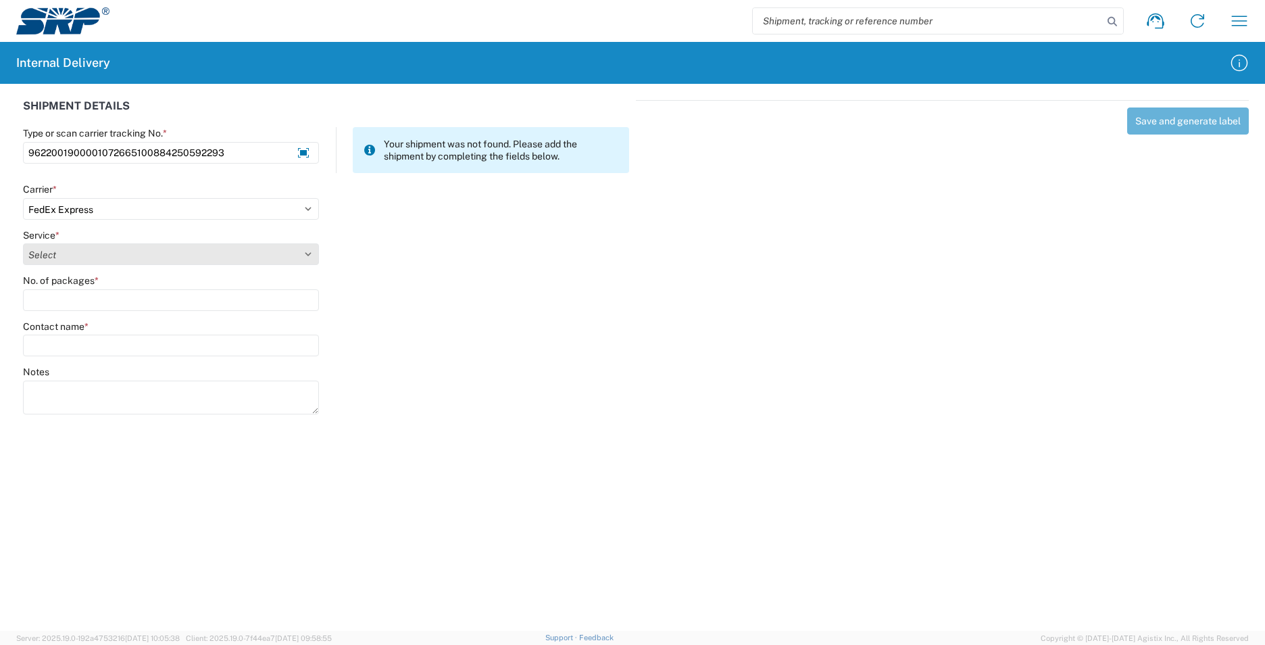
click at [310, 251] on select "Select 1Day Freight 2Day 2Day AM 2Day AM One Rate 2Day Freight 2Day One Rate 3 …" at bounding box center [171, 254] width 296 height 22
select select "12"
click at [23, 243] on select "Select 1Day Freight 2Day 2Day AM 2Day AM One Rate 2Day Freight 2Day One Rate 3 …" at bounding box center [171, 254] width 296 height 22
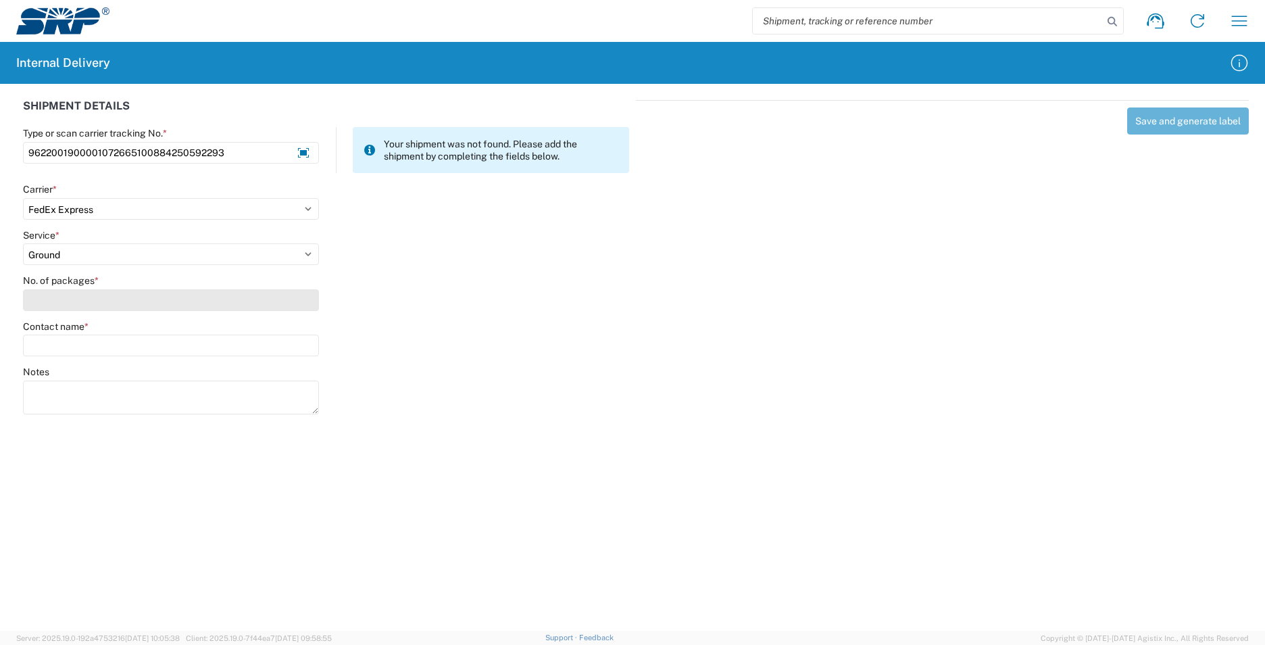
click at [106, 291] on input "No. of packages *" at bounding box center [171, 300] width 296 height 22
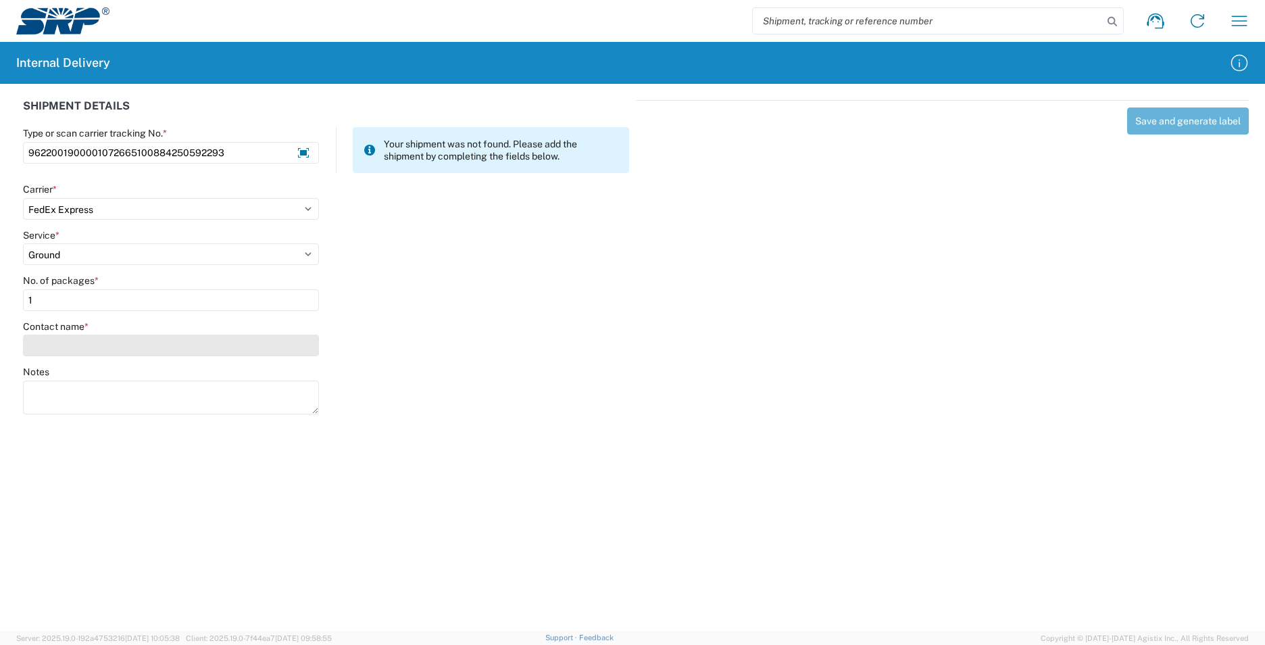
type input "1"
click at [86, 339] on input "Contact name *" at bounding box center [171, 346] width 296 height 22
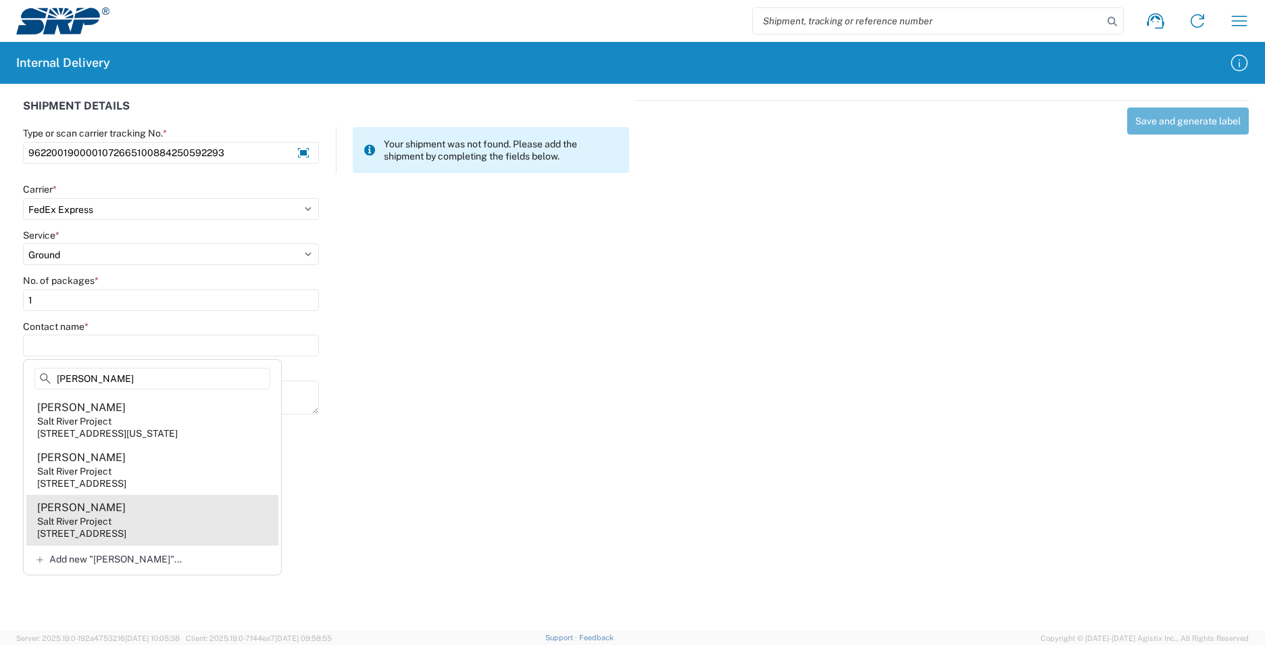
type input "Shaver"
click at [101, 523] on agx-address-suggestion-item "Jeff Shaver Salt River Project 7005 S Kyrene Rd, KYS102, Tempe, AZ, 85283, US" at bounding box center [152, 520] width 252 height 50
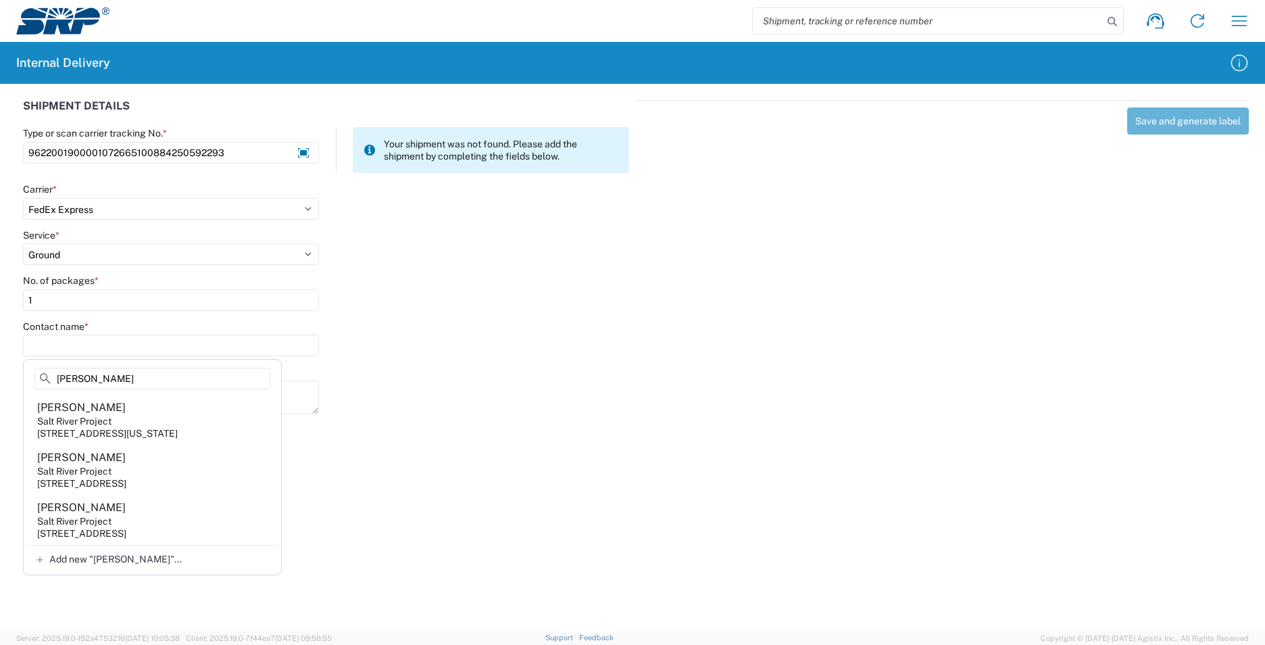
type input "Jeff Shaver"
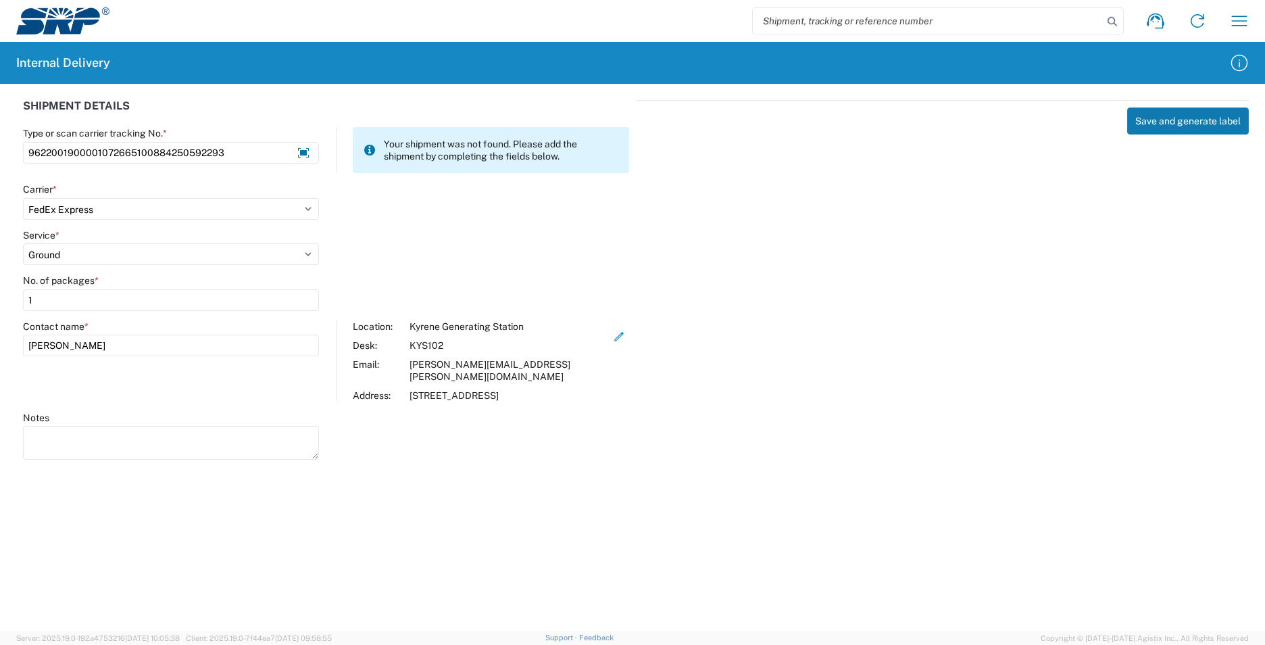
click at [1147, 132] on button "Save and generate label" at bounding box center [1188, 120] width 122 height 27
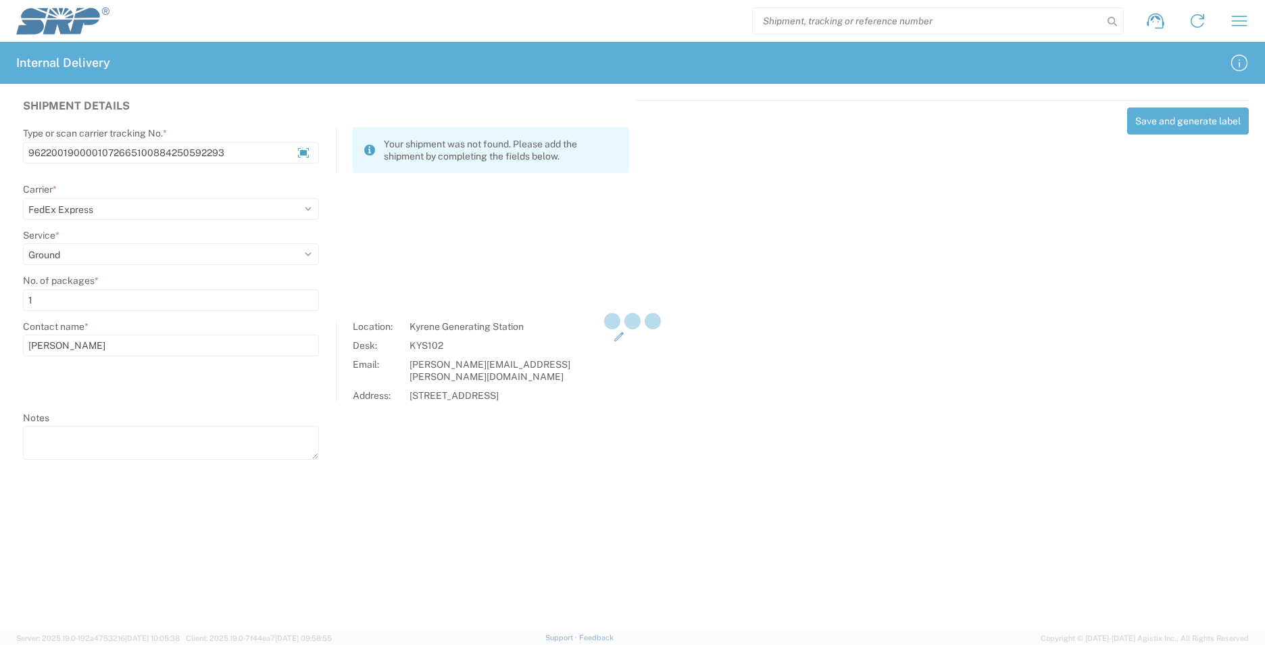
select select
